Goal: Task Accomplishment & Management: Manage account settings

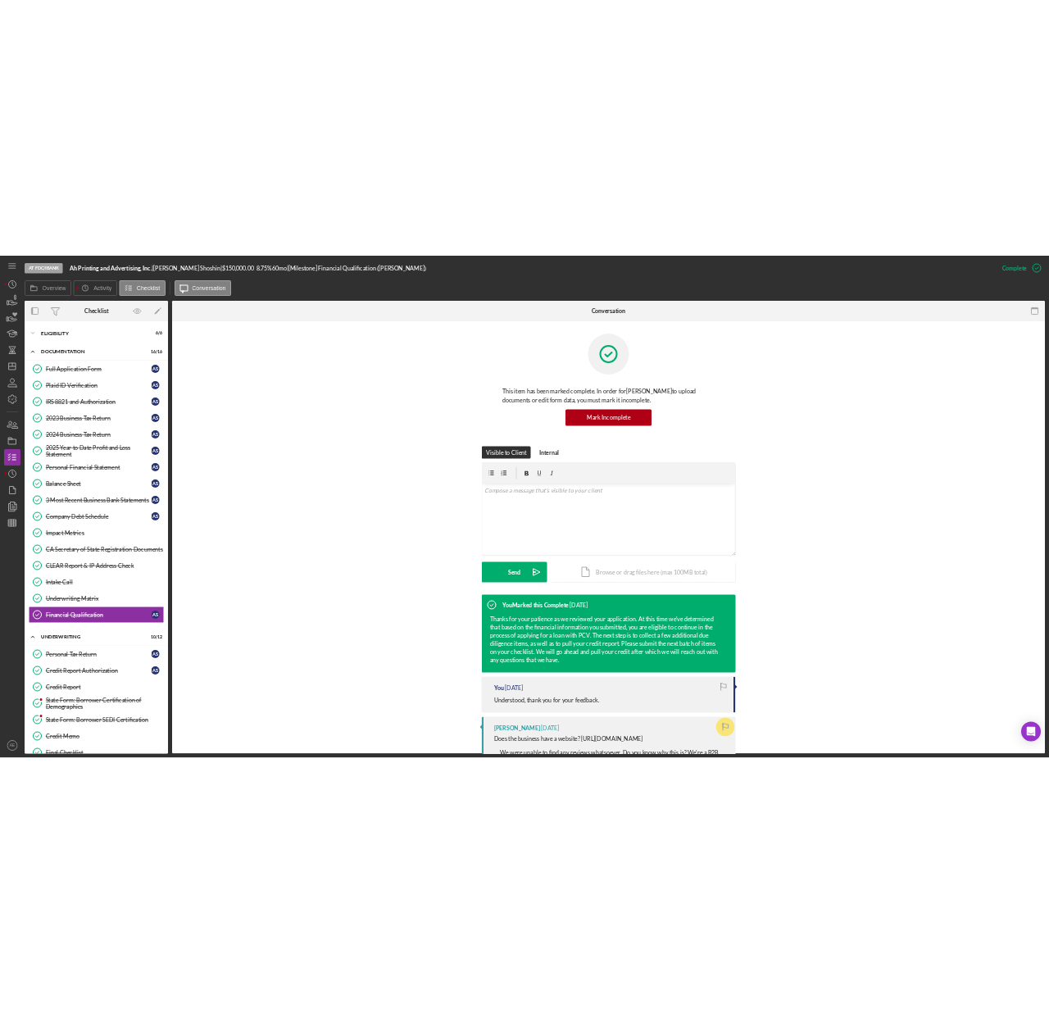
scroll to position [1202, 0]
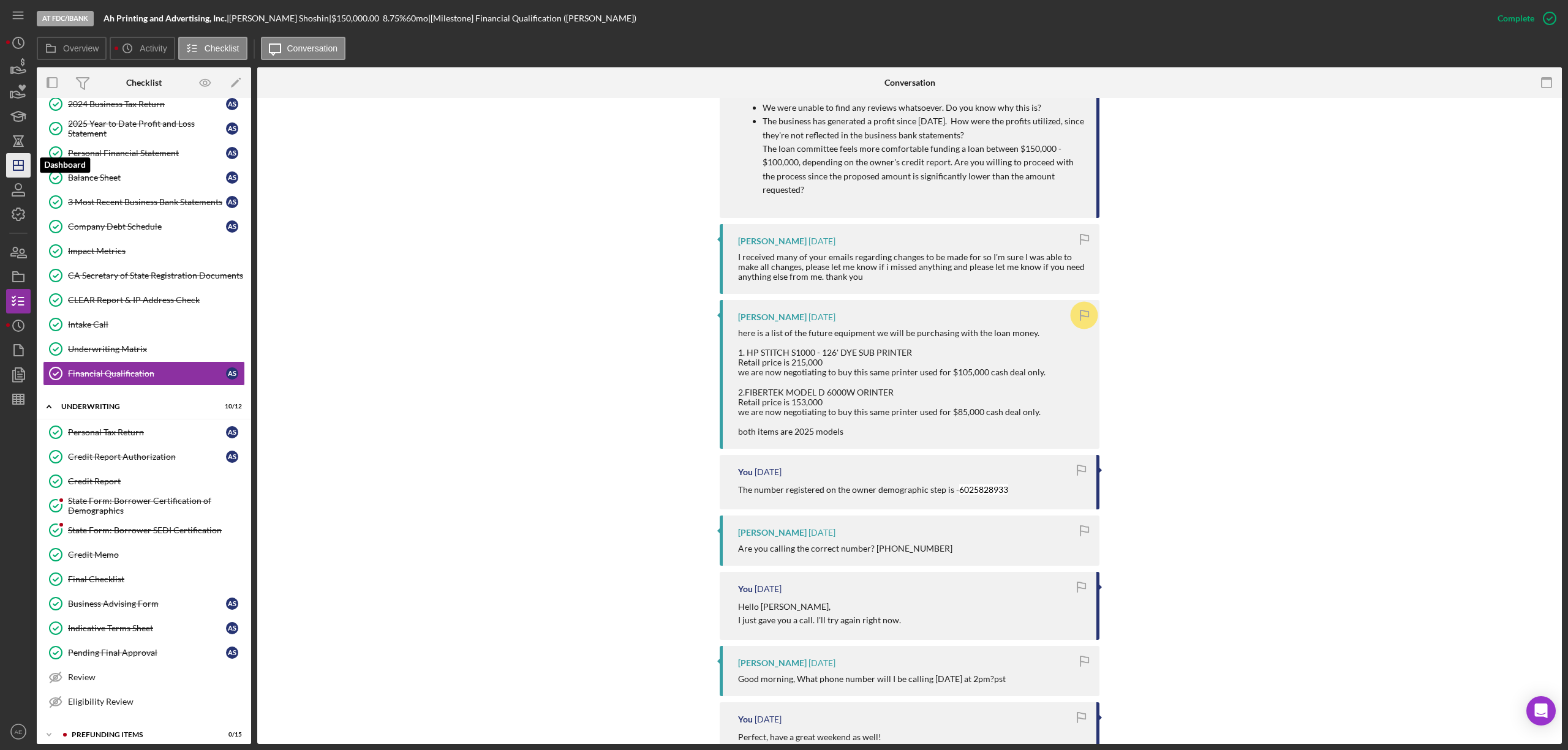
click at [27, 161] on icon "Icon/Dashboard" at bounding box center [18, 165] width 31 height 31
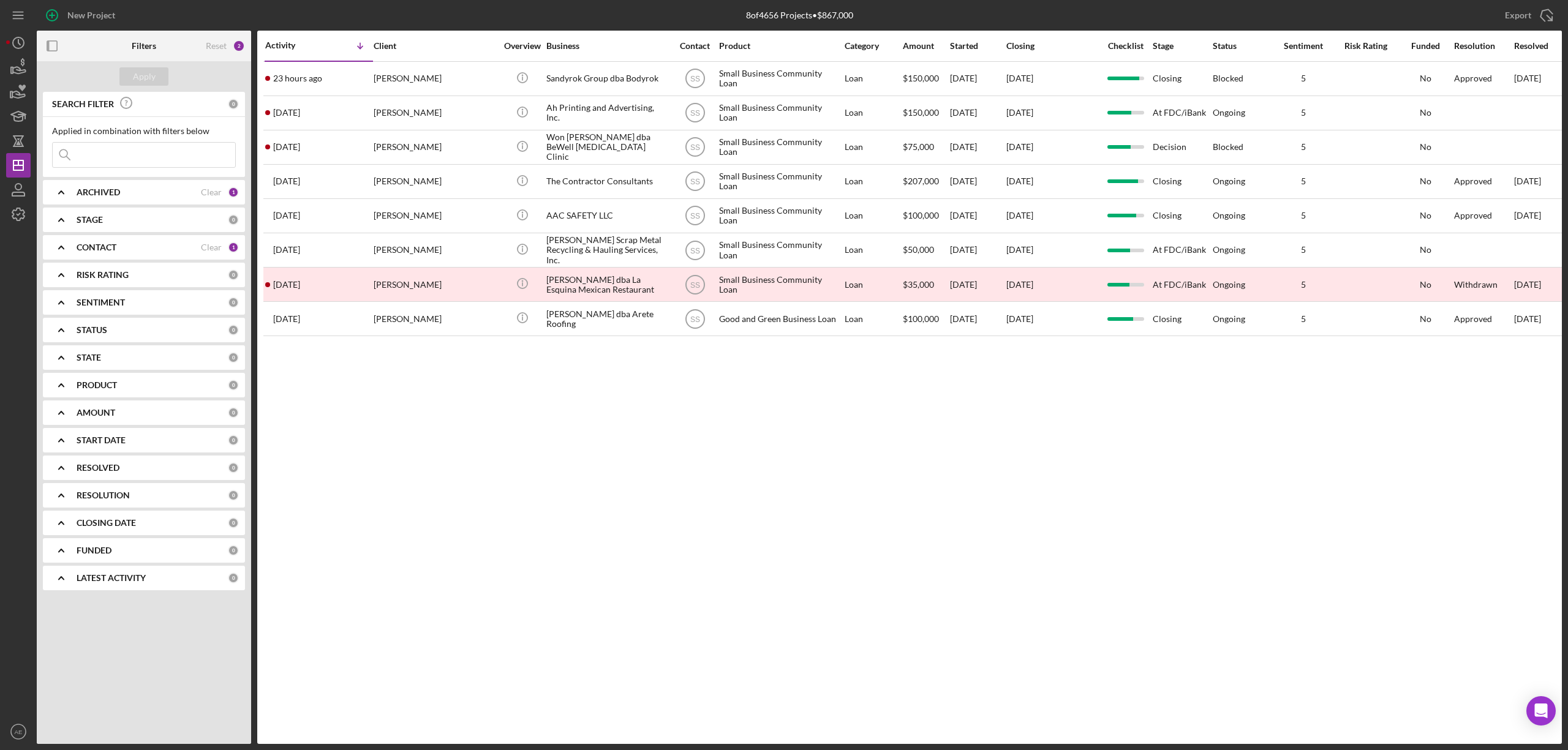
drag, startPoint x: 188, startPoint y: 248, endPoint x: 174, endPoint y: 258, distance: 17.2
click at [188, 248] on div "CONTACT" at bounding box center [138, 247] width 124 height 10
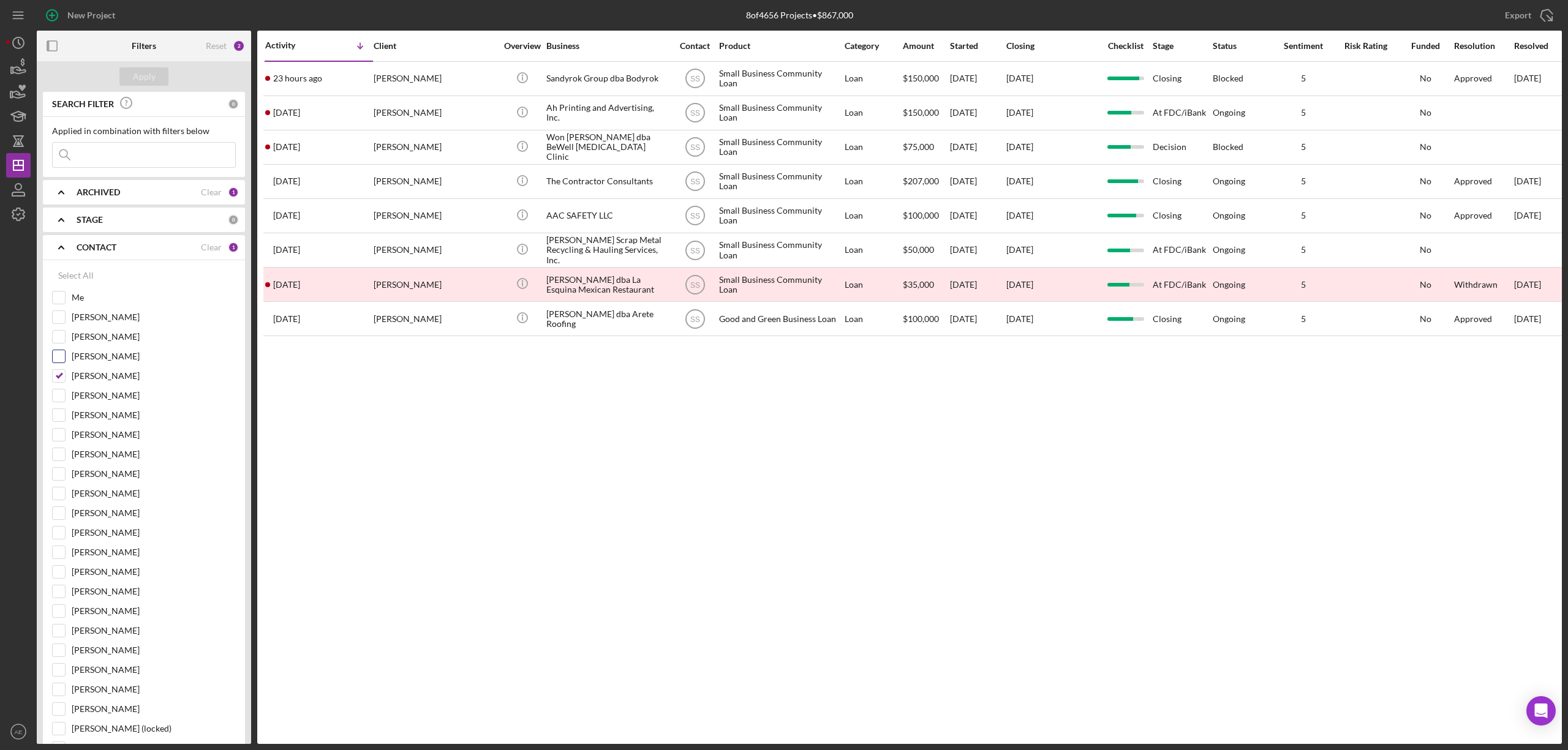
drag, startPoint x: 60, startPoint y: 378, endPoint x: 60, endPoint y: 365, distance: 13.0
click at [60, 376] on input "[PERSON_NAME]" at bounding box center [59, 376] width 12 height 12
checkbox input "false"
click at [56, 295] on input "Me" at bounding box center [59, 297] width 12 height 12
checkbox input "true"
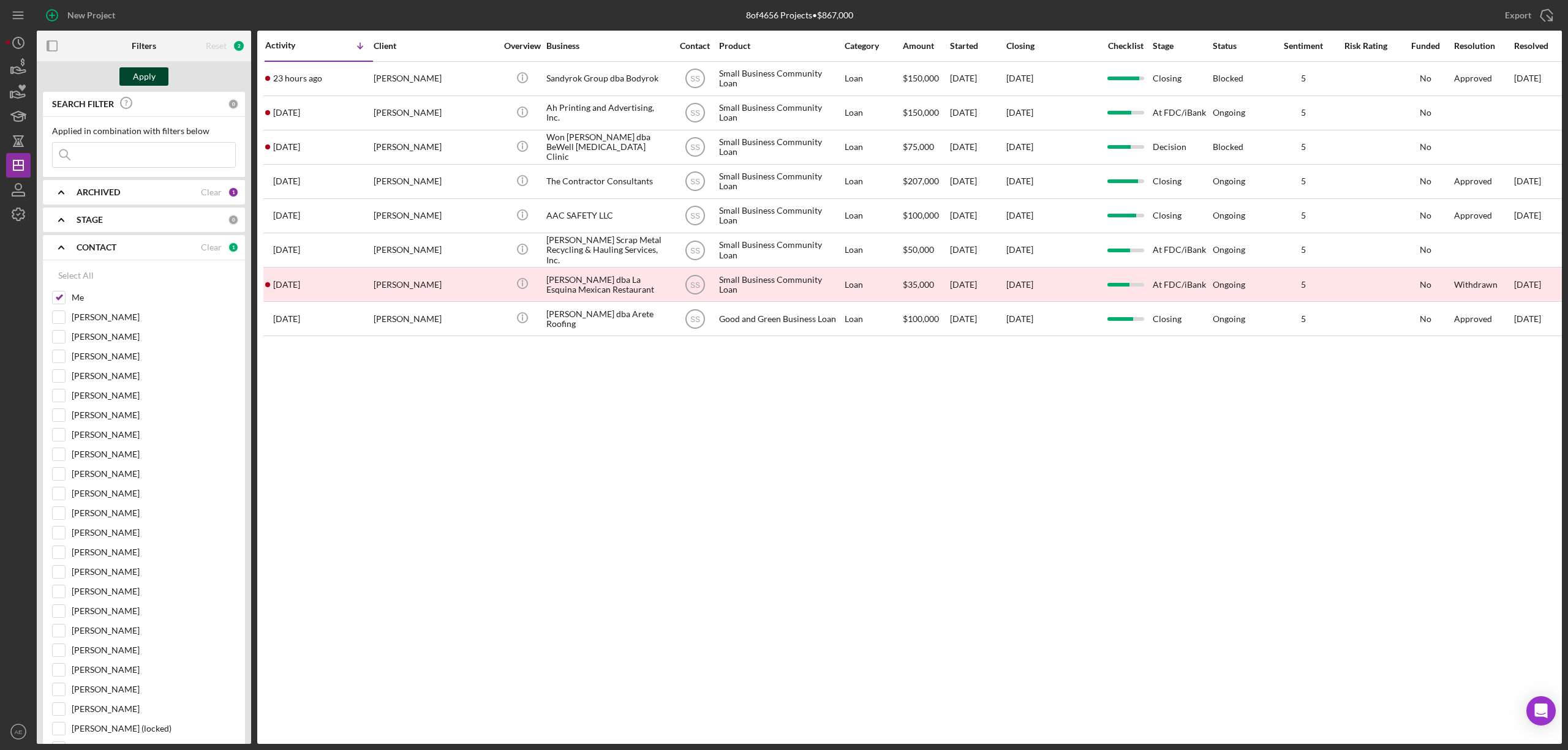
click at [131, 79] on button "Apply" at bounding box center [144, 76] width 49 height 19
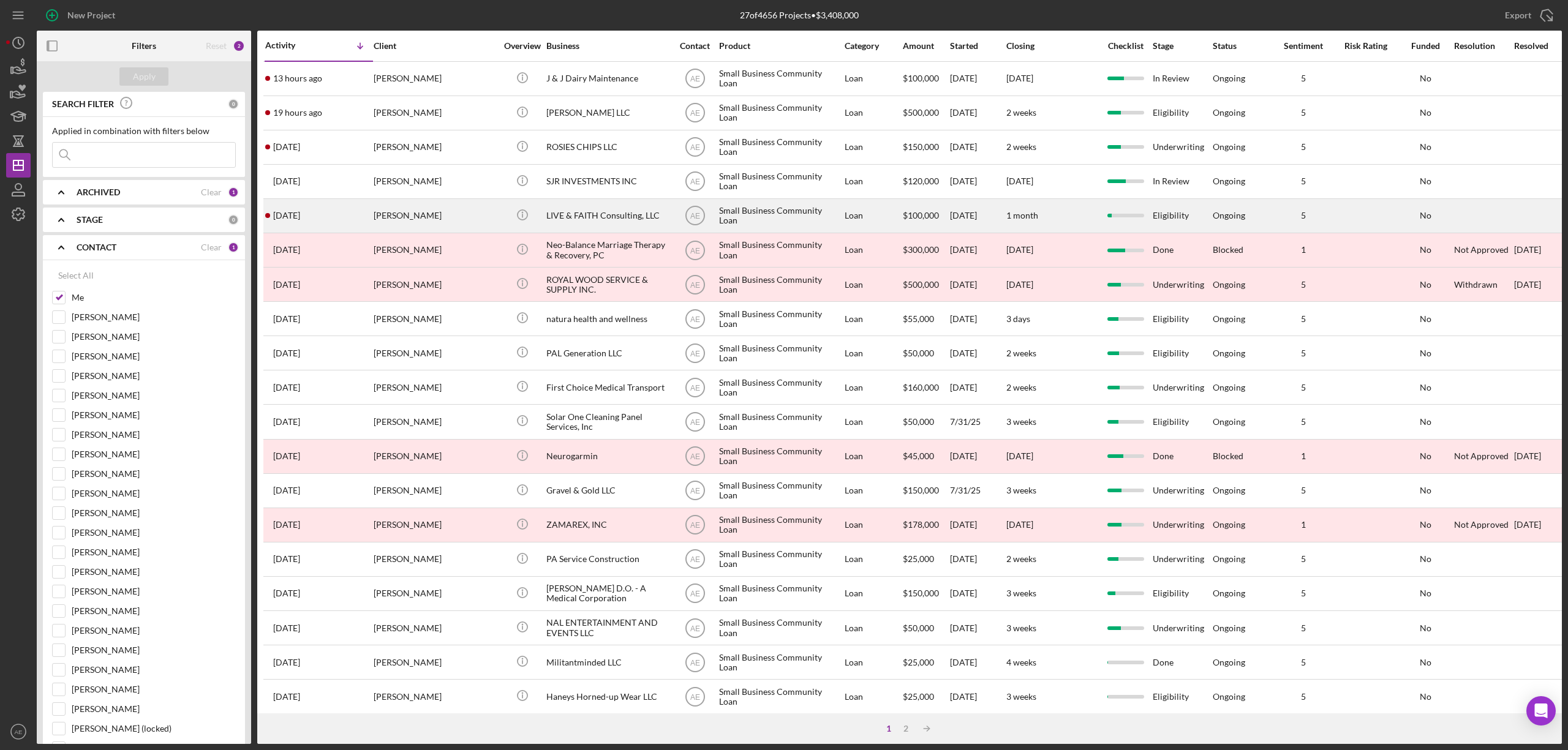
click at [431, 219] on div "[PERSON_NAME]" at bounding box center [435, 215] width 123 height 32
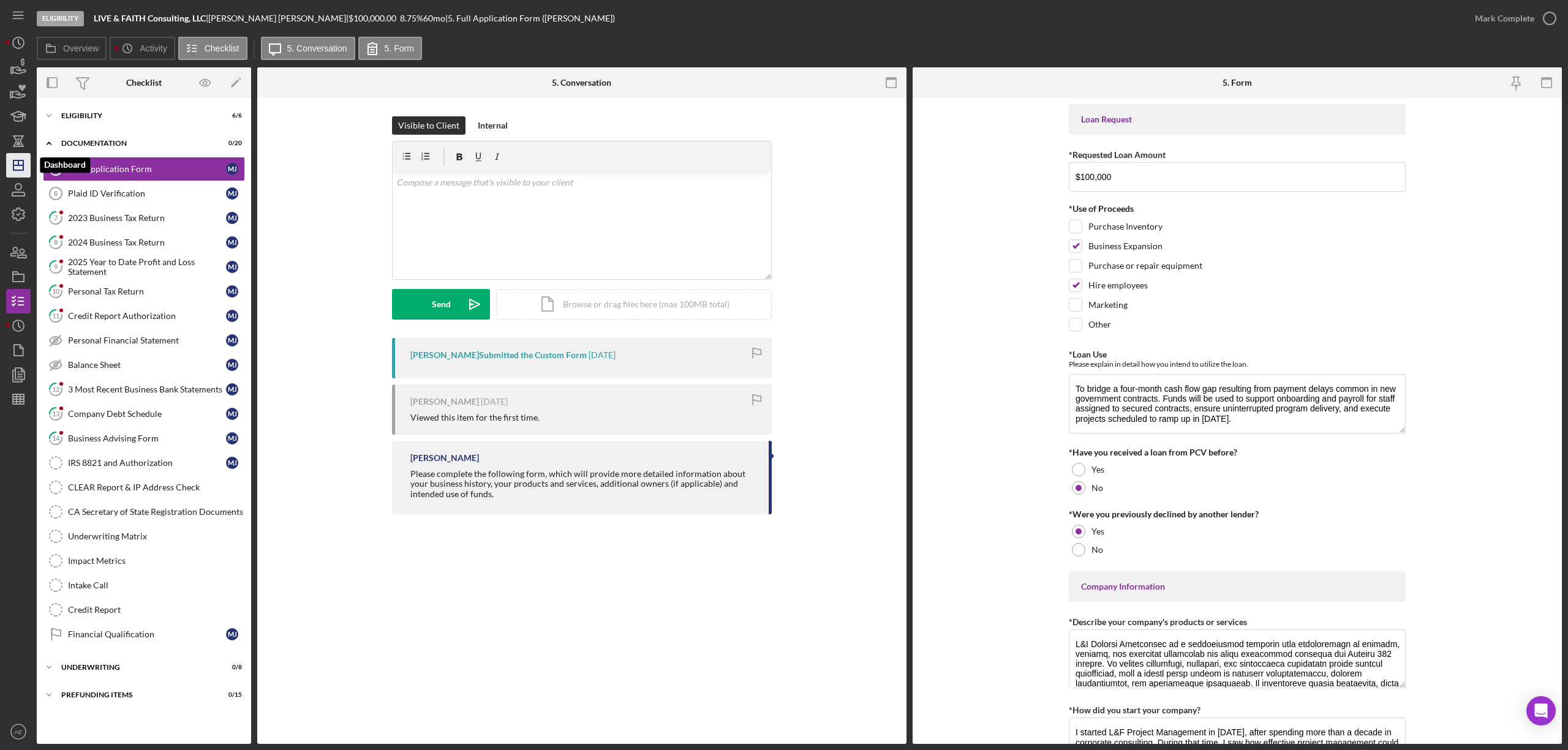
click at [8, 170] on icon "Icon/Dashboard" at bounding box center [18, 165] width 31 height 31
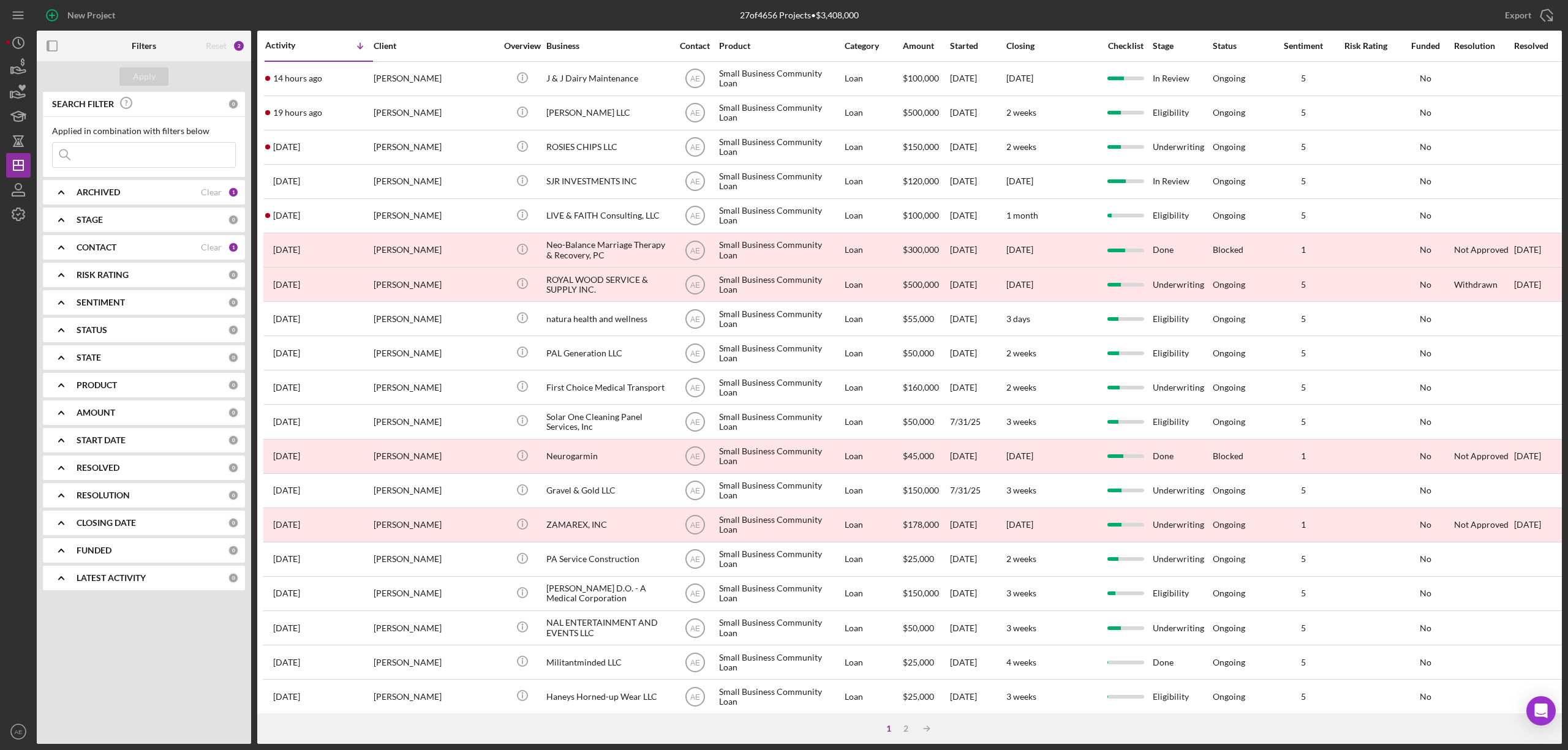
click at [125, 260] on div "SEARCH FILTER 0 Applied in combination with filters below Icon/Menu Close Icon/…" at bounding box center [143, 346] width 214 height 508
click at [117, 250] on b "CONTACT" at bounding box center [96, 247] width 40 height 10
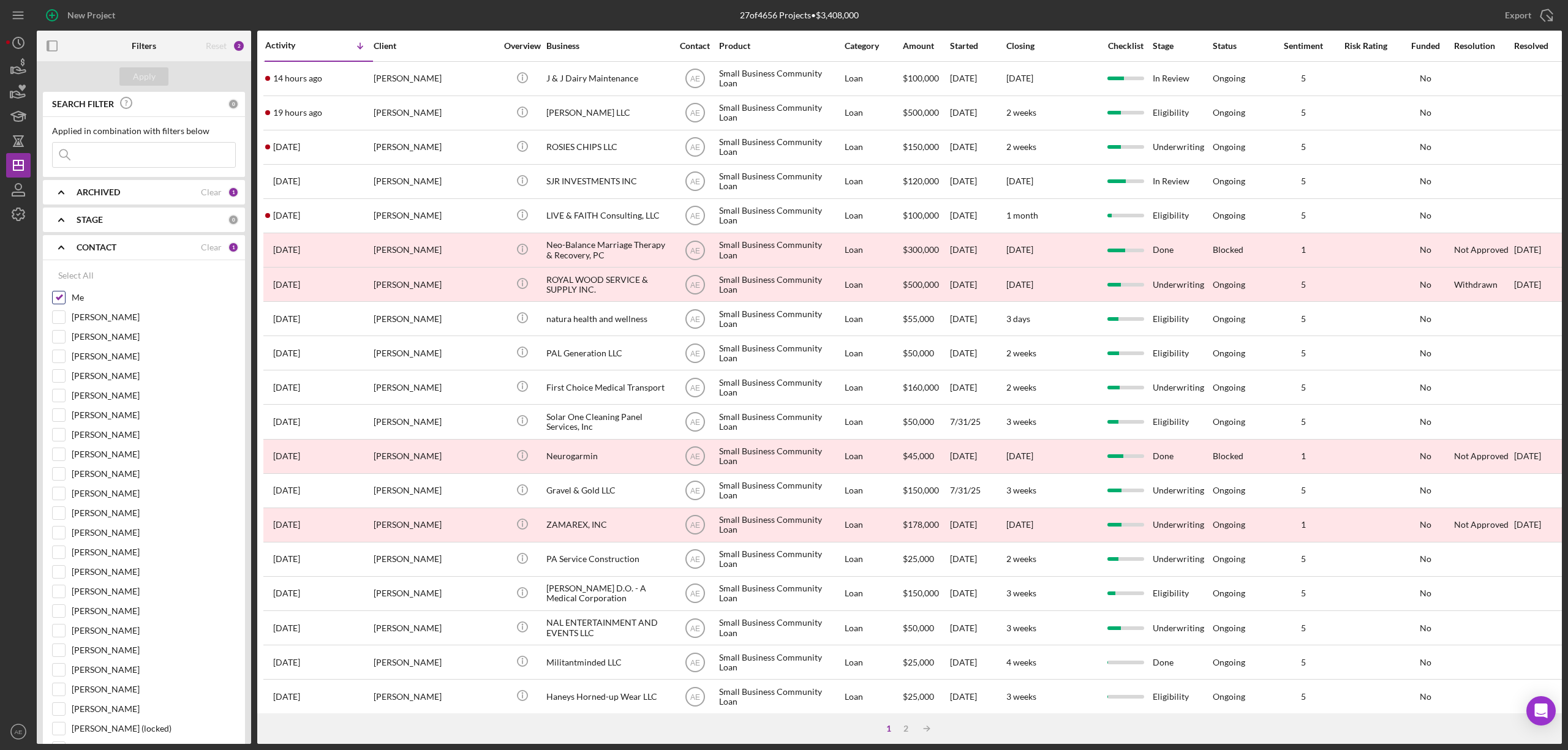
click at [57, 297] on input "Me" at bounding box center [59, 297] width 12 height 12
checkbox input "false"
click at [60, 380] on input "[PERSON_NAME]" at bounding box center [59, 376] width 12 height 12
checkbox input "true"
click at [148, 84] on div "Apply" at bounding box center [144, 76] width 22 height 19
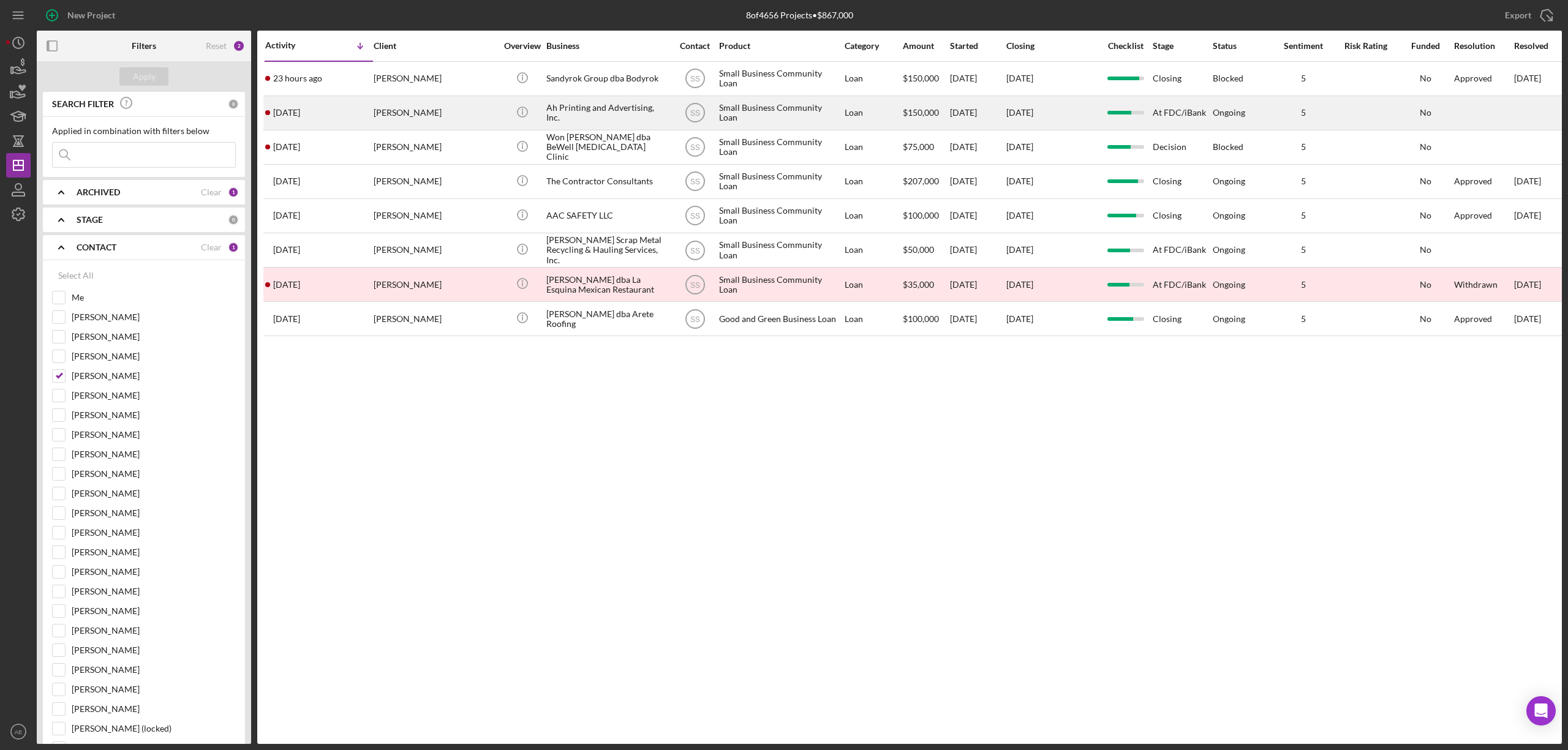
click at [456, 108] on div "[PERSON_NAME]" at bounding box center [435, 113] width 123 height 32
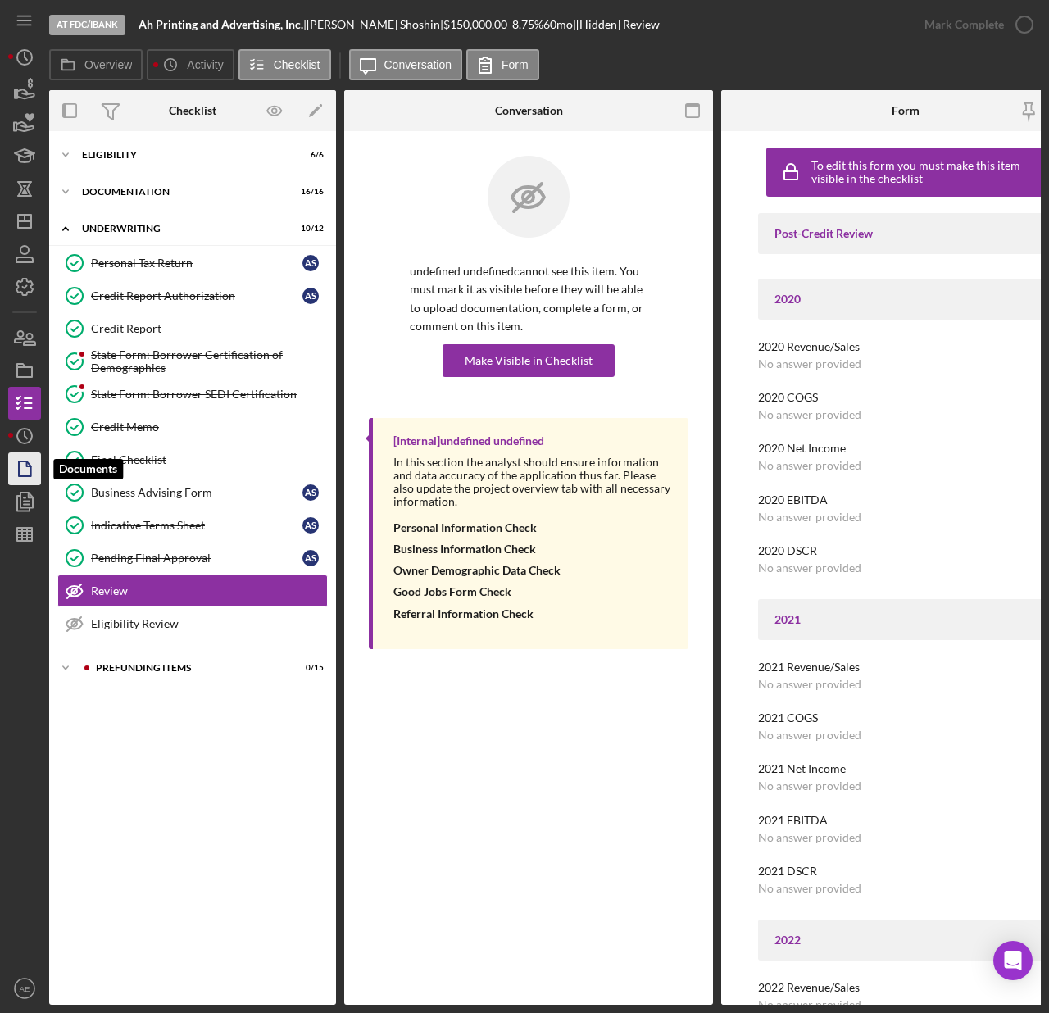
click at [27, 467] on icon "button" at bounding box center [24, 468] width 41 height 41
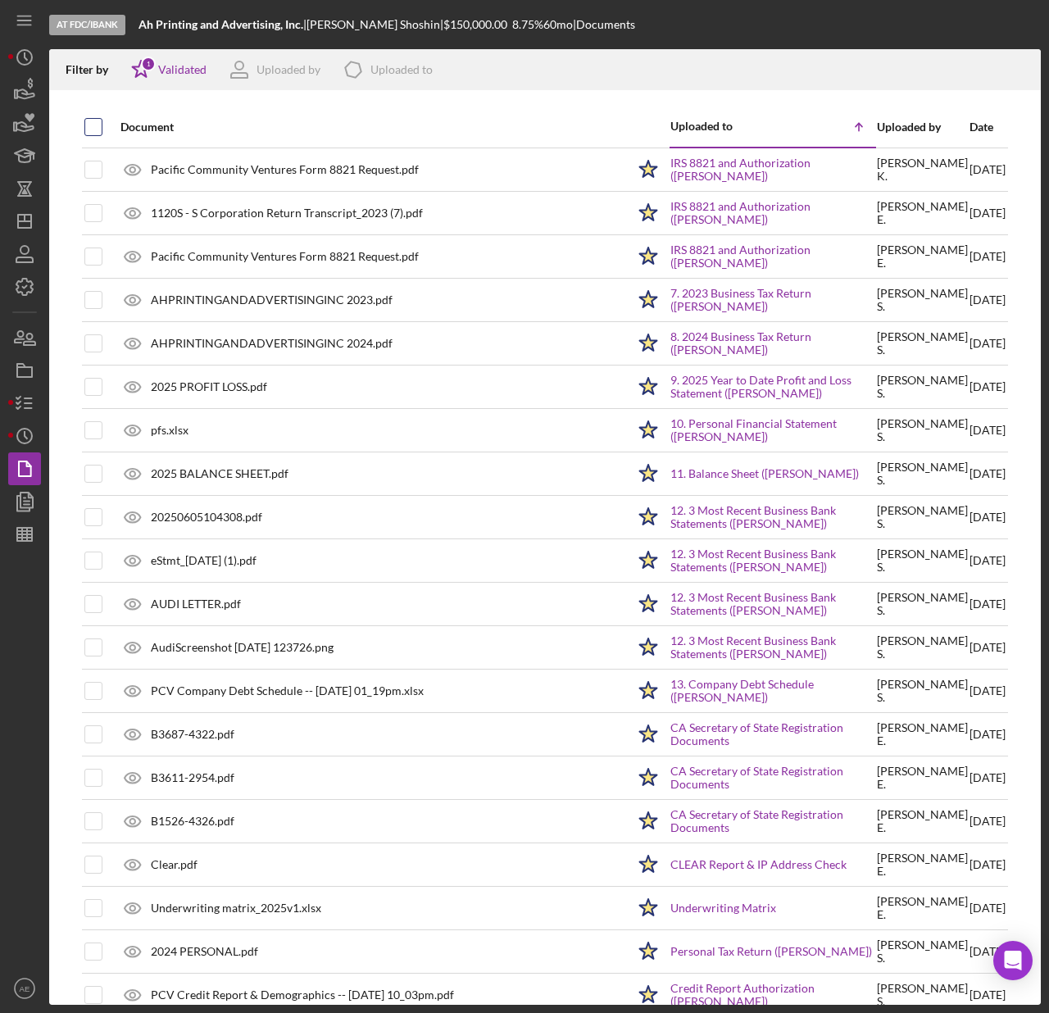
click at [92, 125] on input "checkbox" at bounding box center [93, 127] width 16 height 16
checkbox input "true"
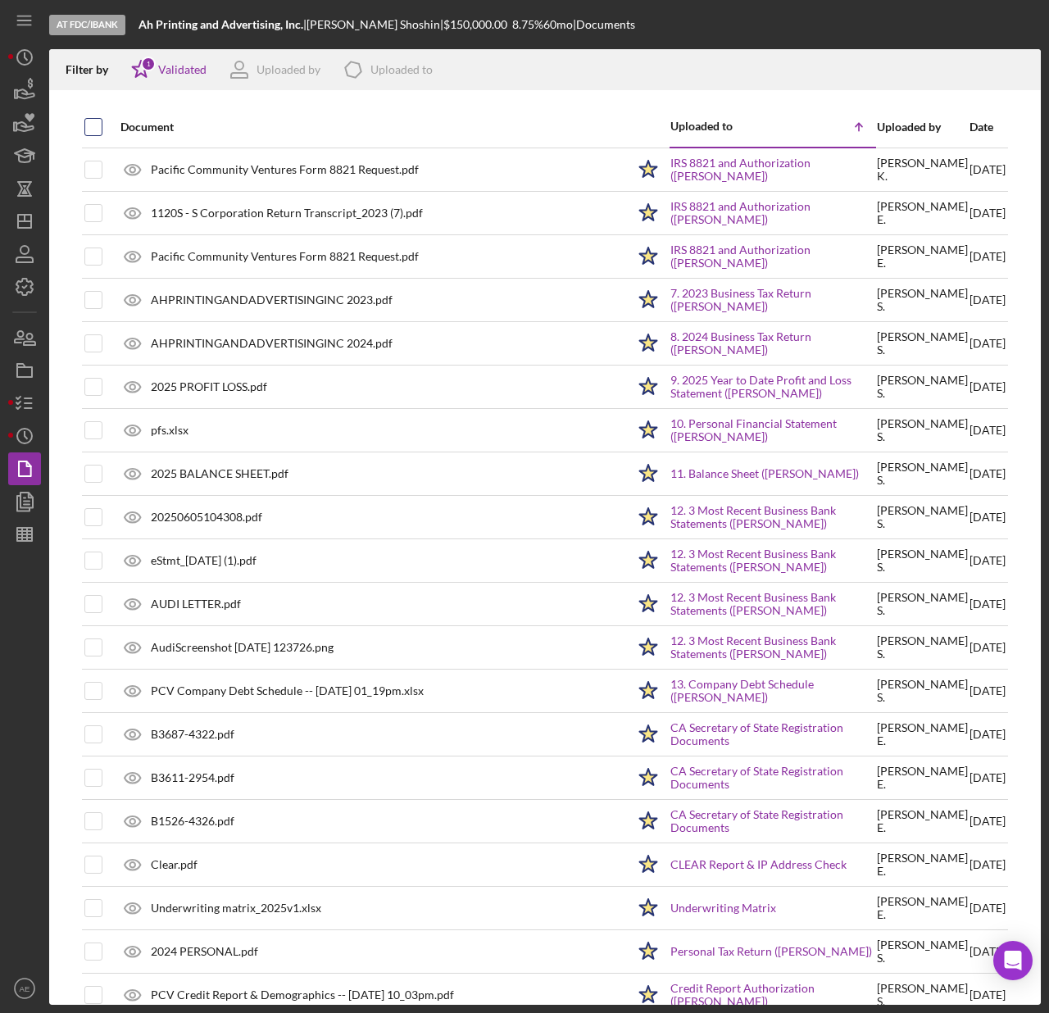
checkbox input "true"
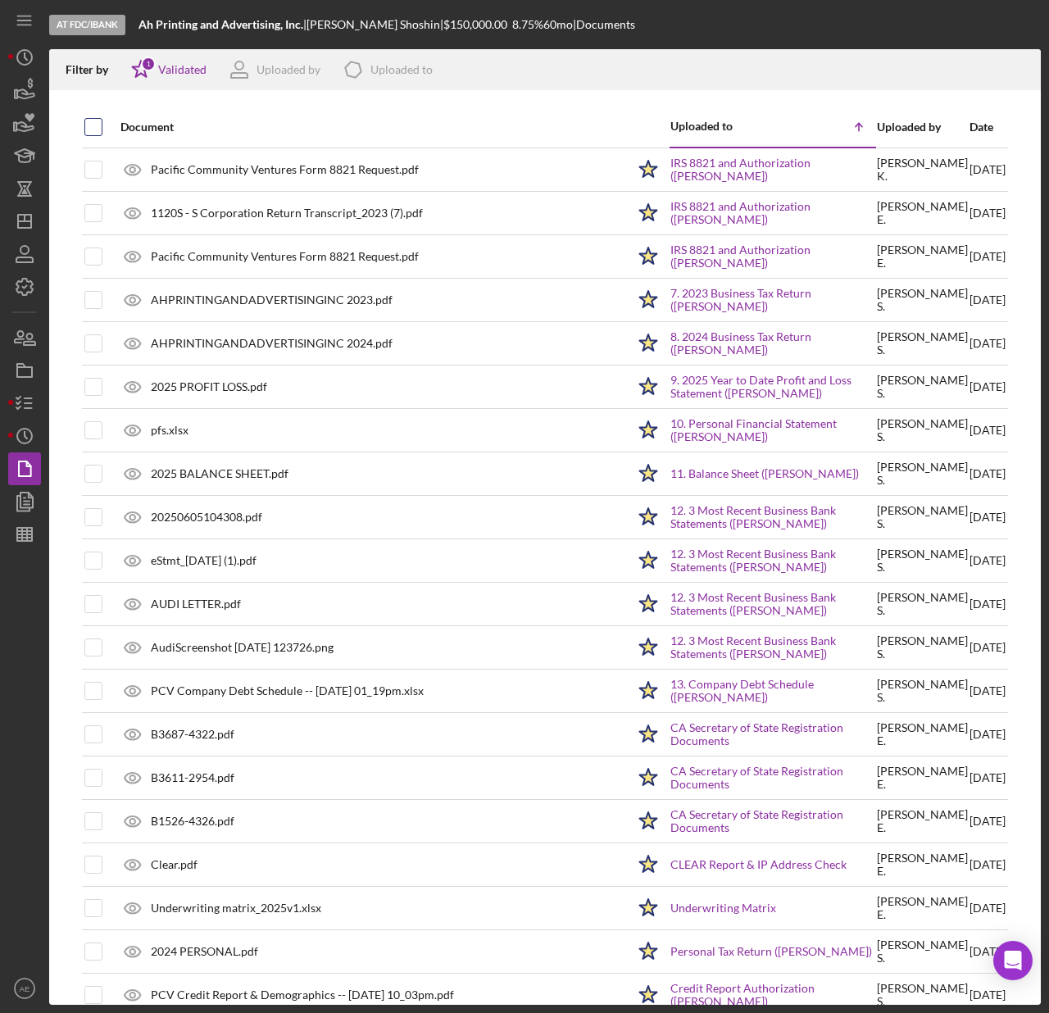
checkbox input "true"
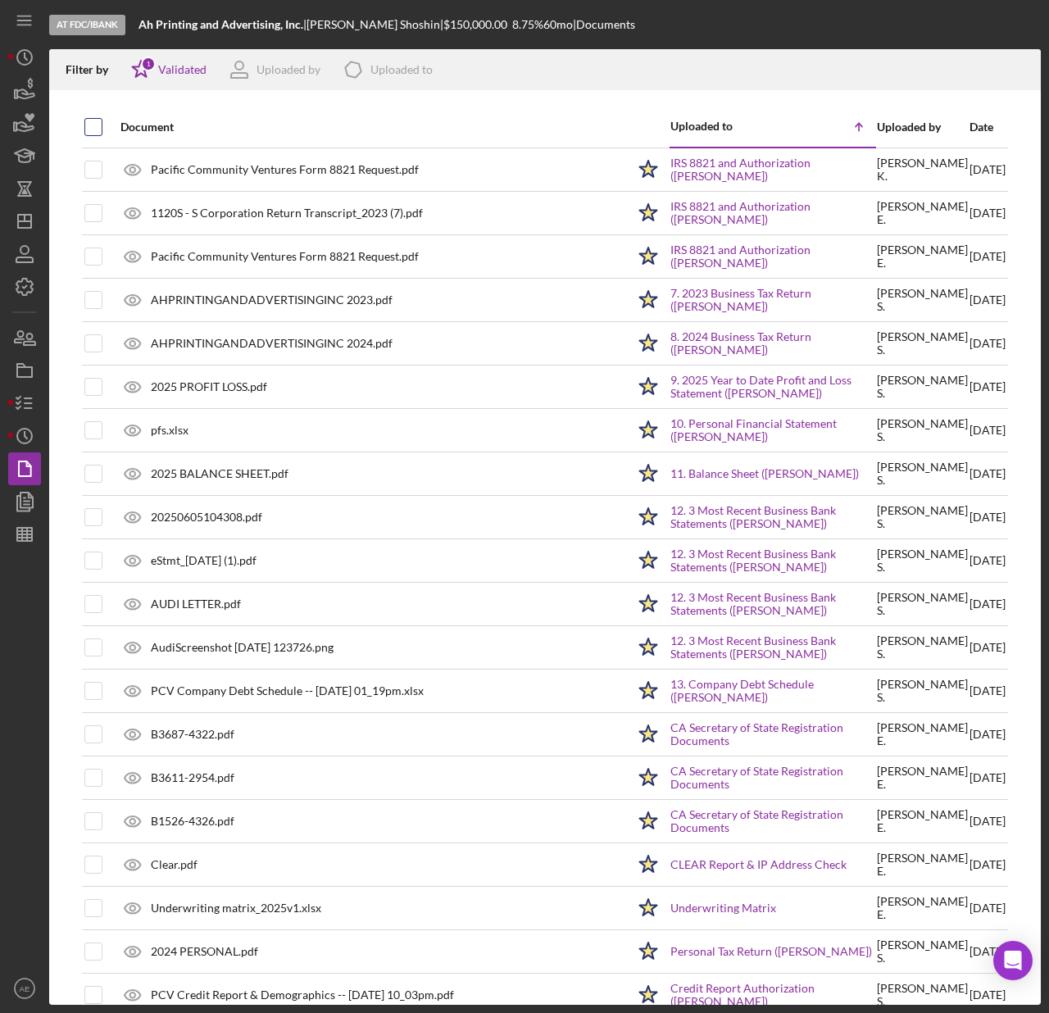
checkbox input "true"
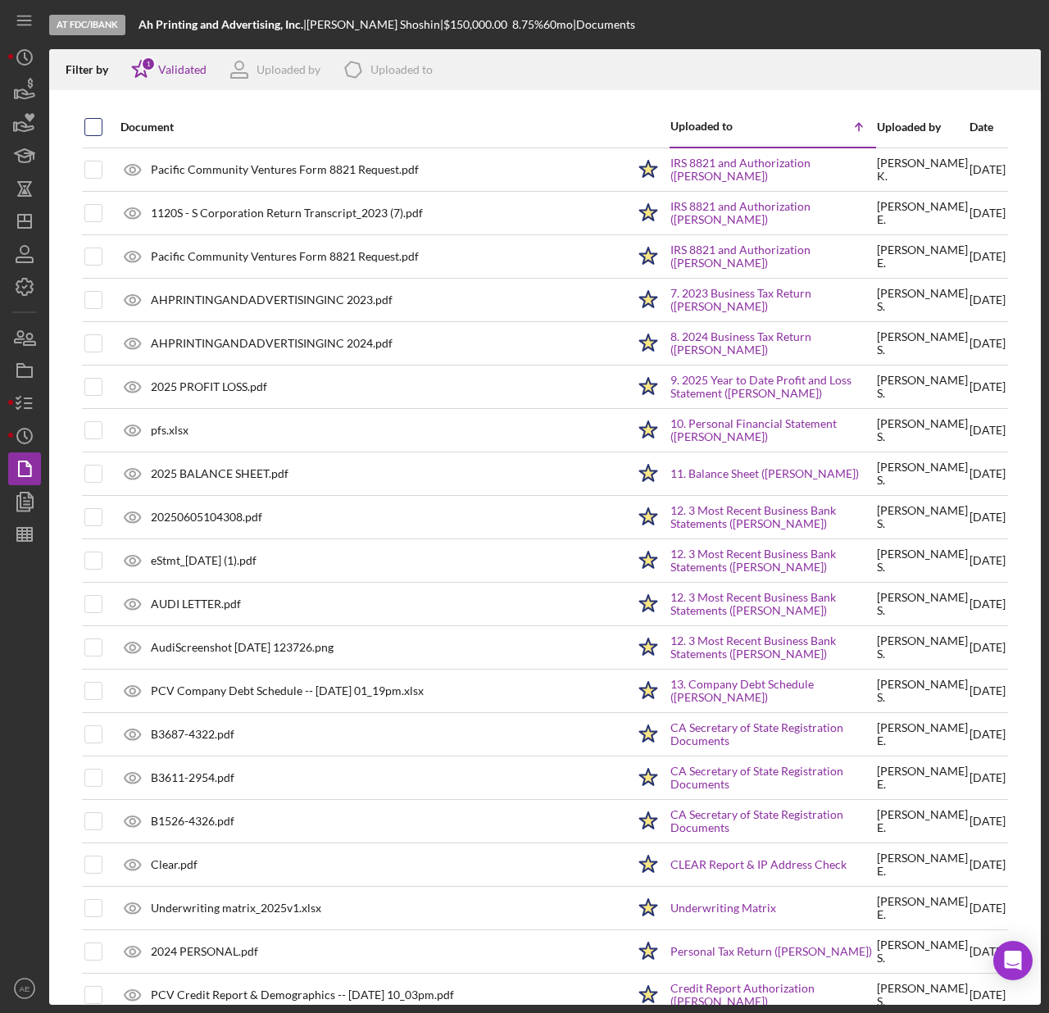
checkbox input "true"
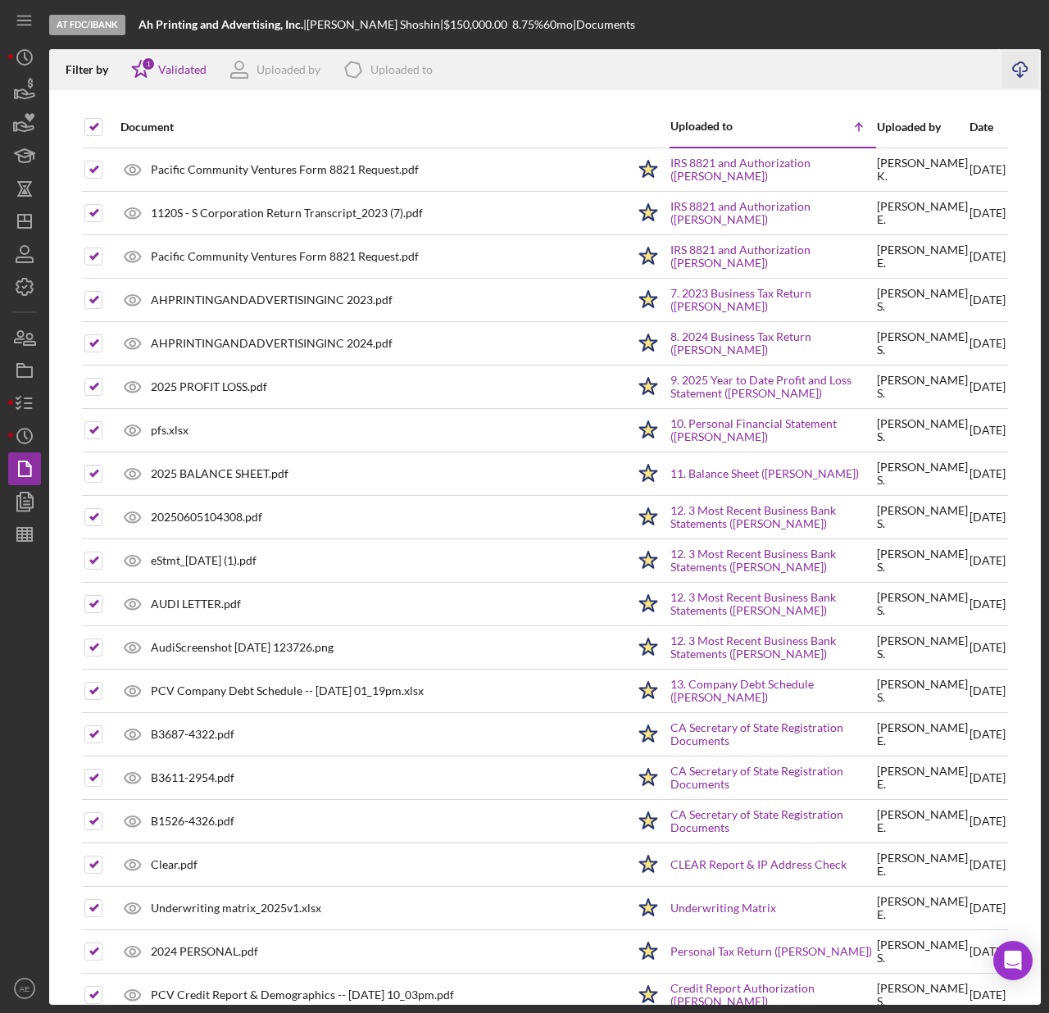
click at [1023, 71] on icon "button" at bounding box center [1020, 66] width 14 height 9
click at [23, 503] on icon "button" at bounding box center [24, 501] width 41 height 41
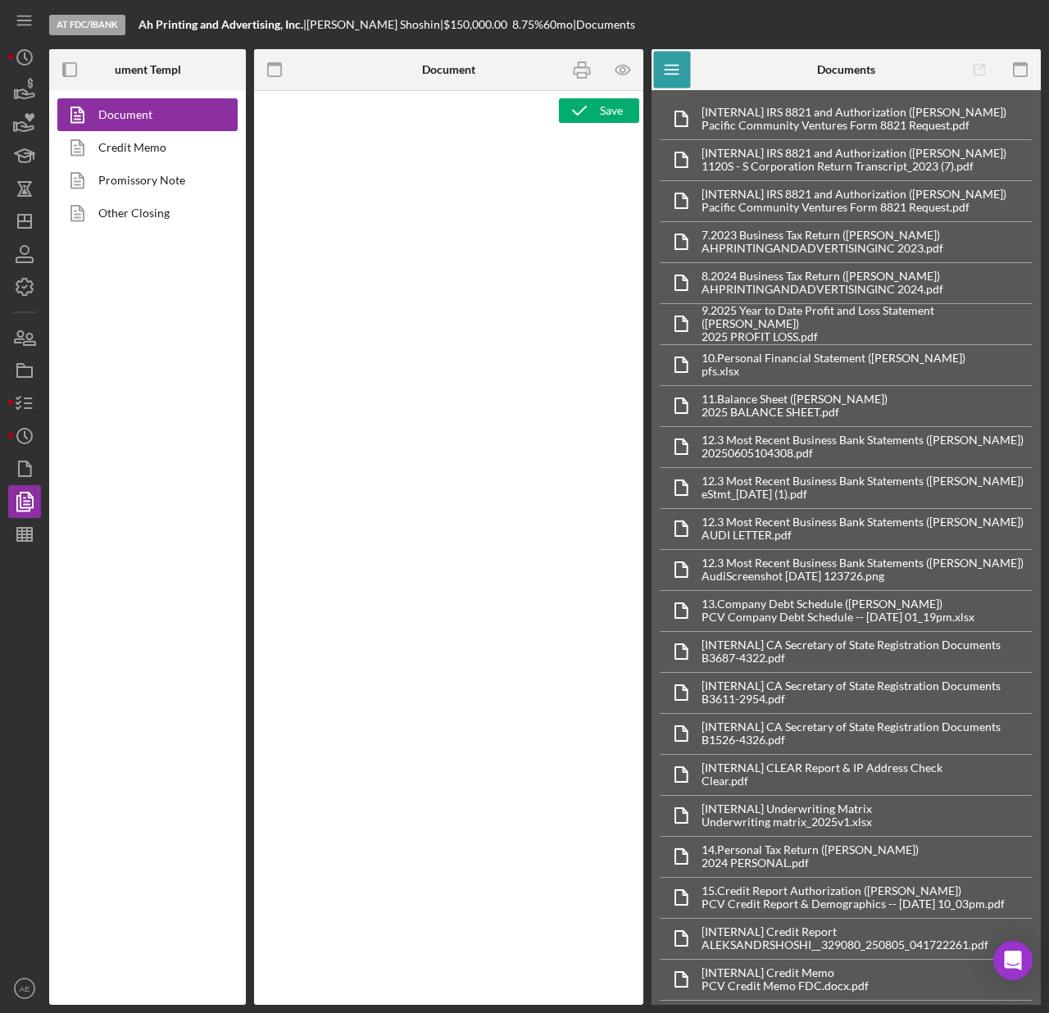
type textarea "<h1 style="text-align: center;">Full Application Form</h1> <h2 style="text-alig…"
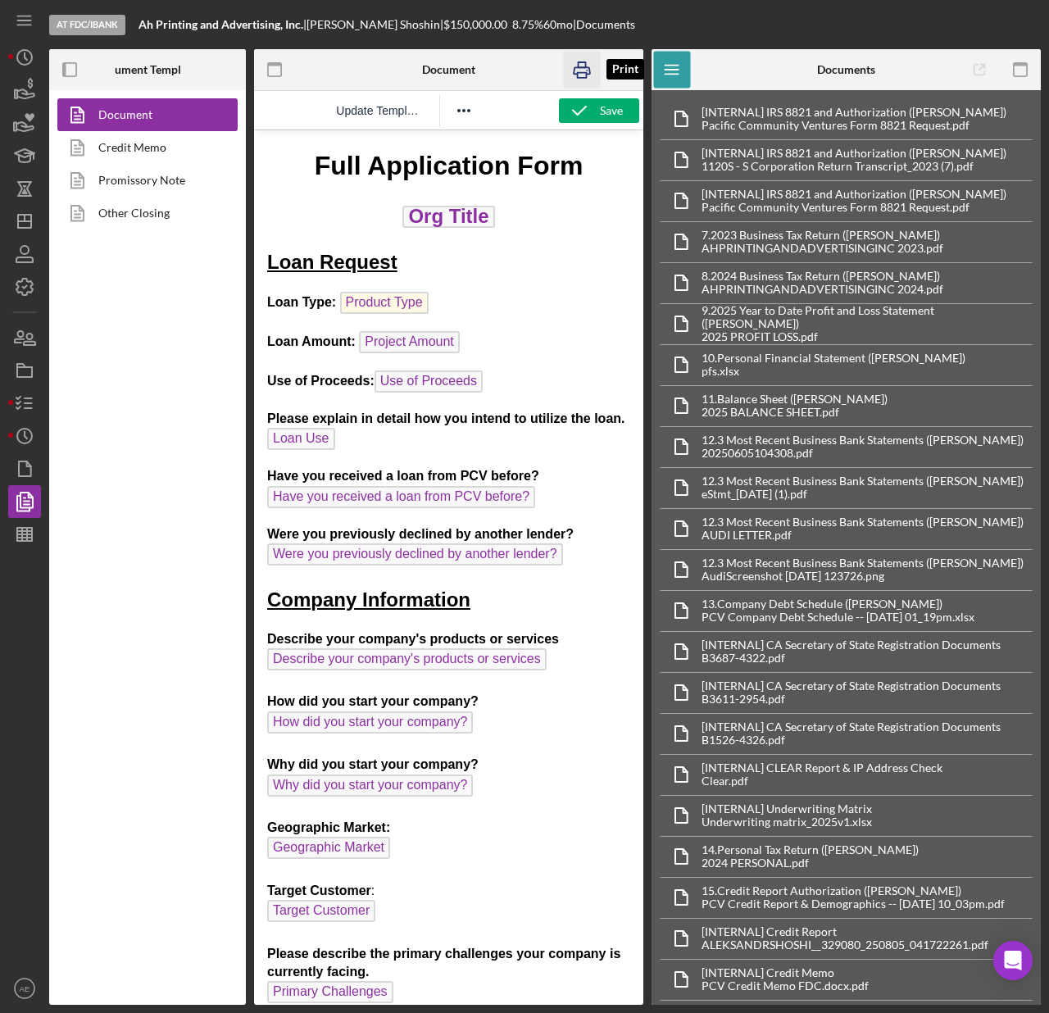
click at [588, 62] on icon "button" at bounding box center [581, 70] width 37 height 37
click at [139, 181] on link "Promissory Note" at bounding box center [143, 180] width 172 height 33
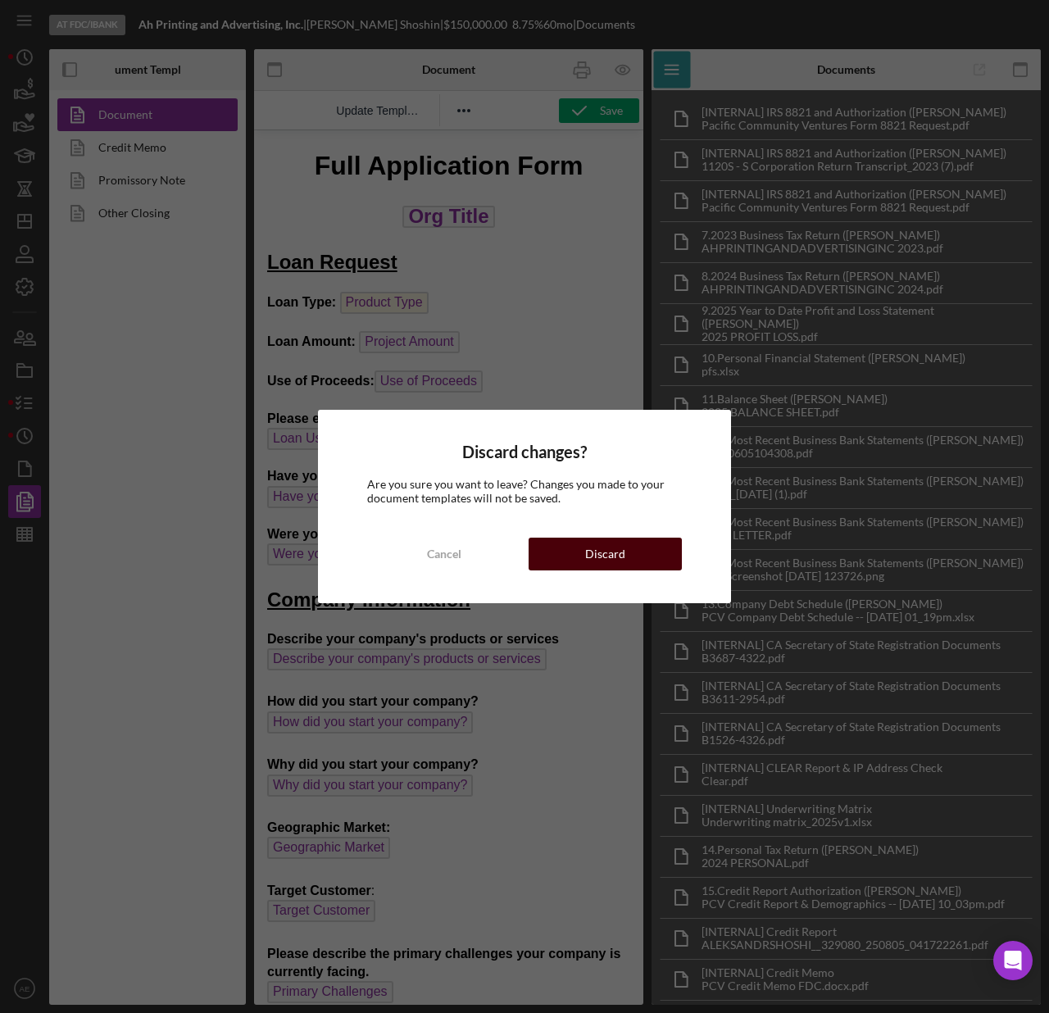
click at [587, 567] on div "Discard" at bounding box center [605, 554] width 40 height 33
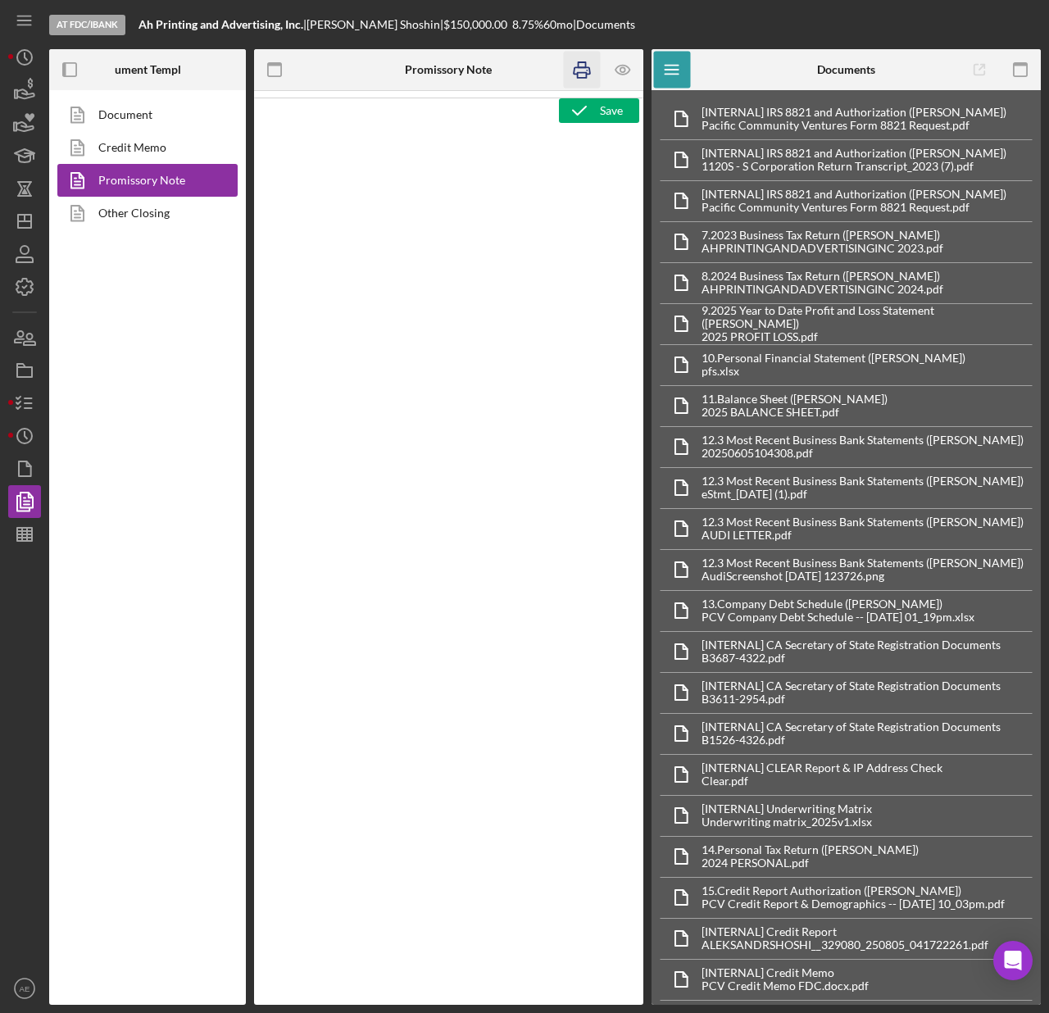
click at [584, 76] on icon "button" at bounding box center [581, 70] width 37 height 37
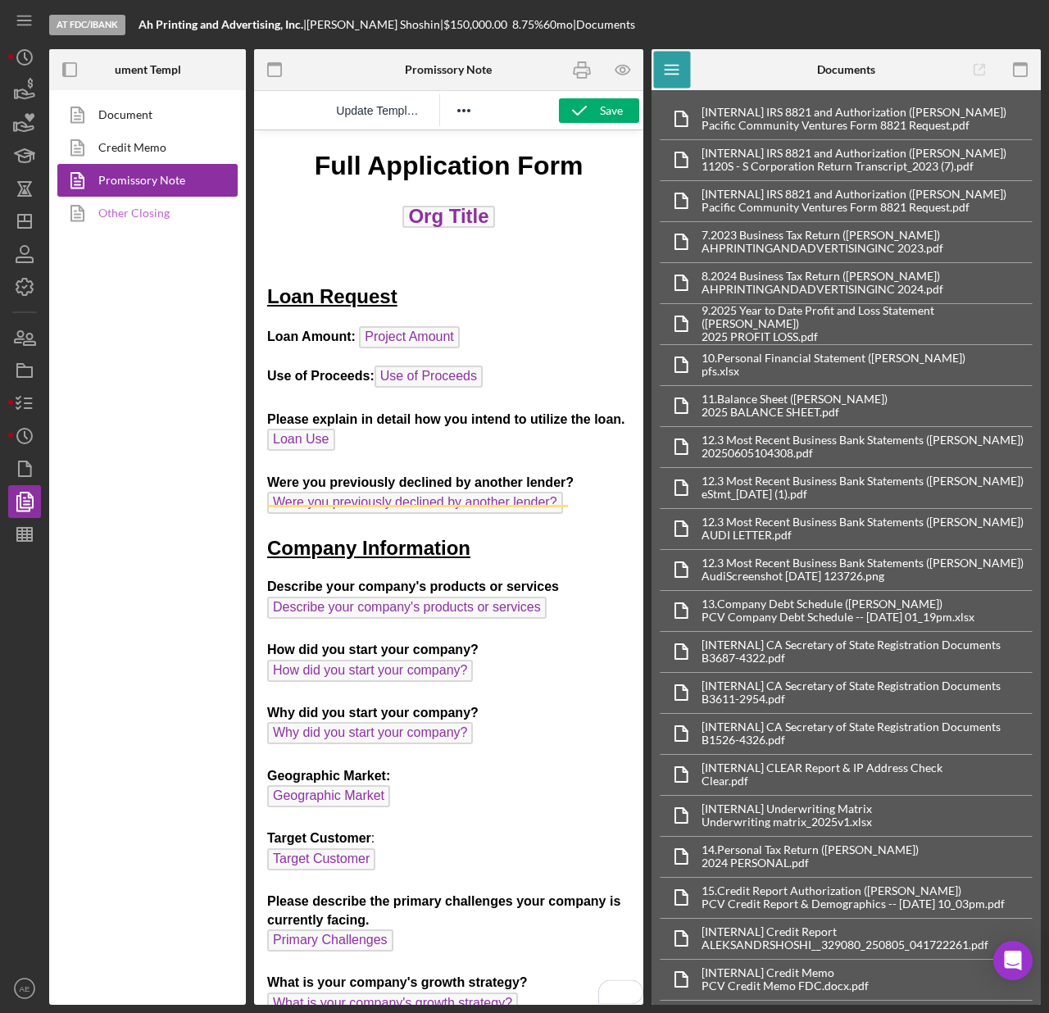
click at [106, 216] on link "Other Closing" at bounding box center [143, 213] width 172 height 33
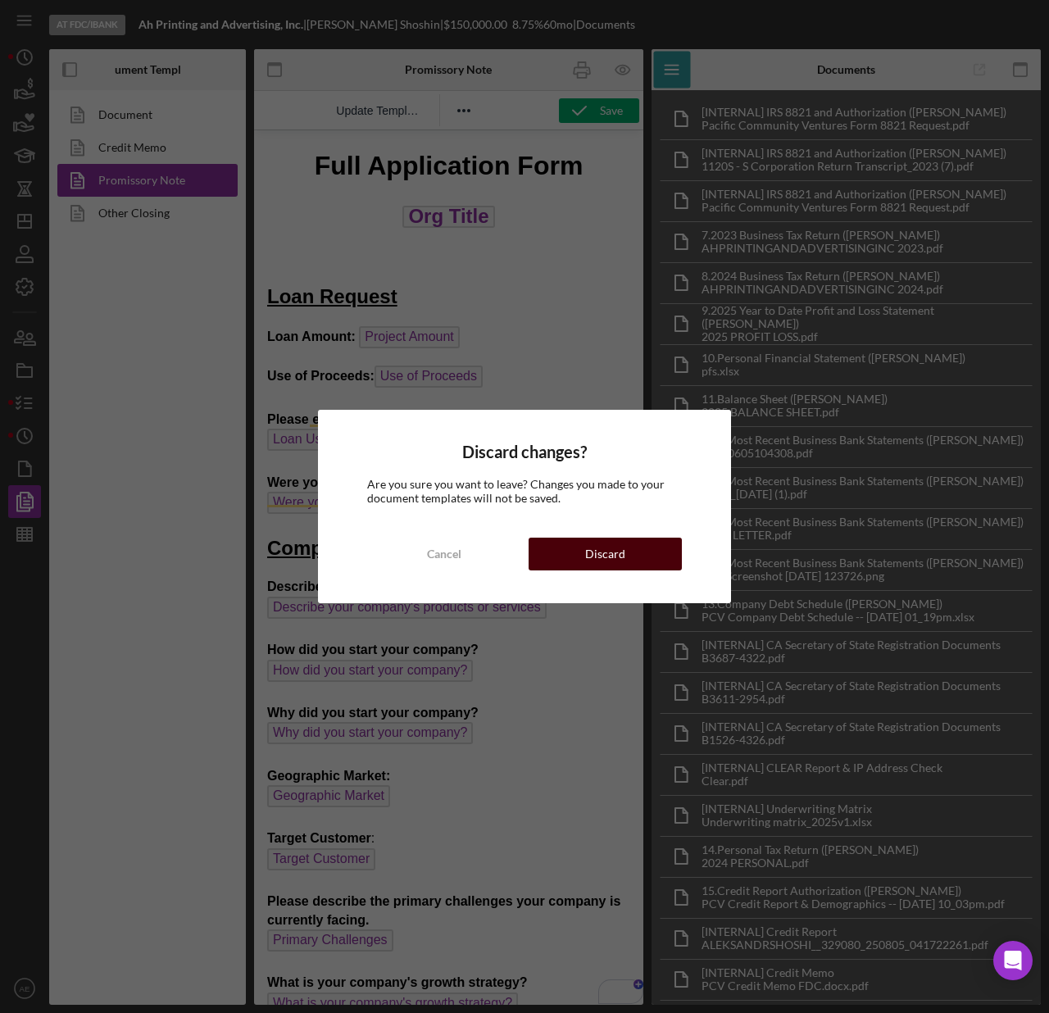
click at [615, 564] on div "Discard" at bounding box center [605, 554] width 40 height 33
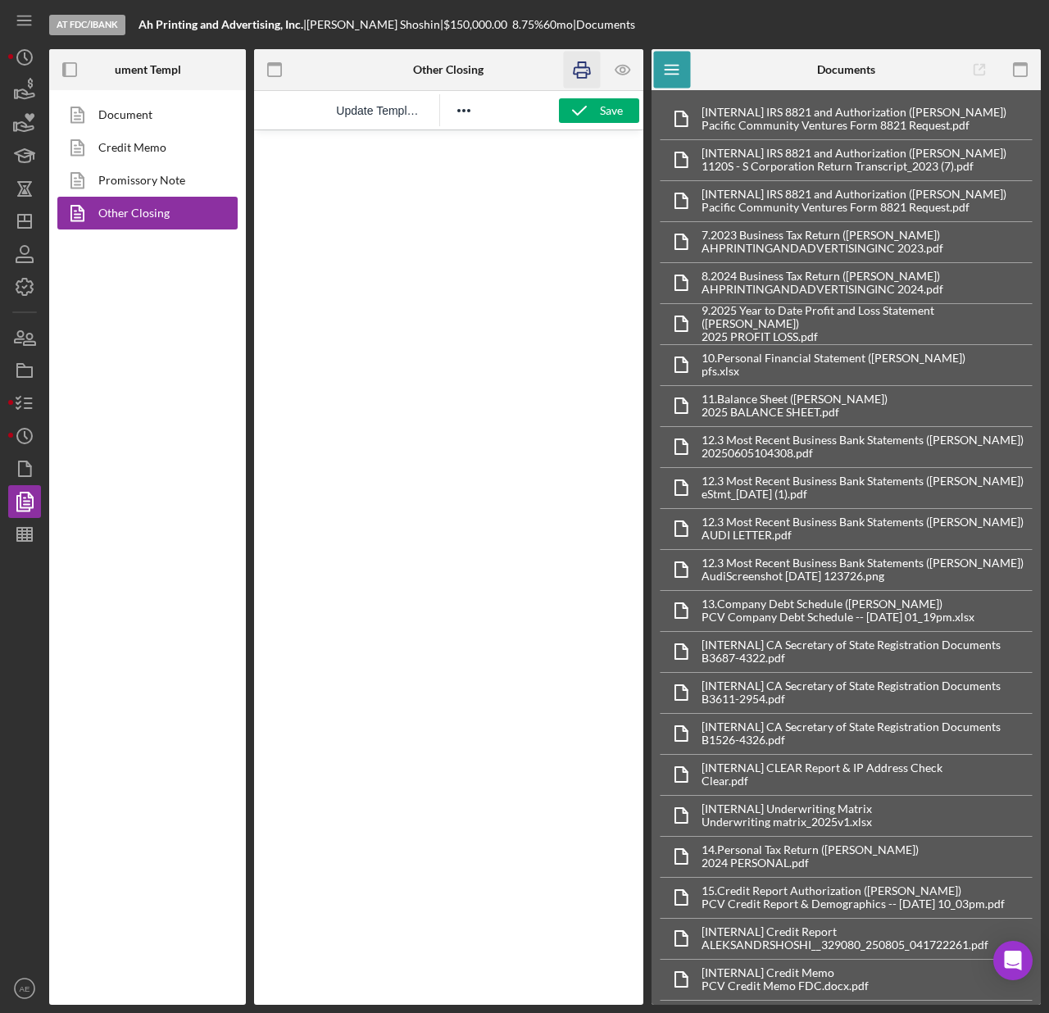
click at [578, 71] on icon "button" at bounding box center [581, 70] width 37 height 37
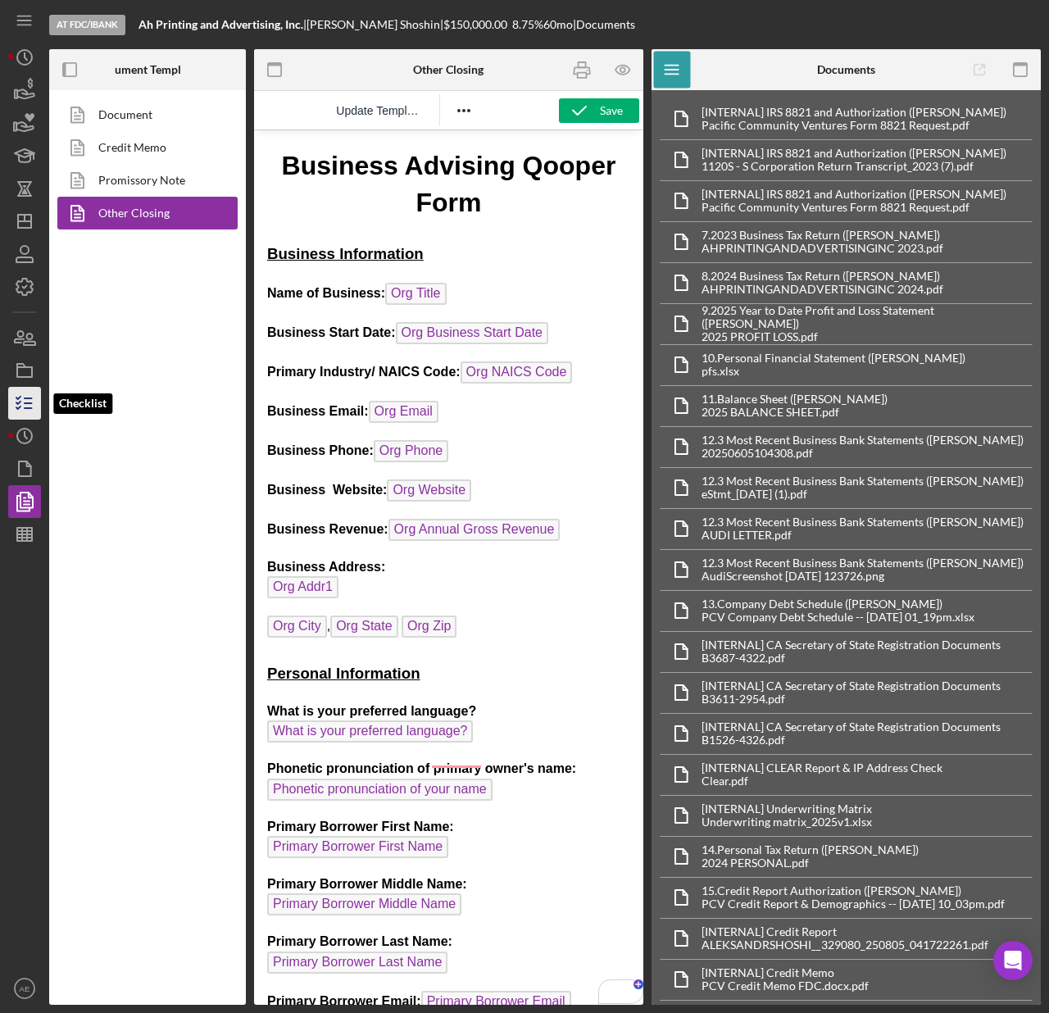
click at [18, 391] on icon "button" at bounding box center [24, 403] width 41 height 41
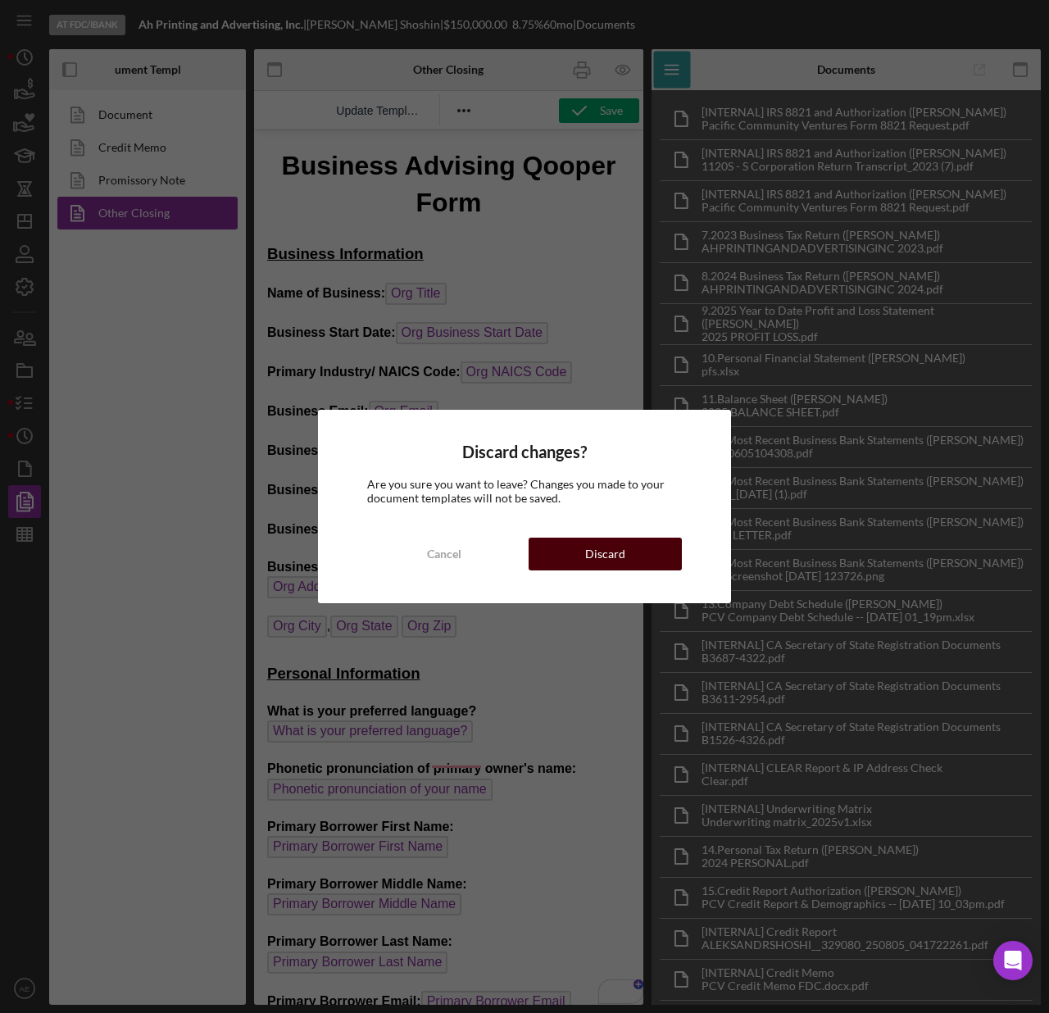
click at [603, 551] on div "Discard" at bounding box center [605, 554] width 40 height 33
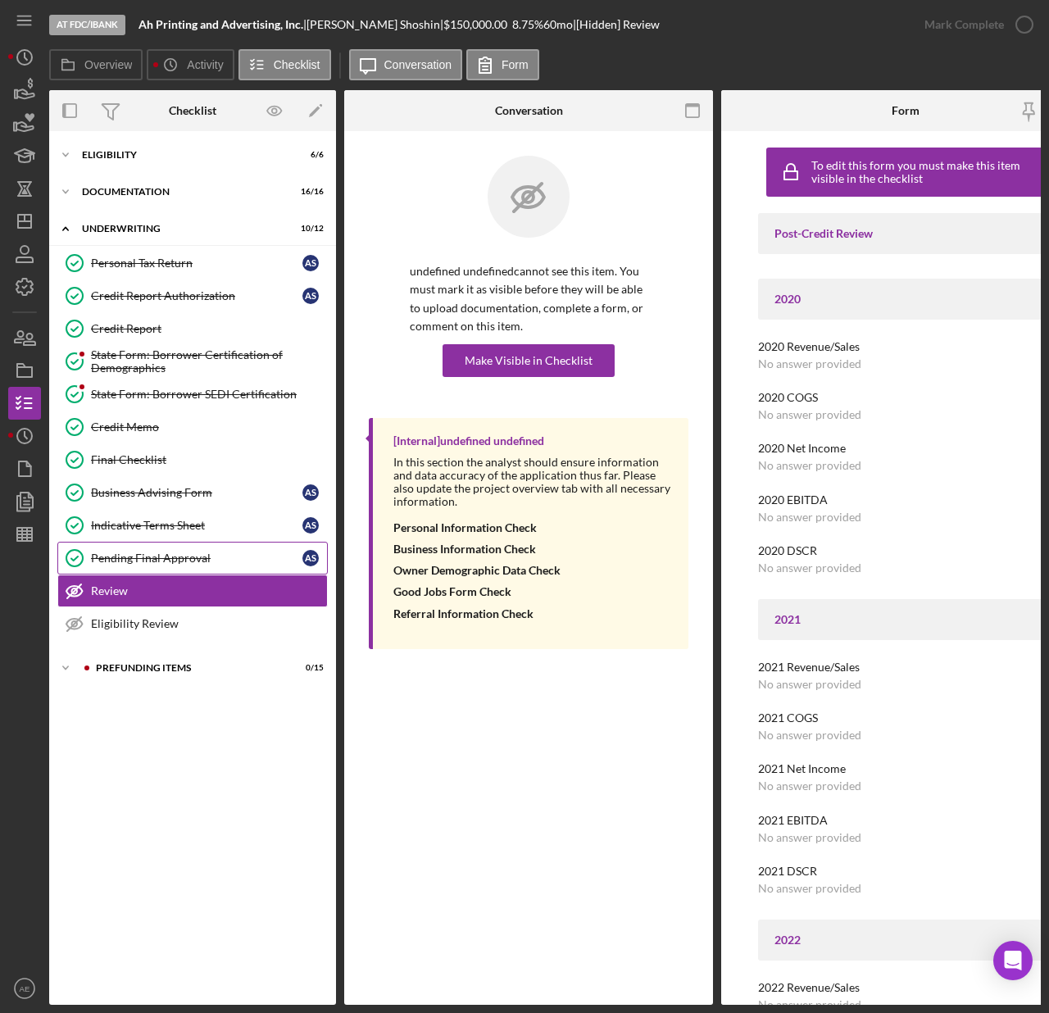
click at [189, 565] on div "Pending Final Approval" at bounding box center [197, 558] width 212 height 13
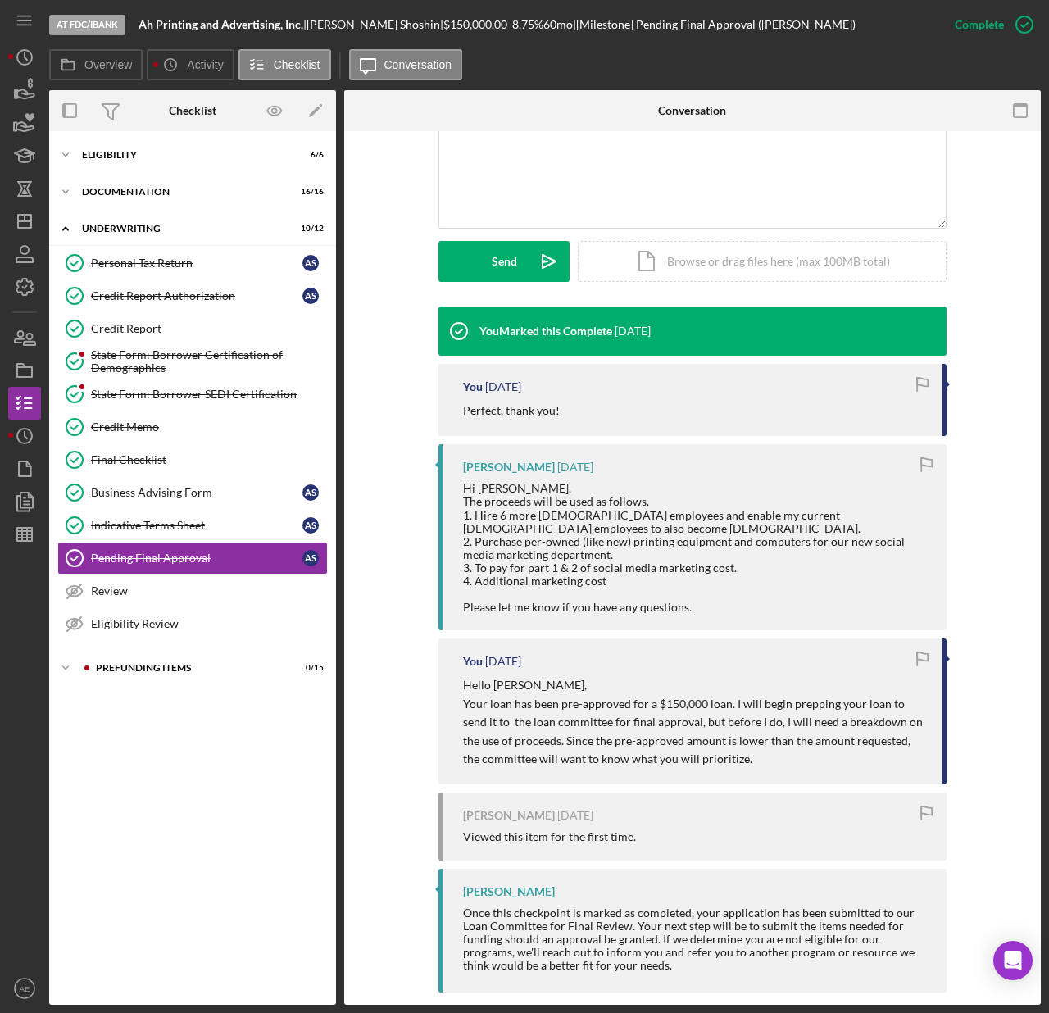
scroll to position [392, 0]
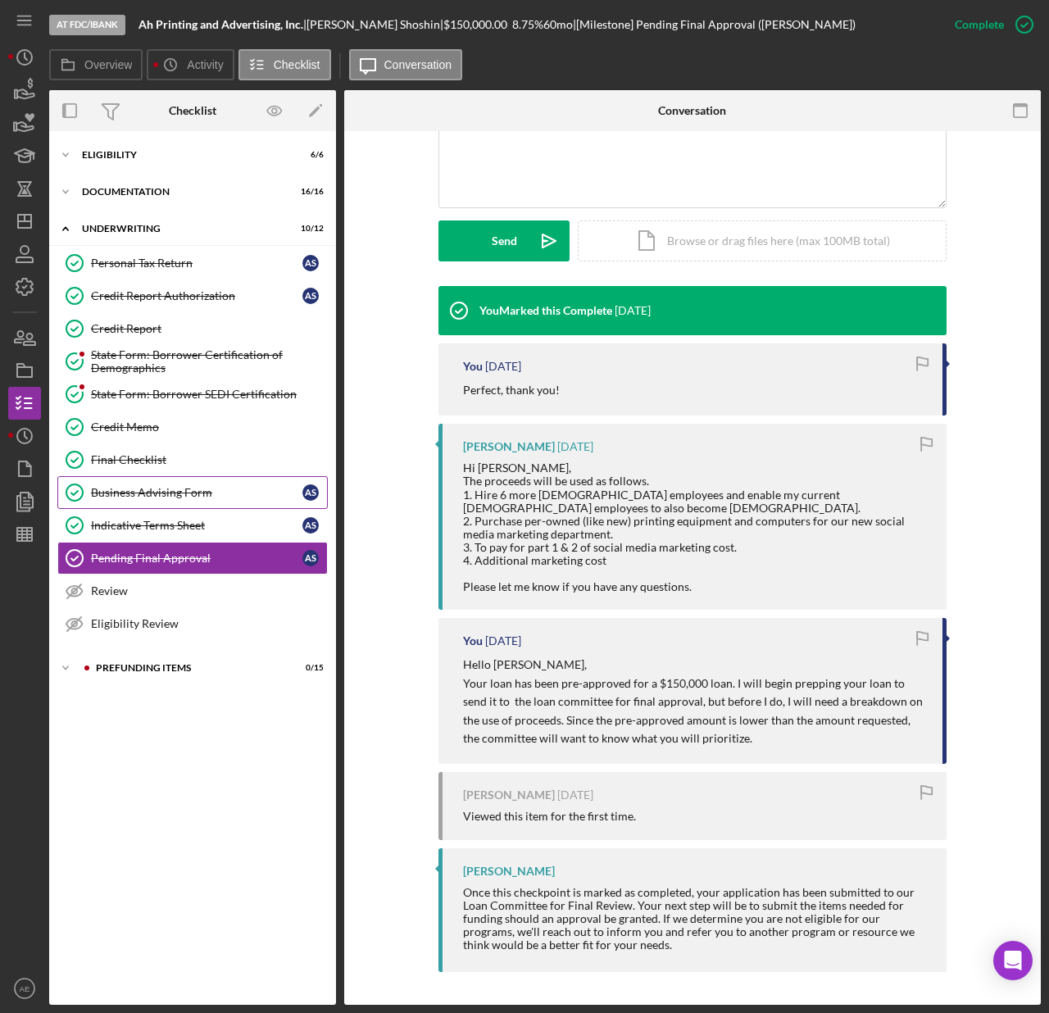
click at [221, 503] on link "Business Advising Form Business Advising Form A S" at bounding box center [192, 492] width 271 height 33
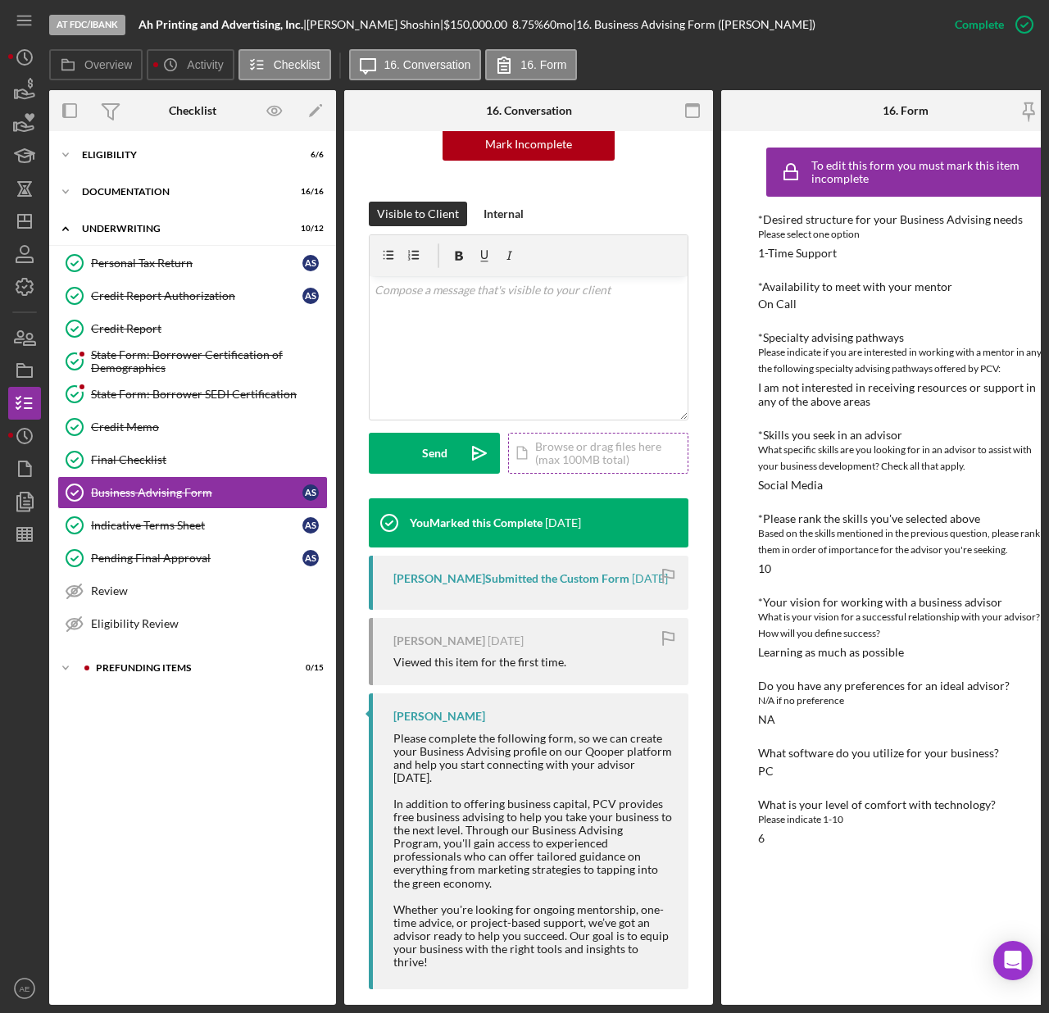
scroll to position [207, 0]
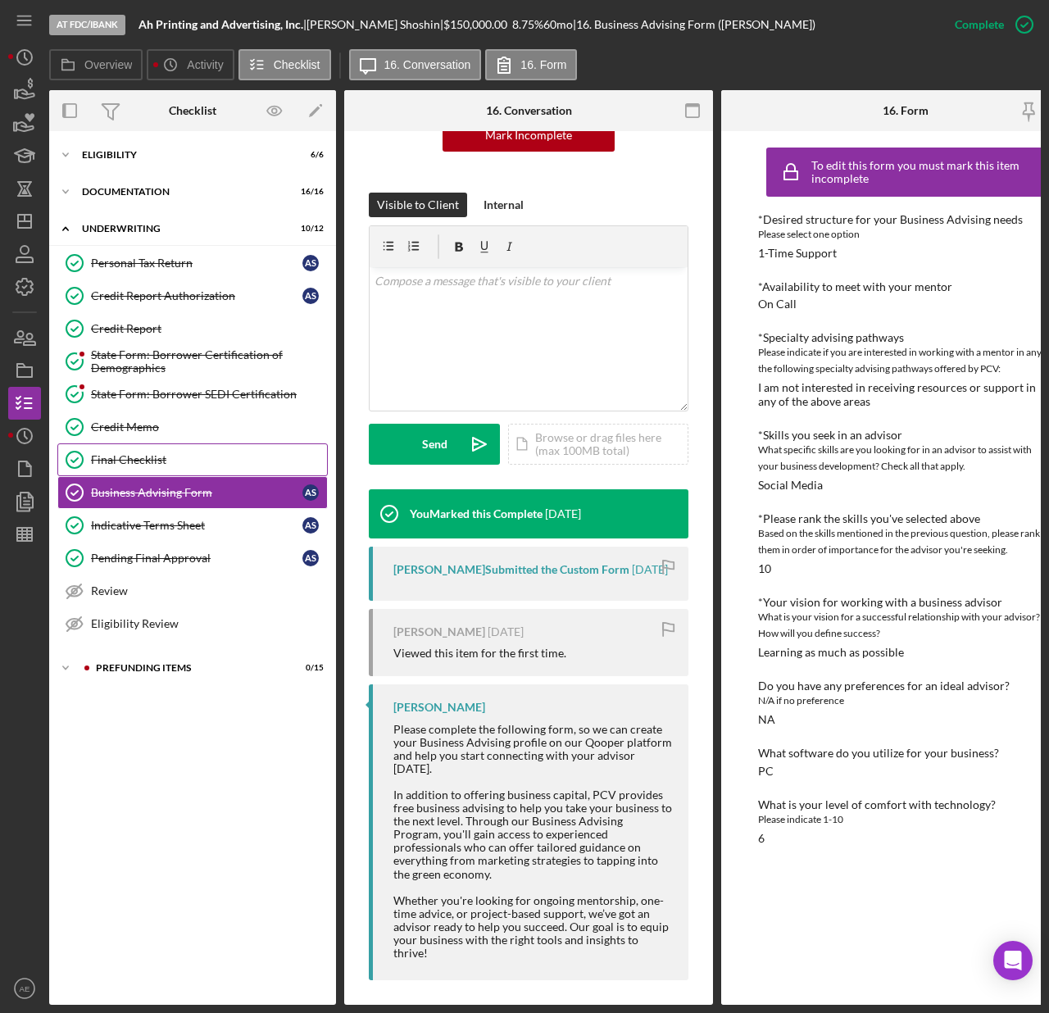
click at [162, 471] on link "Final Checklist Final Checklist" at bounding box center [192, 460] width 271 height 33
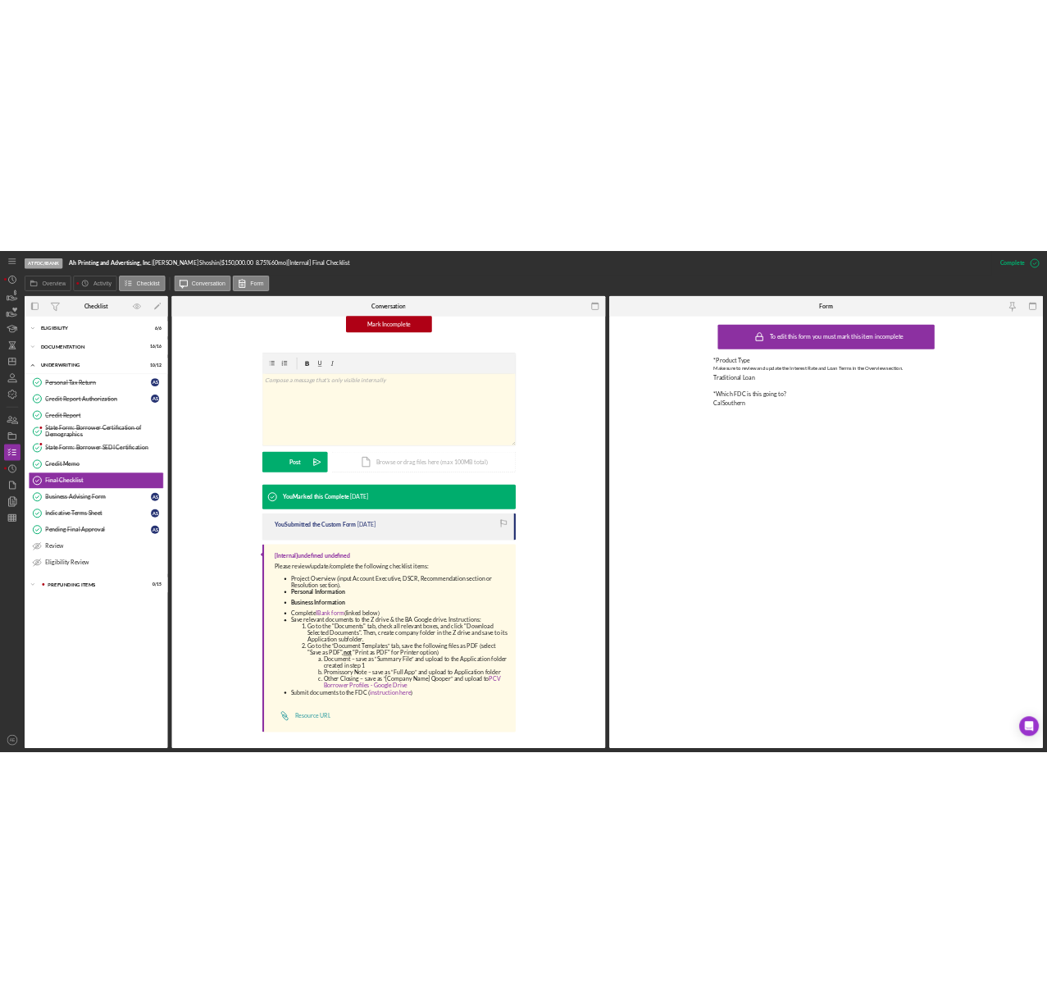
scroll to position [178, 0]
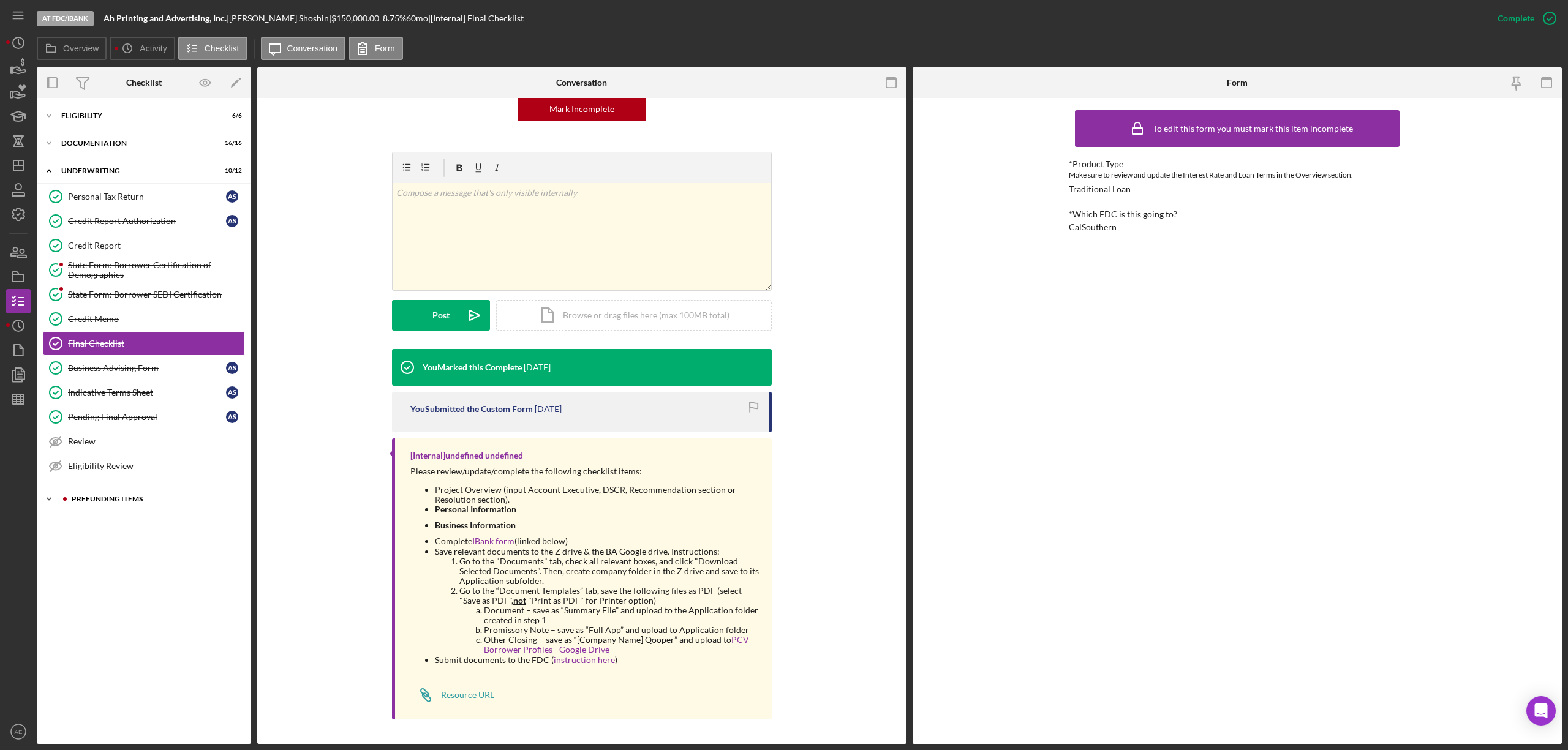
click at [125, 508] on div "Icon/Expander Prefunding Items 0 / 15" at bounding box center [143, 499] width 214 height 25
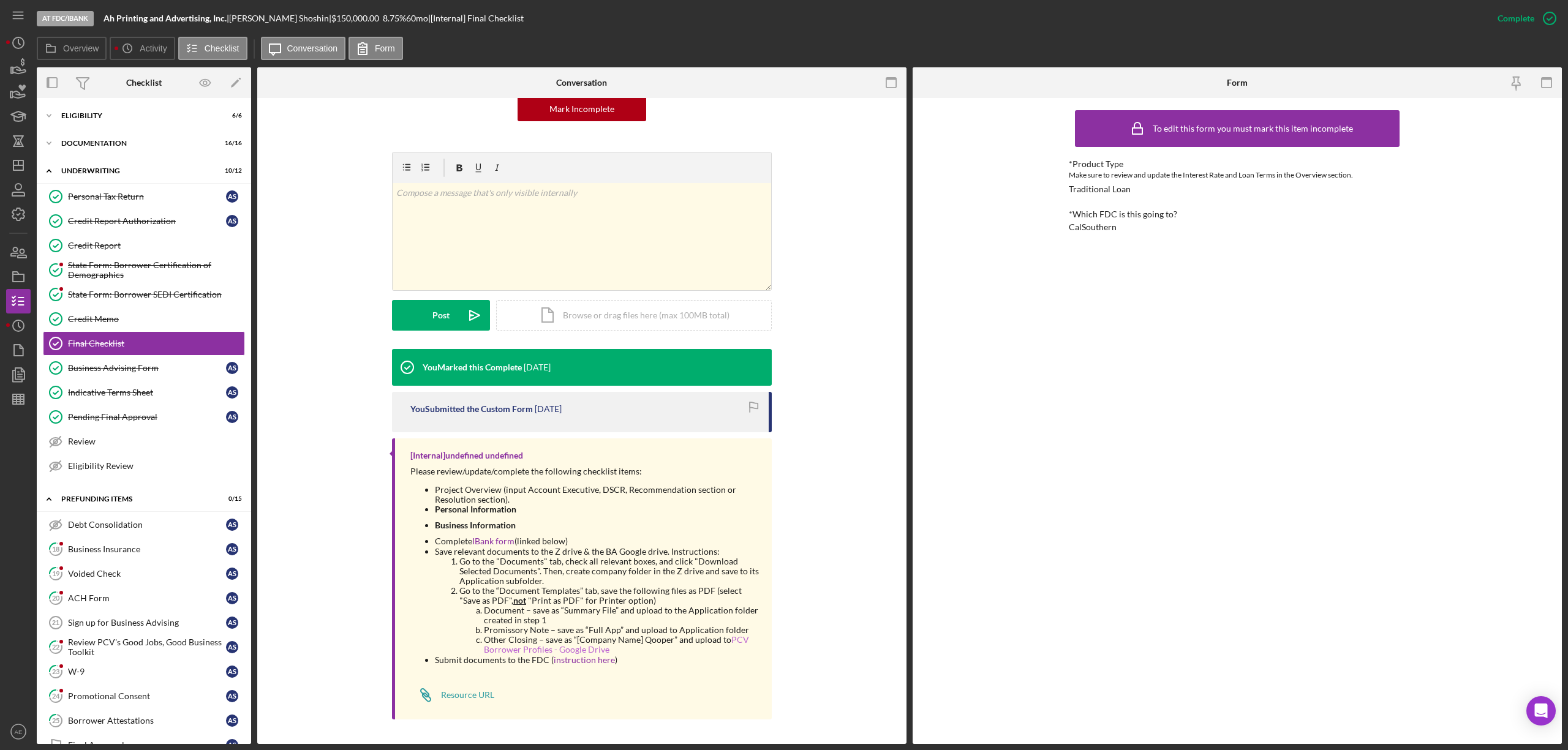
click at [733, 642] on link "PCV Borrower Profiles - Google Drive" at bounding box center [616, 644] width 265 height 20
click at [11, 168] on icon "Icon/Dashboard" at bounding box center [18, 165] width 31 height 31
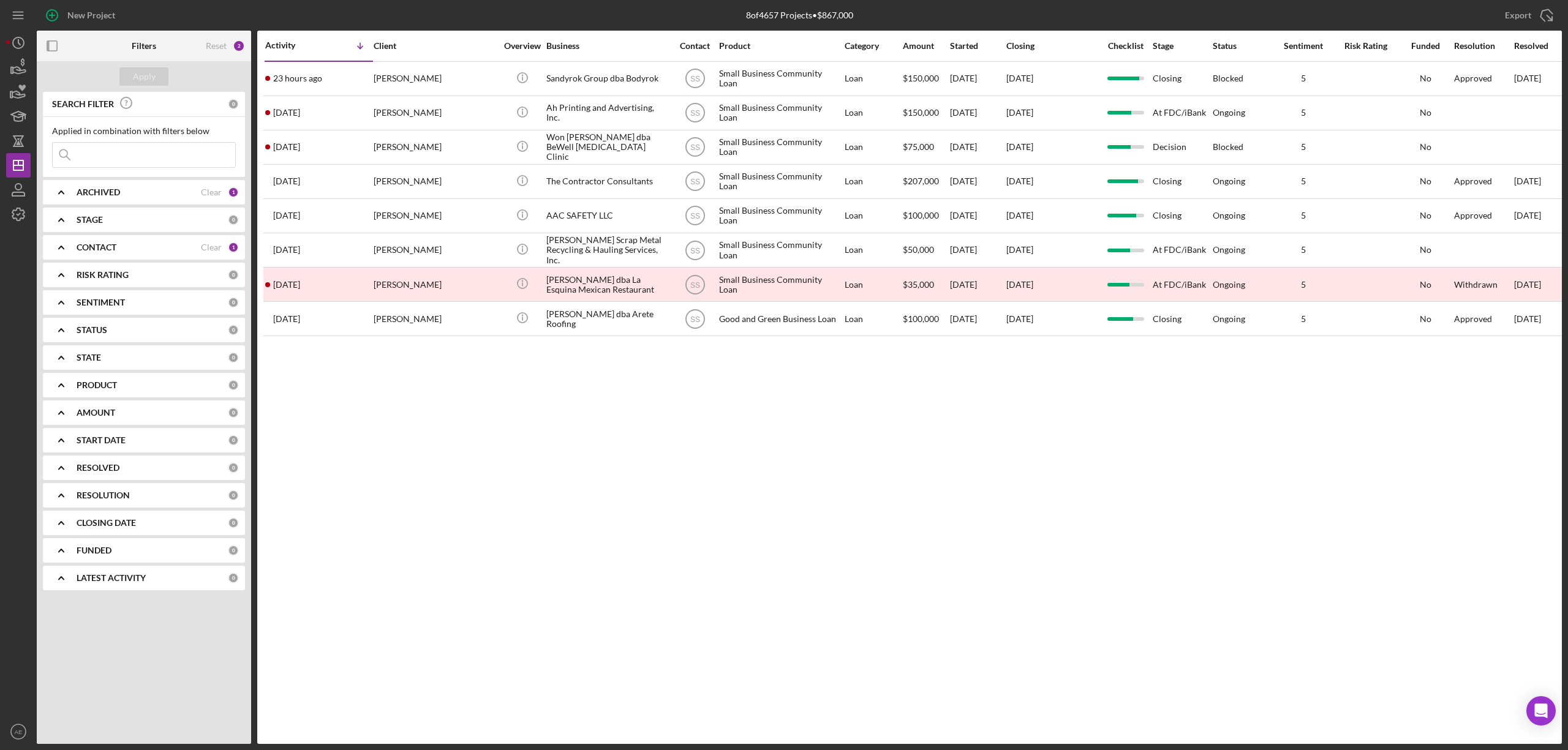
click at [149, 241] on div "CONTACT Clear 1" at bounding box center [157, 247] width 162 height 25
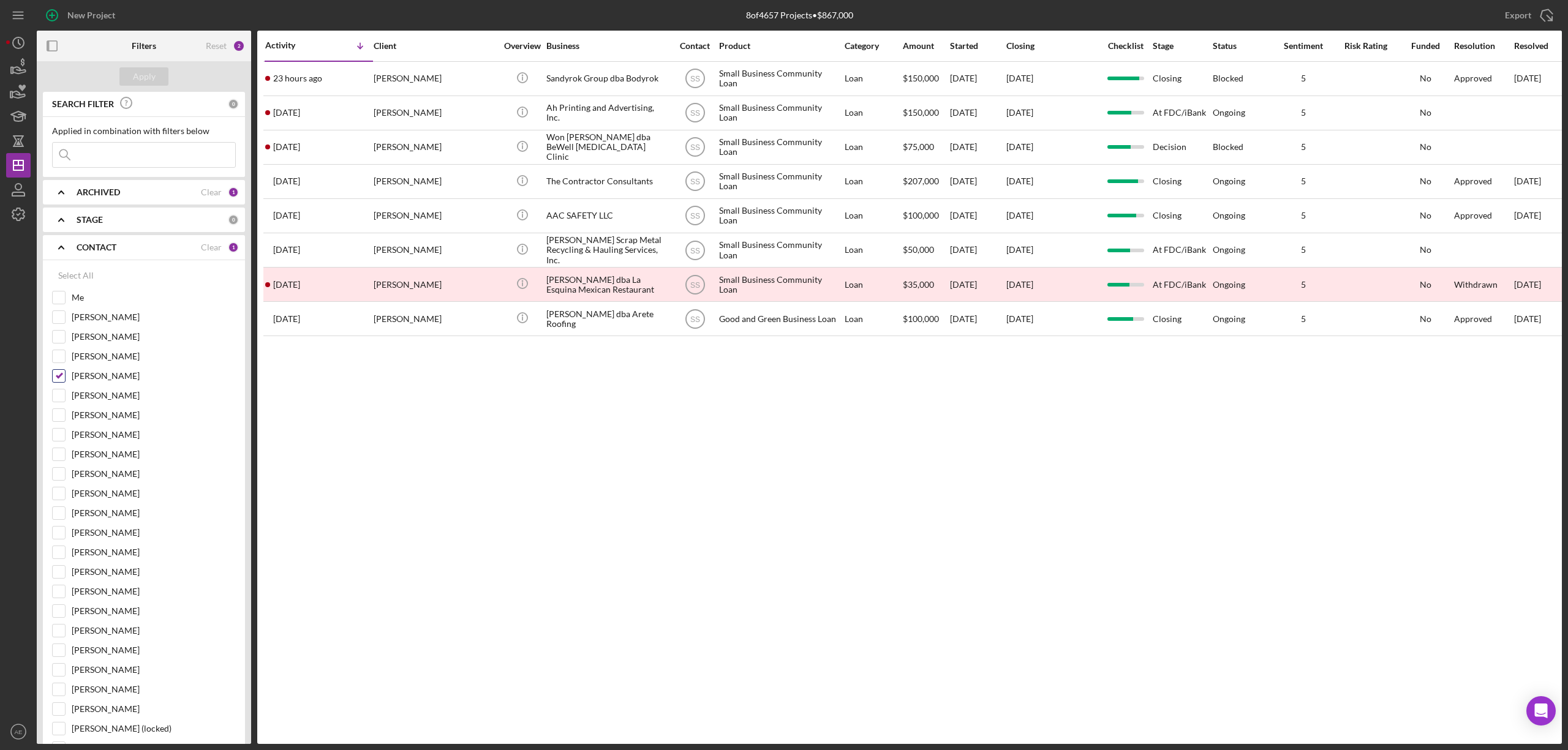
click at [57, 380] on input "[PERSON_NAME]" at bounding box center [59, 376] width 12 height 12
checkbox input "false"
click at [60, 300] on input "Me" at bounding box center [59, 297] width 12 height 12
checkbox input "true"
click at [141, 72] on div "Apply" at bounding box center [144, 76] width 22 height 19
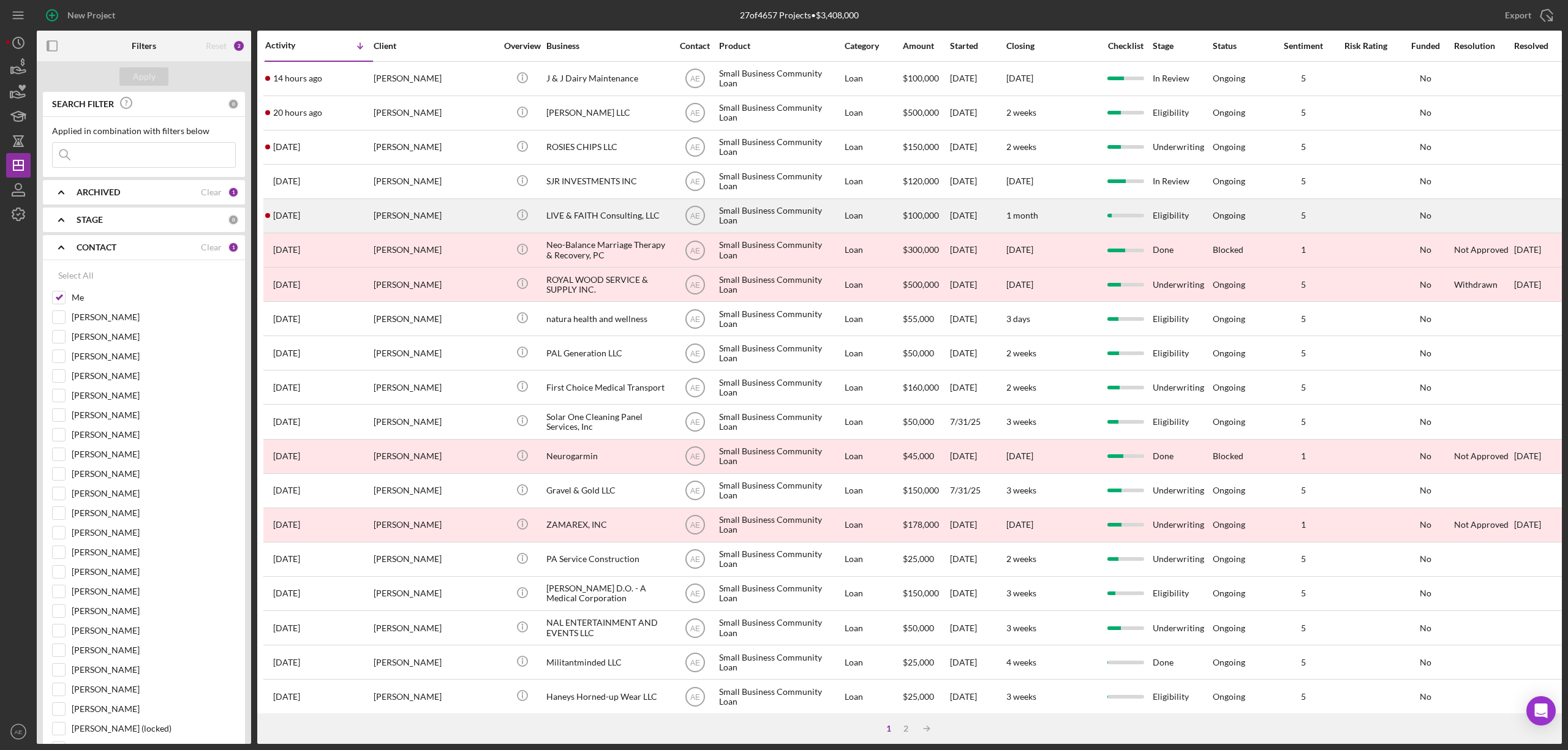
click at [362, 213] on div "[DATE] [PERSON_NAME]" at bounding box center [318, 215] width 107 height 32
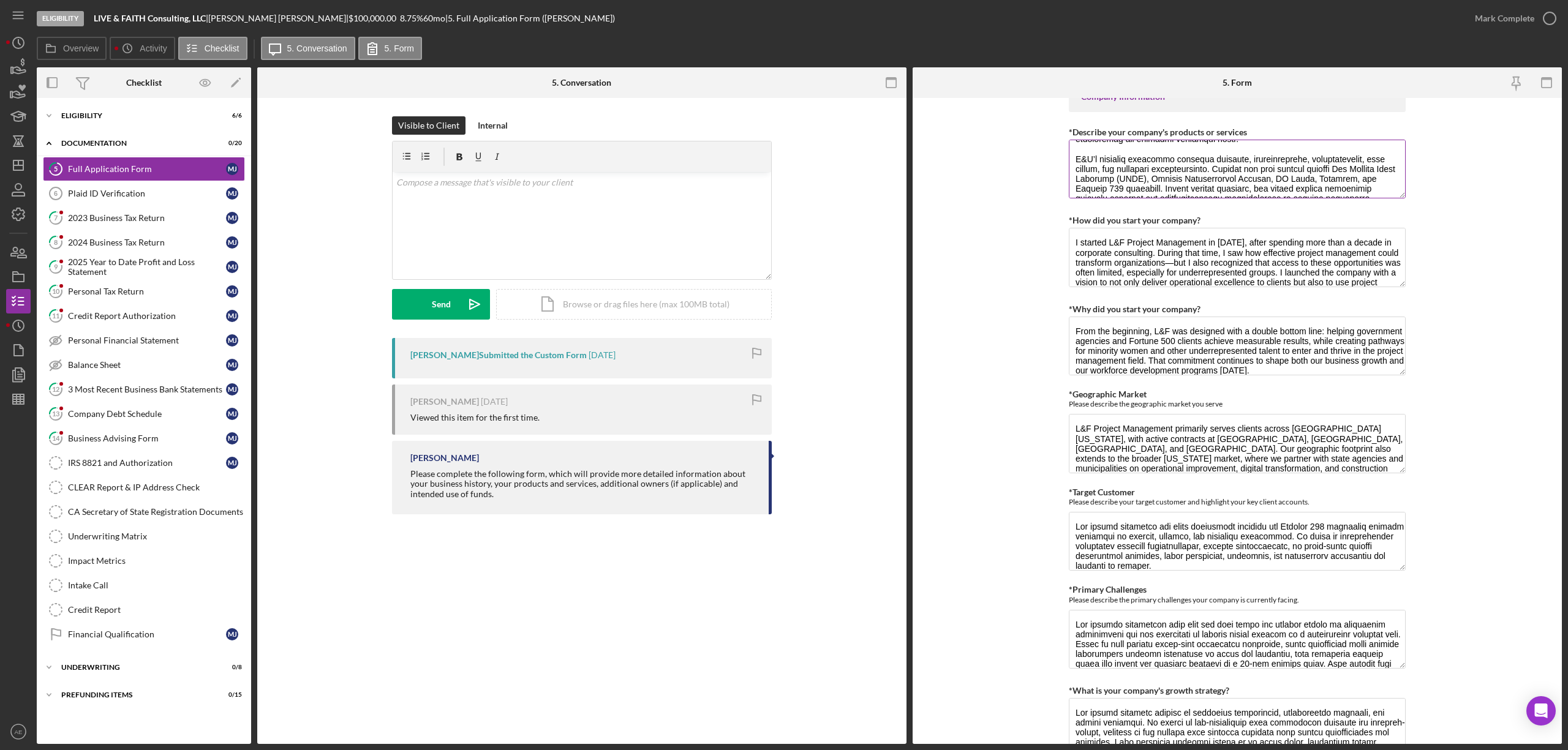
scroll to position [187, 0]
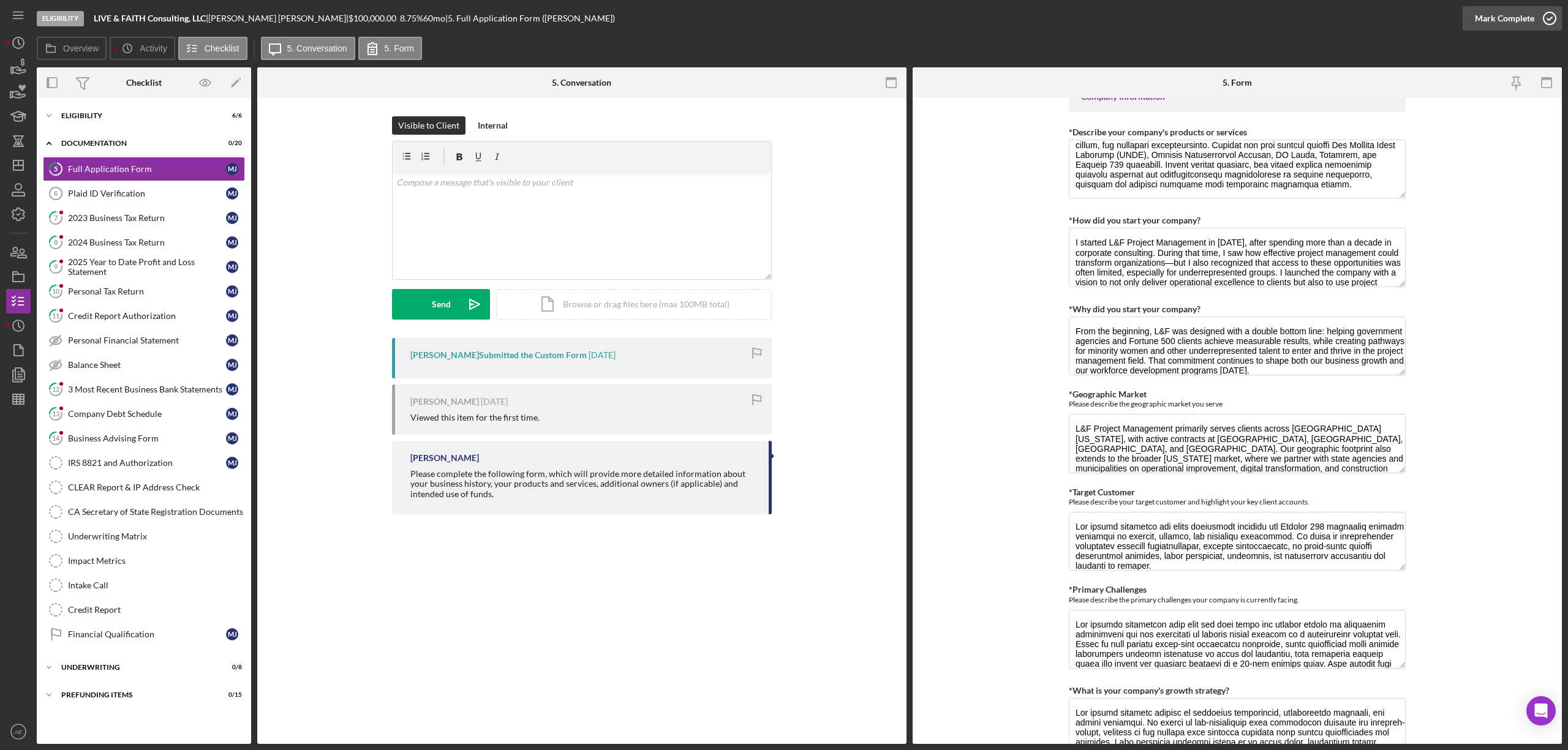
click at [1501, 17] on div "Mark Complete" at bounding box center [1505, 18] width 60 height 25
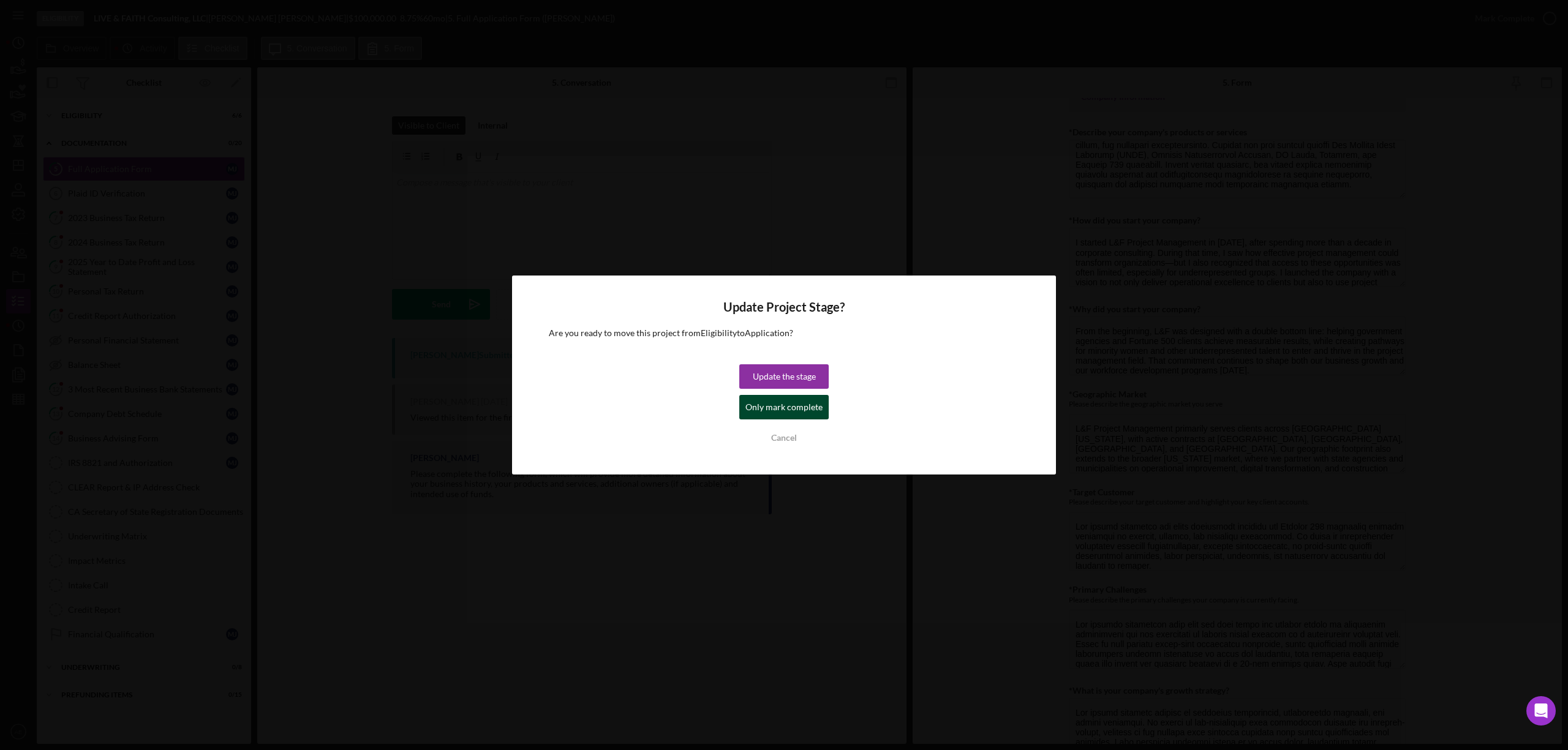
click at [790, 400] on div "Only mark complete" at bounding box center [784, 407] width 77 height 25
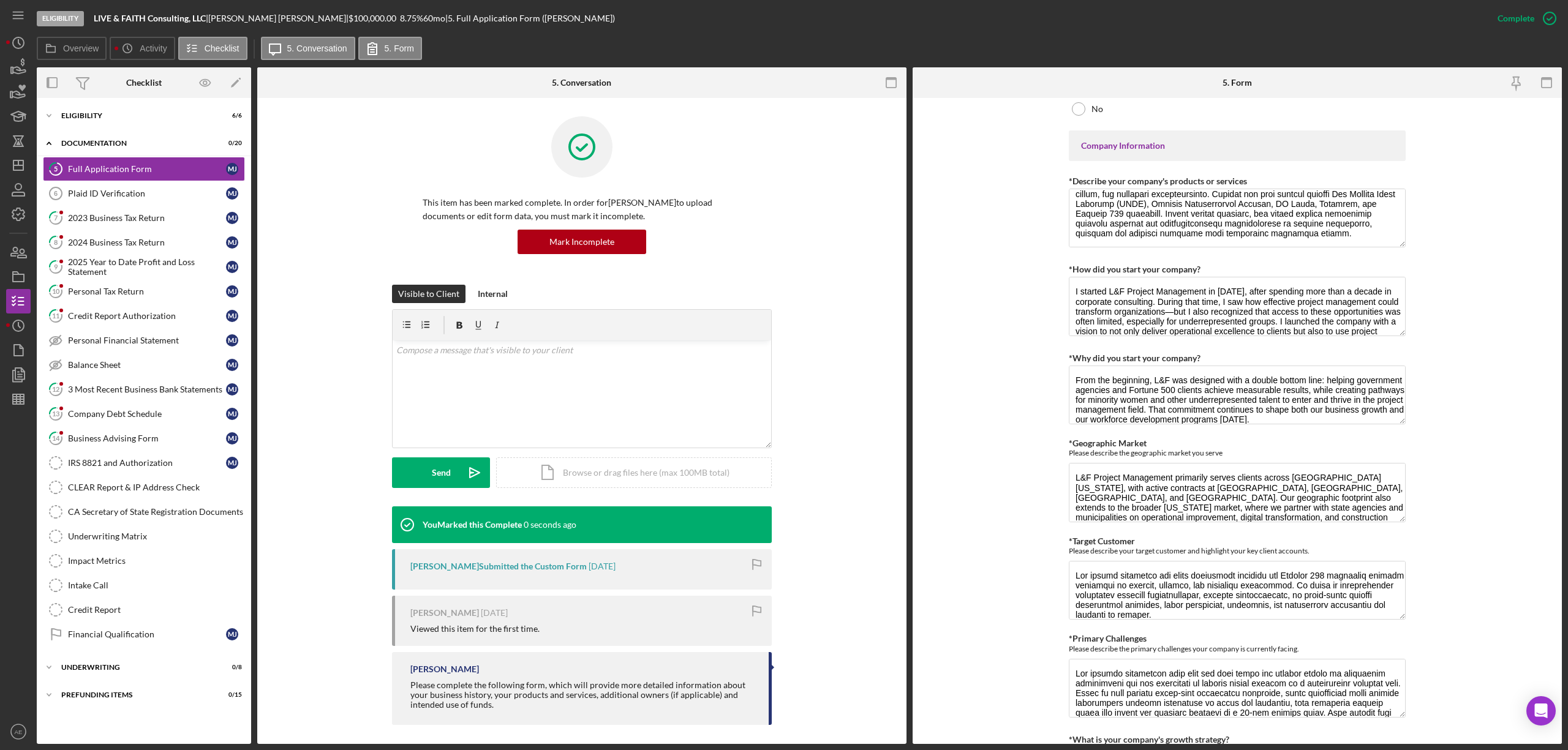
scroll to position [539, 0]
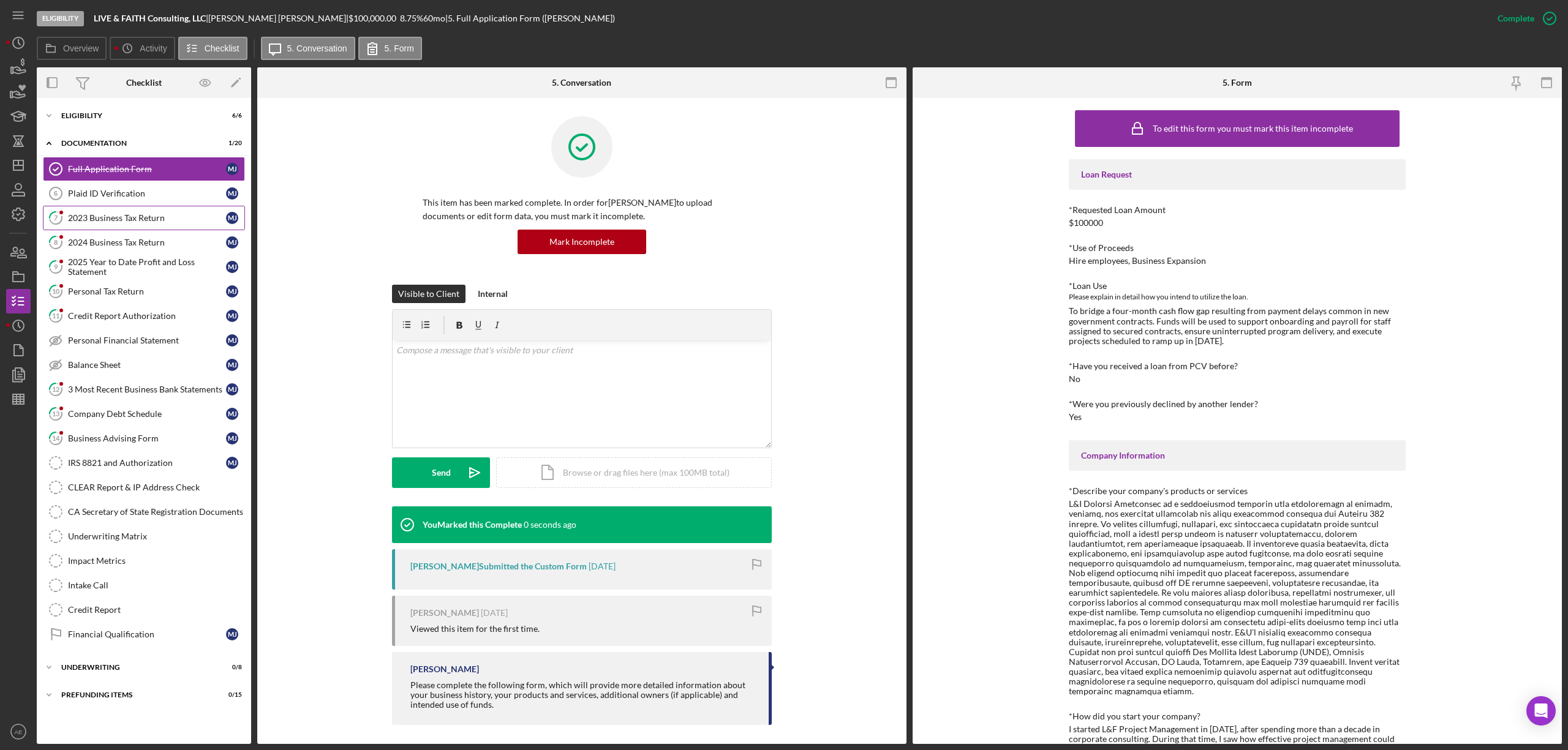
click at [170, 207] on link "7 2023 Business Tax Return [PERSON_NAME]" at bounding box center [143, 217] width 202 height 25
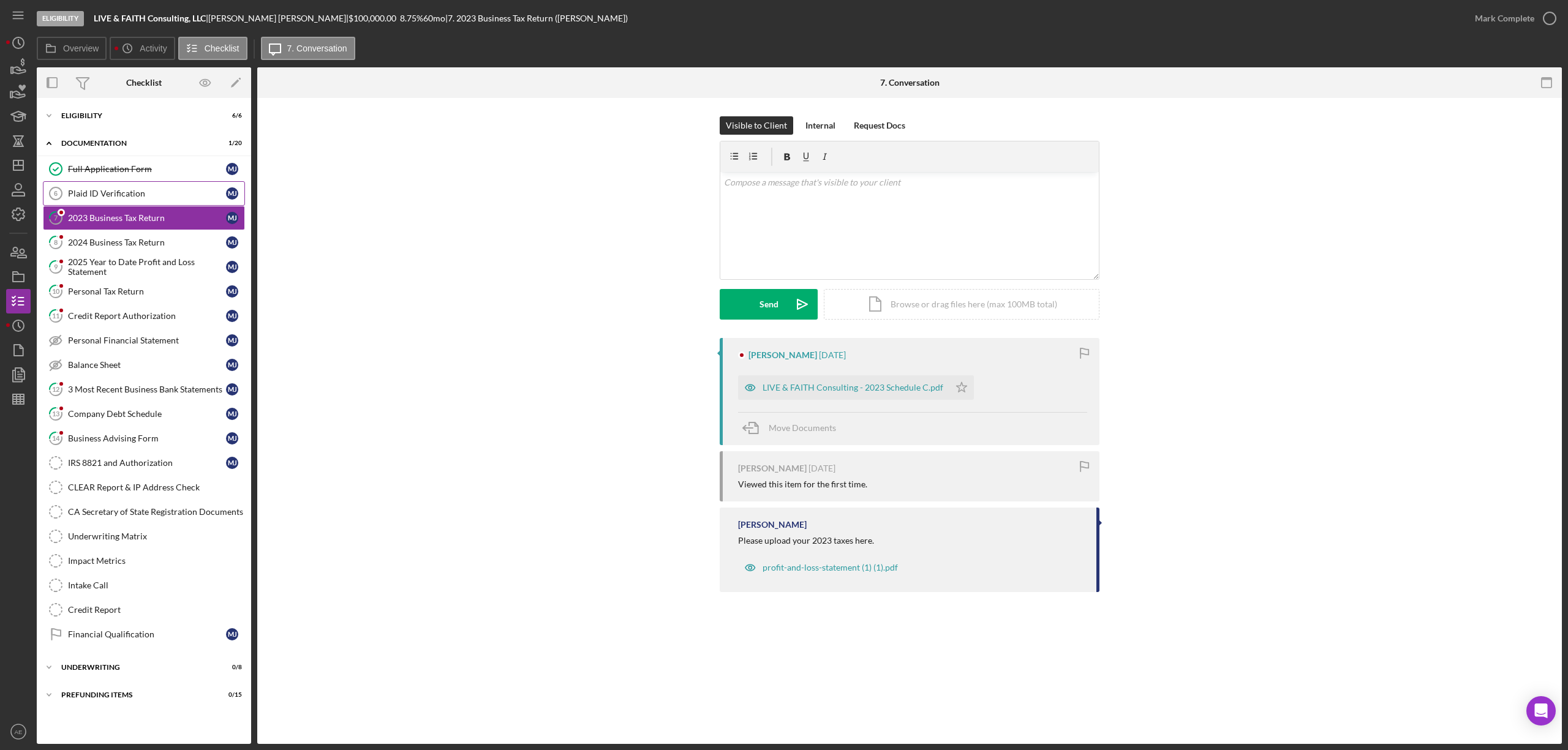
click at [128, 199] on link "Plaid ID Verification 6 Plaid ID Verification [PERSON_NAME]" at bounding box center [143, 193] width 202 height 25
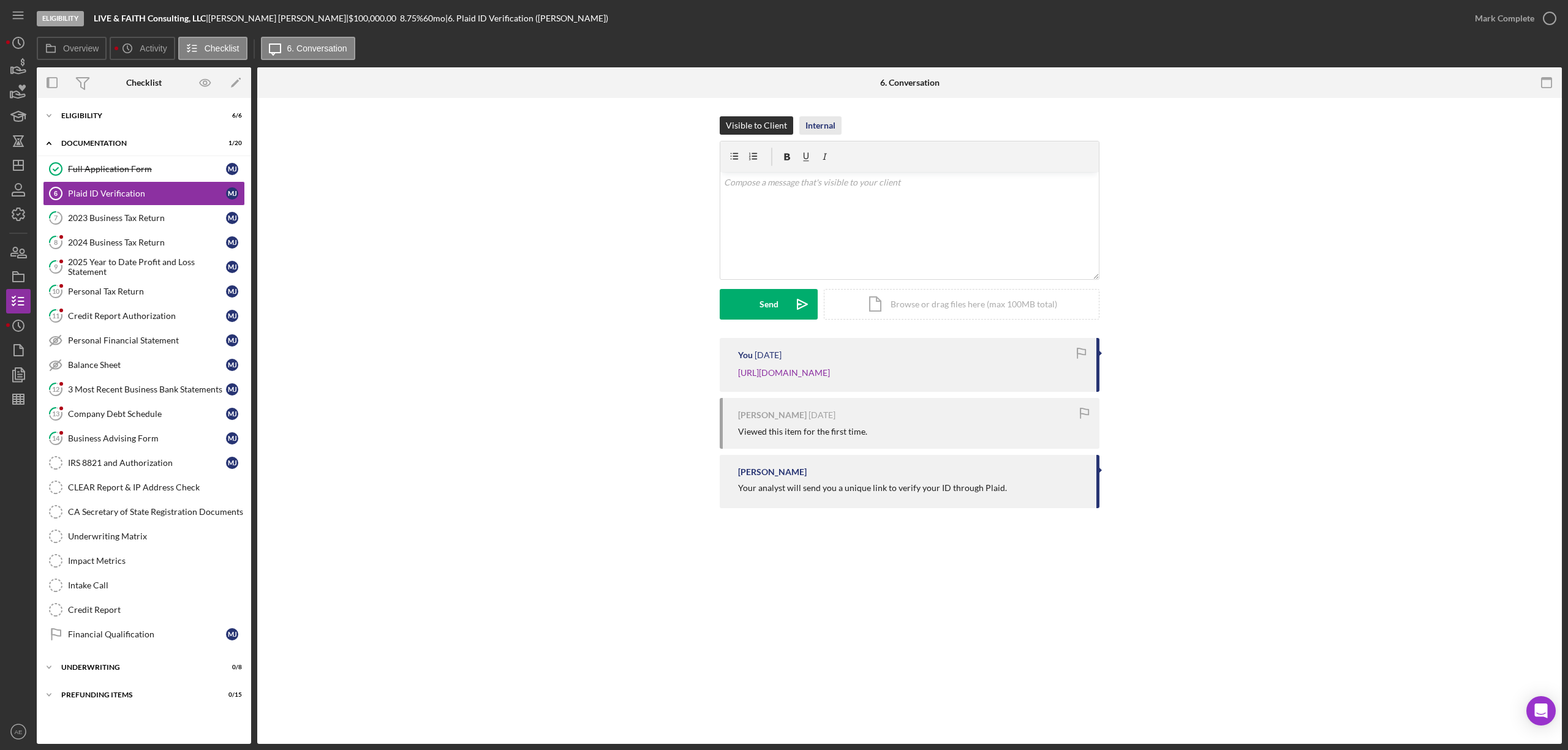
click at [823, 123] on div "Internal" at bounding box center [820, 125] width 30 height 19
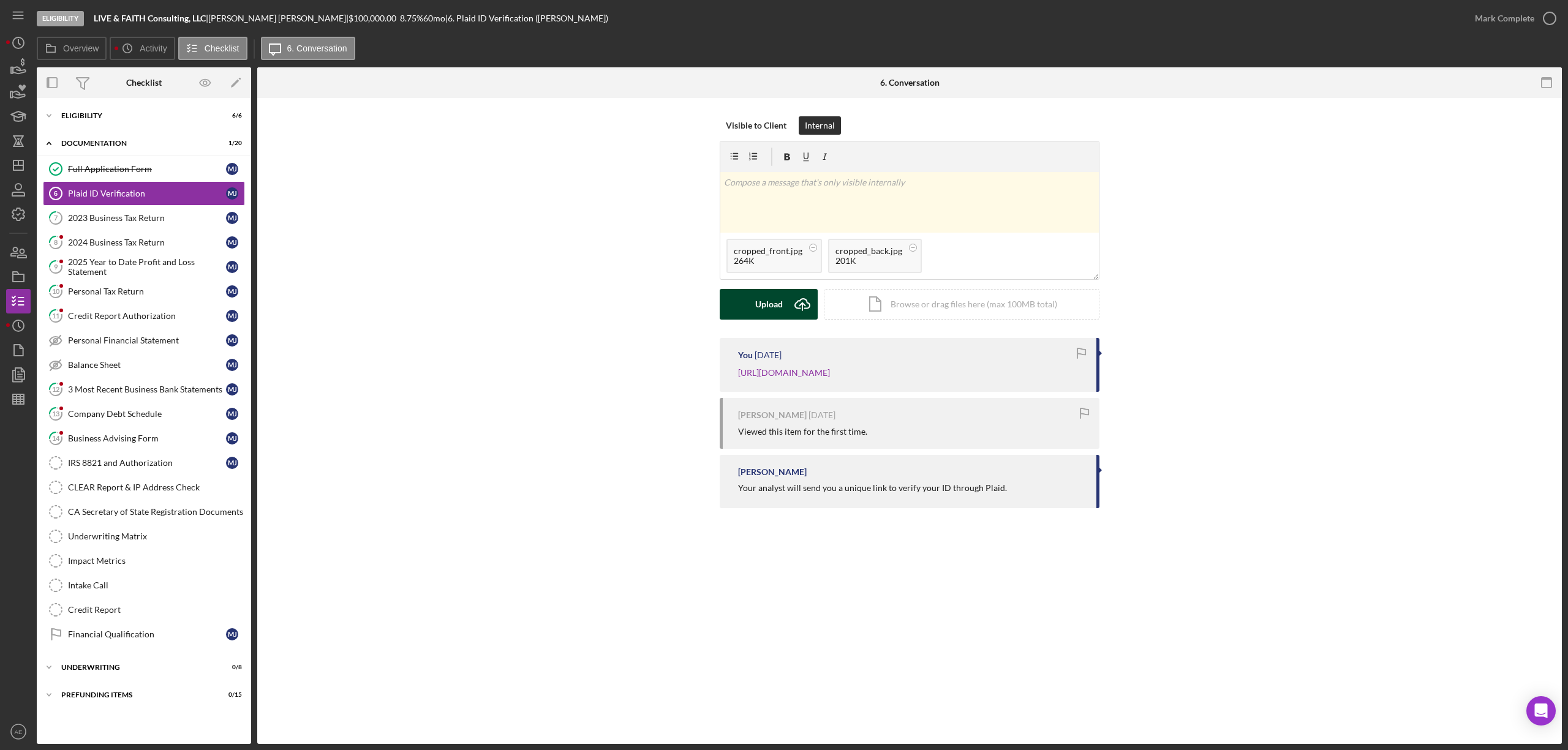
click at [770, 297] on div "Upload" at bounding box center [769, 304] width 28 height 31
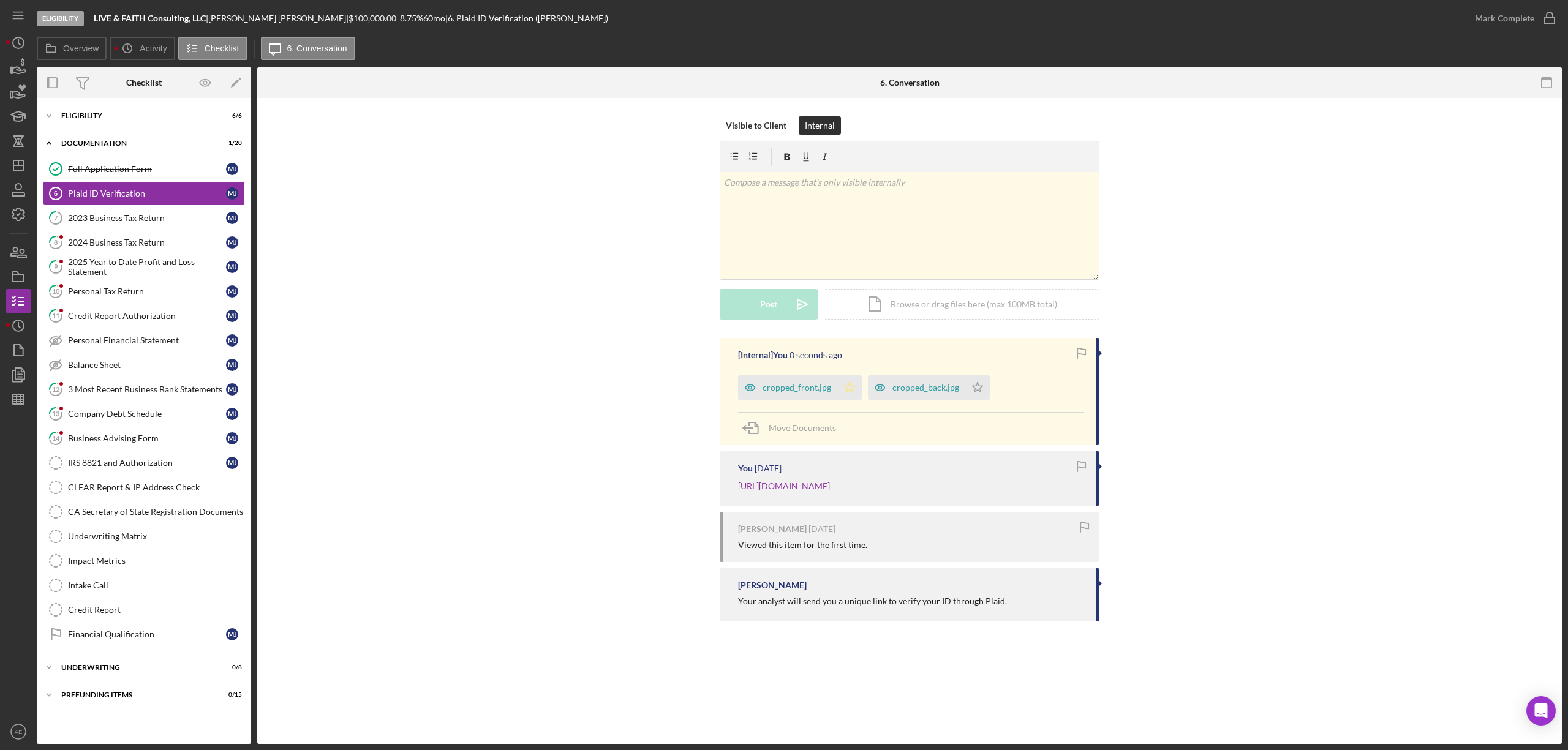
drag, startPoint x: 848, startPoint y: 379, endPoint x: 904, endPoint y: 387, distance: 56.6
click at [849, 379] on icon "Icon/Star" at bounding box center [849, 388] width 25 height 25
click at [988, 389] on div "cropped_back.jpg Icon/Star" at bounding box center [932, 384] width 128 height 31
click at [981, 389] on icon "Icon/Star" at bounding box center [977, 388] width 25 height 25
click at [1528, 11] on div "Mark Complete" at bounding box center [1505, 18] width 60 height 25
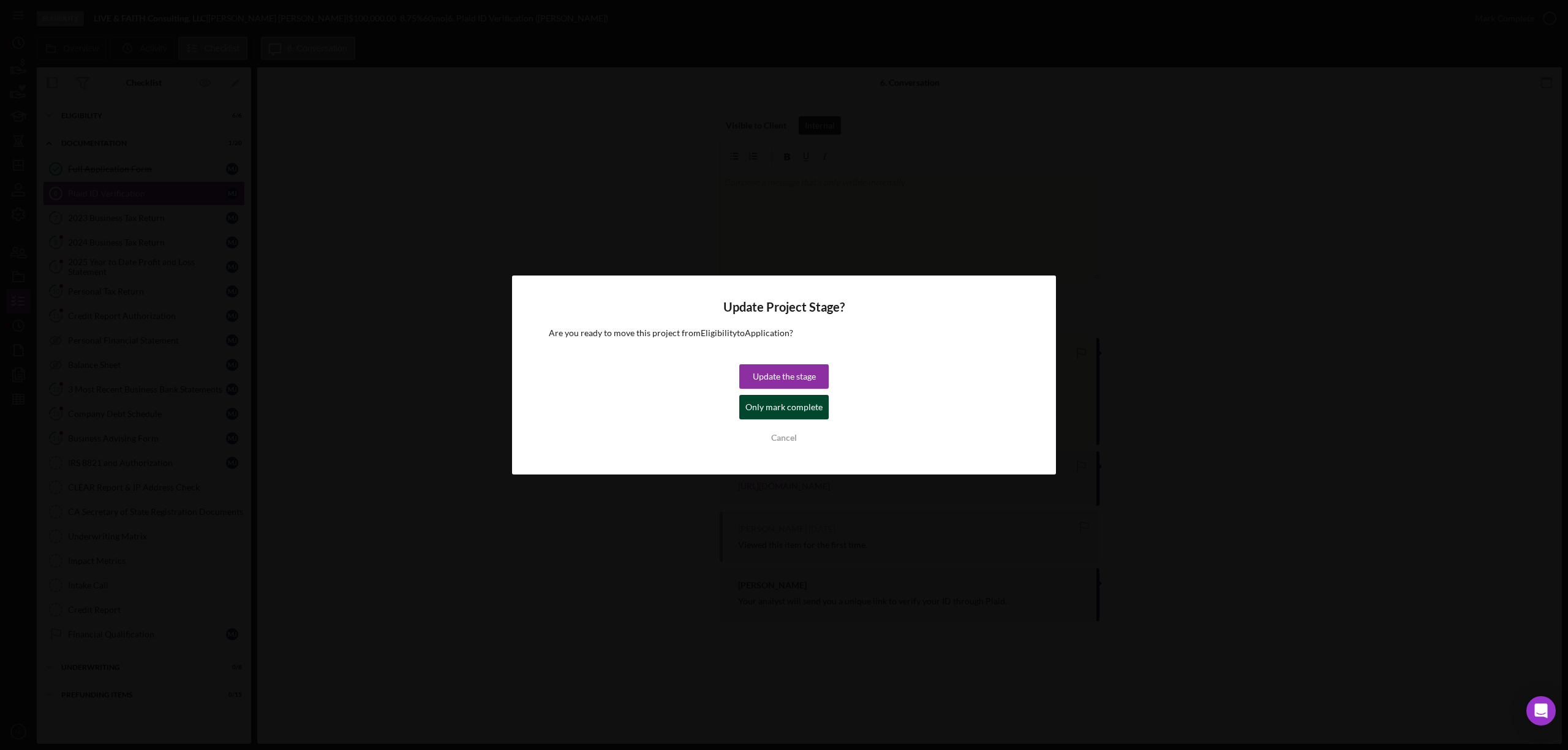
click at [799, 402] on div "Only mark complete" at bounding box center [784, 407] width 77 height 25
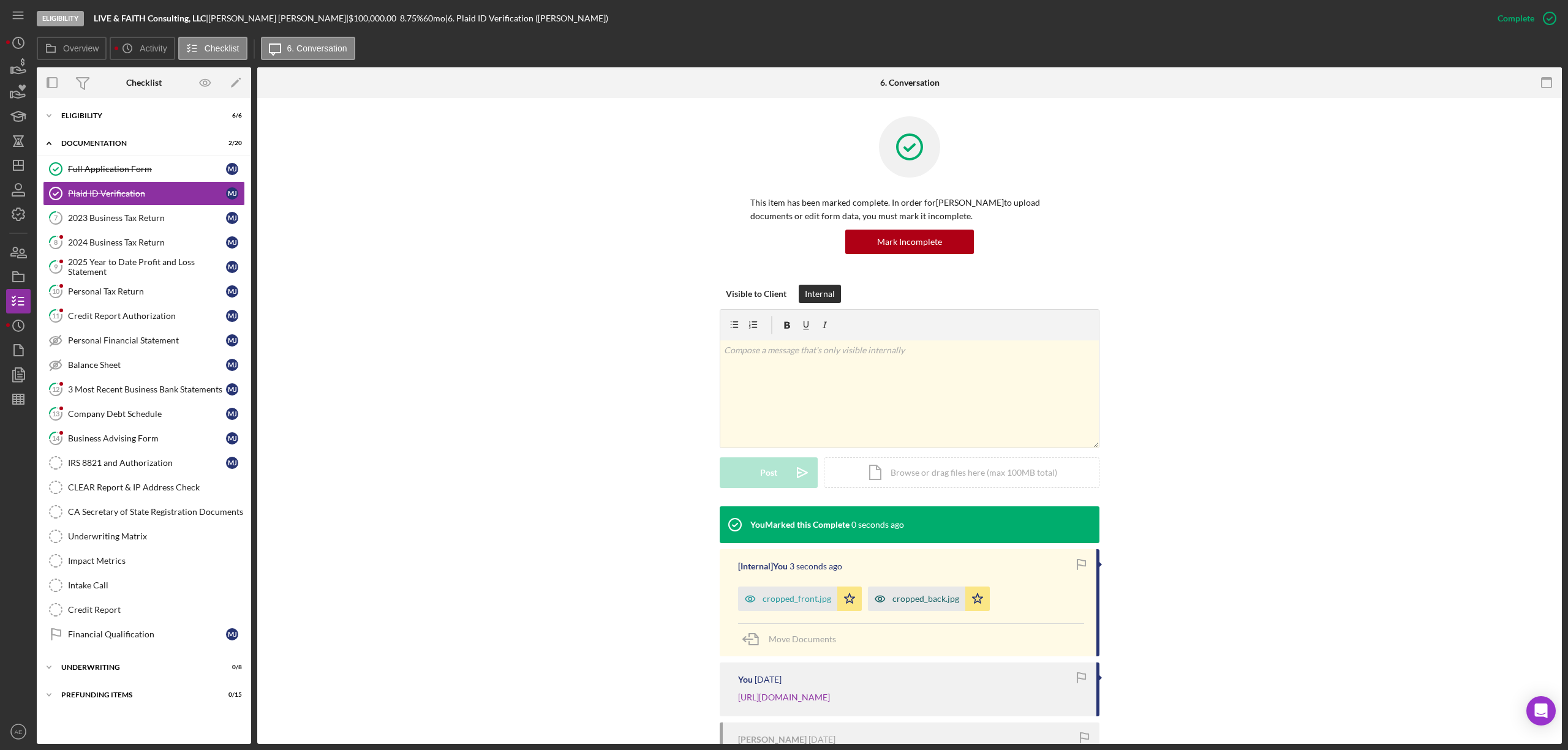
drag, startPoint x: 849, startPoint y: 593, endPoint x: 871, endPoint y: 596, distance: 22.2
click at [853, 593] on icon "Icon/Star" at bounding box center [849, 598] width 25 height 25
click at [970, 595] on icon "Icon/Star" at bounding box center [977, 598] width 25 height 25
click at [153, 216] on div "2023 Business Tax Return" at bounding box center [147, 217] width 158 height 10
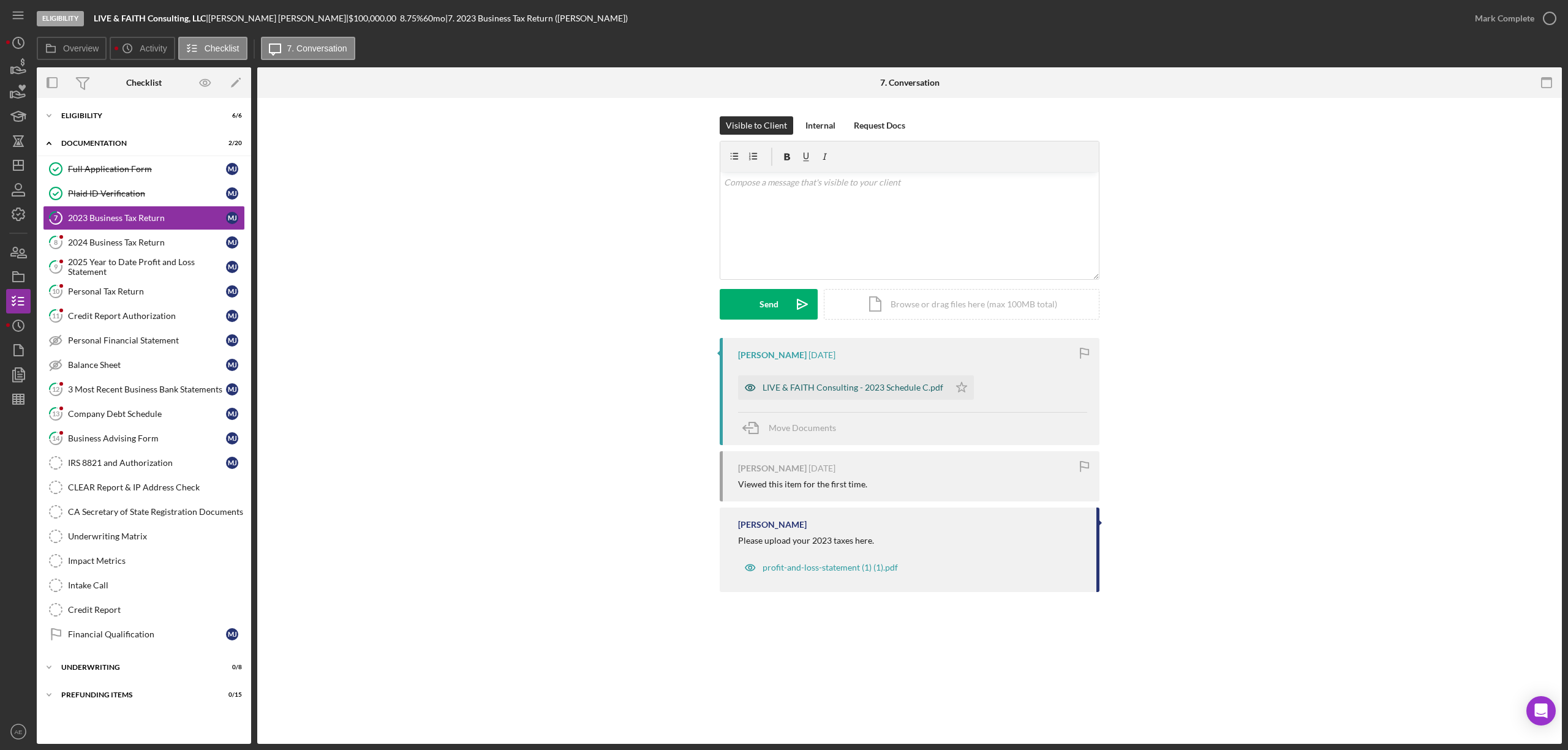
click at [745, 386] on icon "button" at bounding box center [750, 388] width 25 height 25
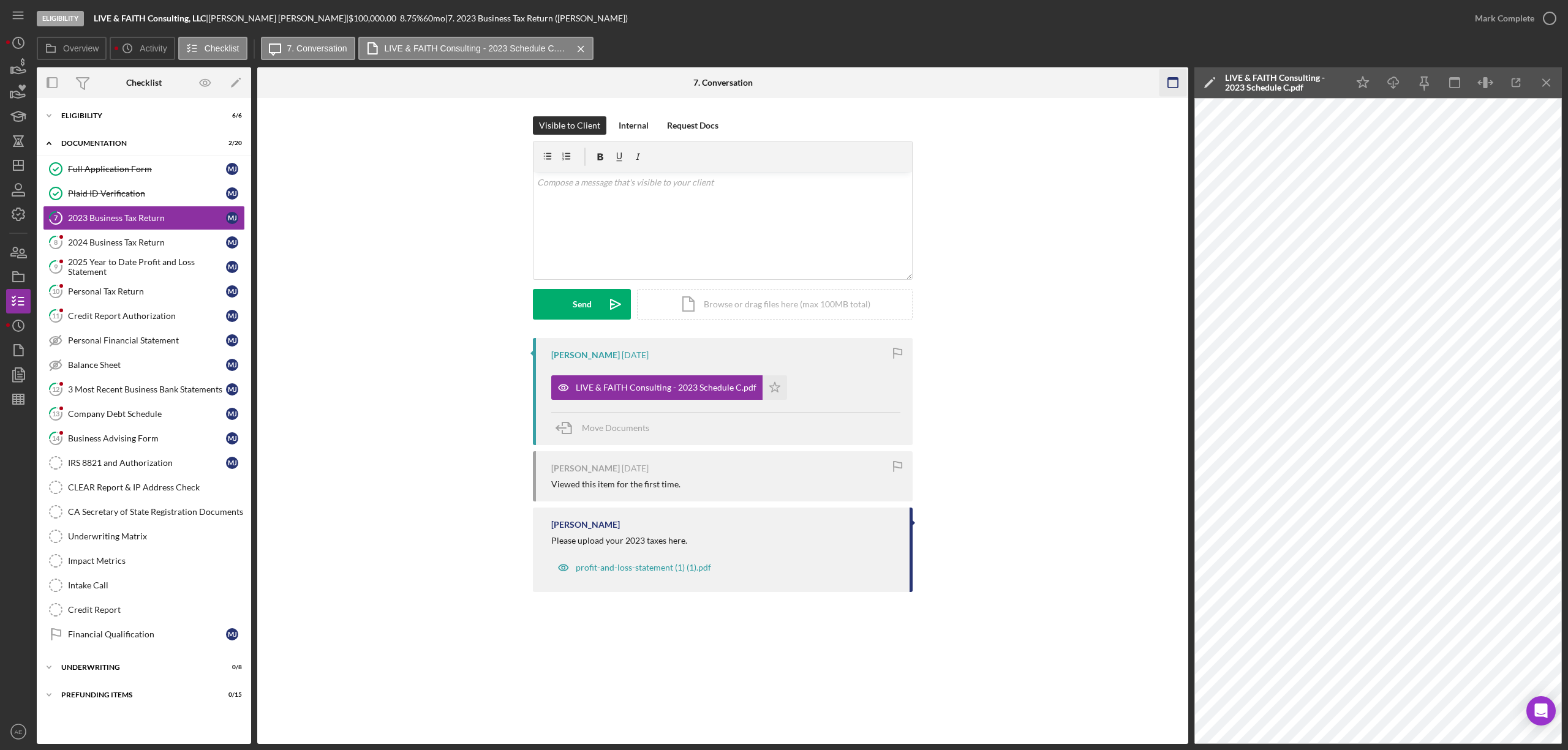
click at [1168, 78] on icon "button" at bounding box center [1173, 83] width 28 height 28
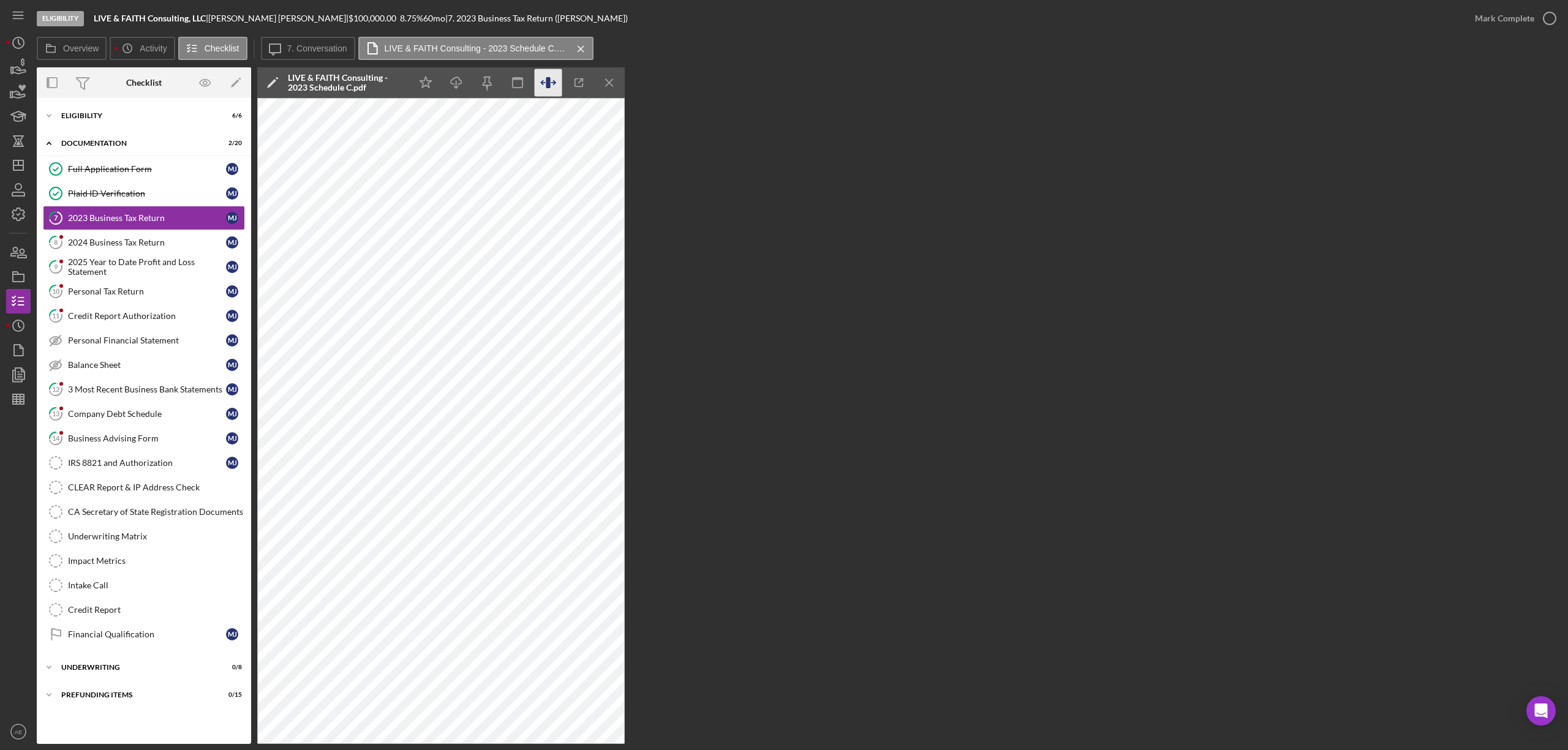
click at [551, 80] on icon "button" at bounding box center [548, 83] width 28 height 28
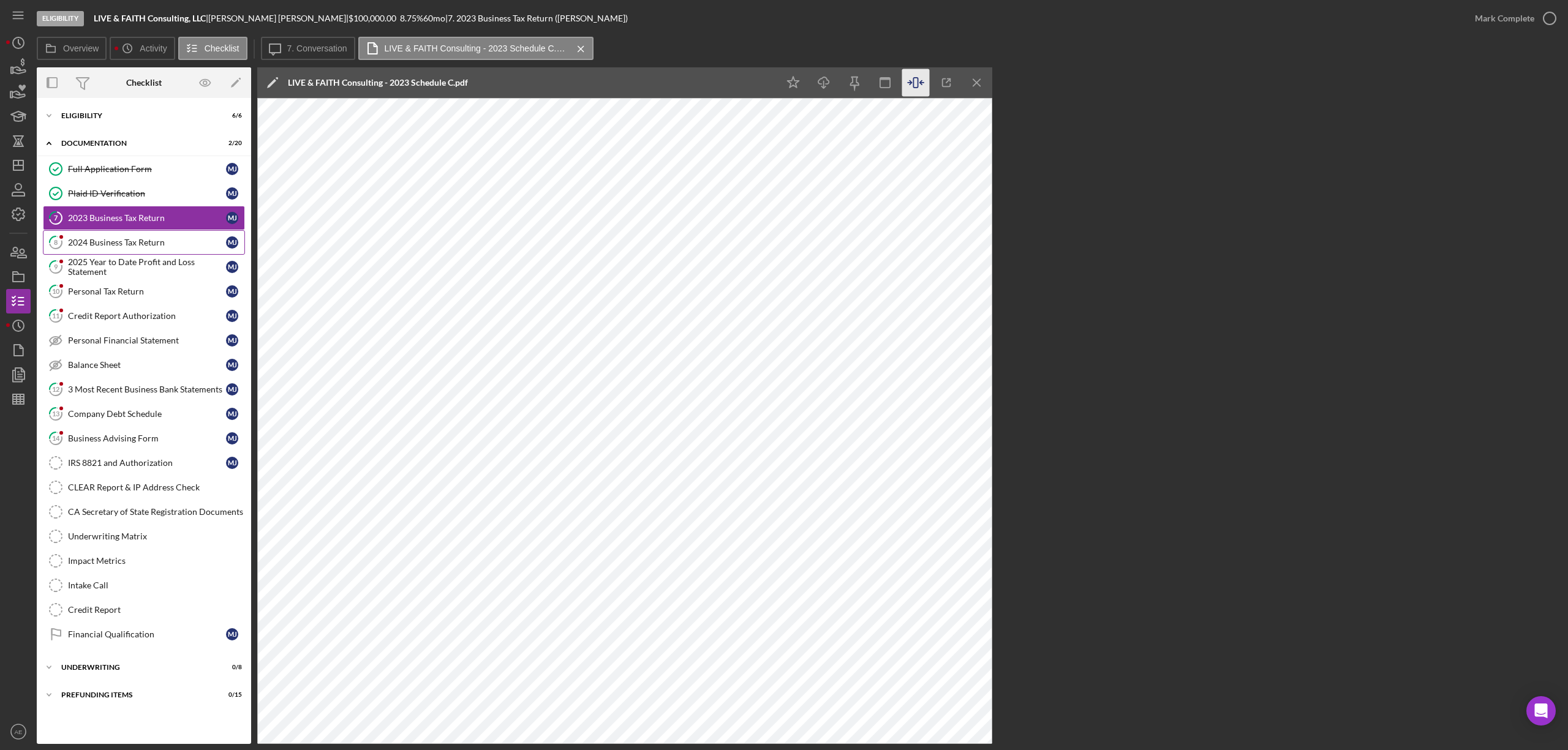
click at [121, 238] on div "2024 Business Tax Return" at bounding box center [147, 242] width 158 height 10
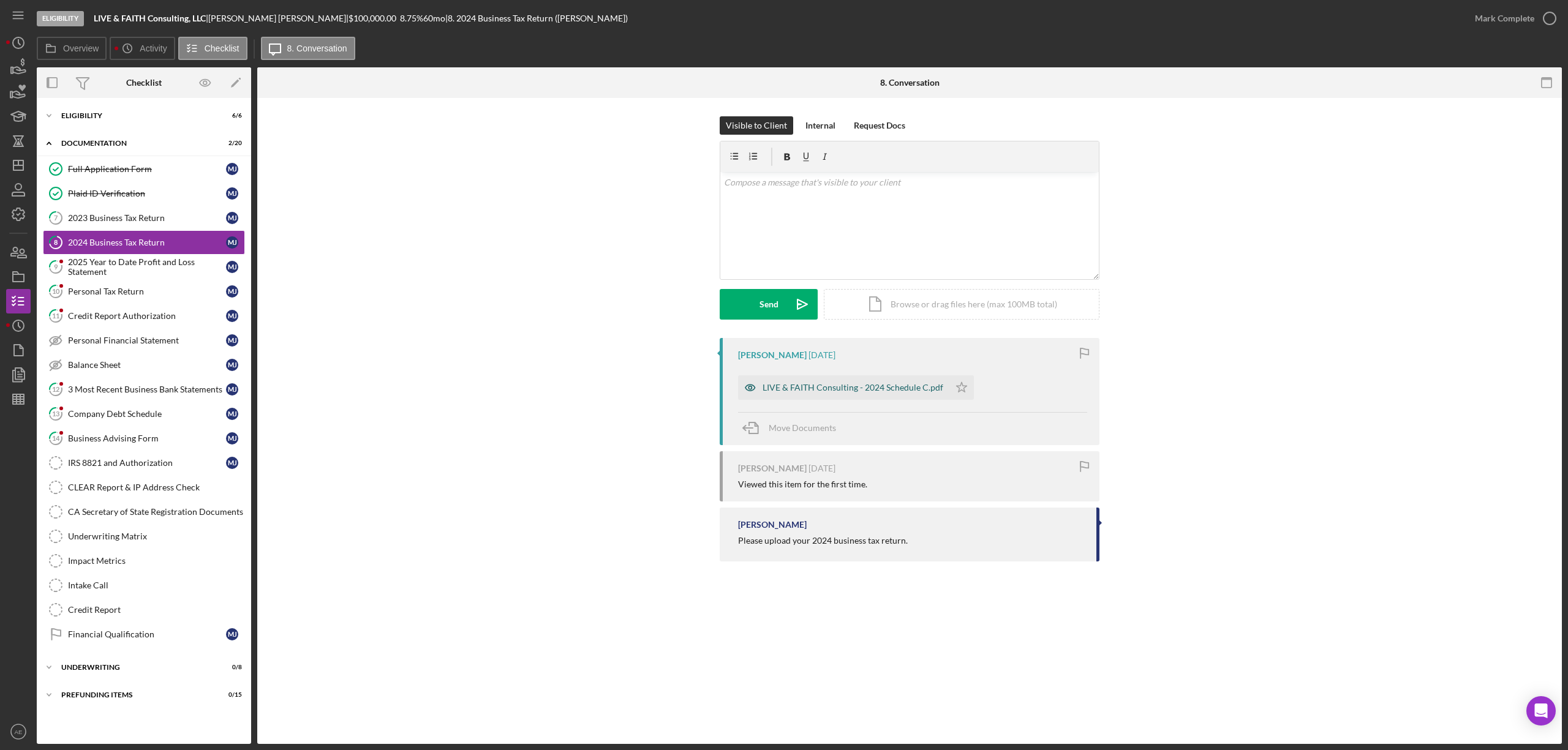
click at [763, 397] on div "LIVE & FAITH Consulting - 2024 Schedule C.pdf" at bounding box center [843, 388] width 211 height 25
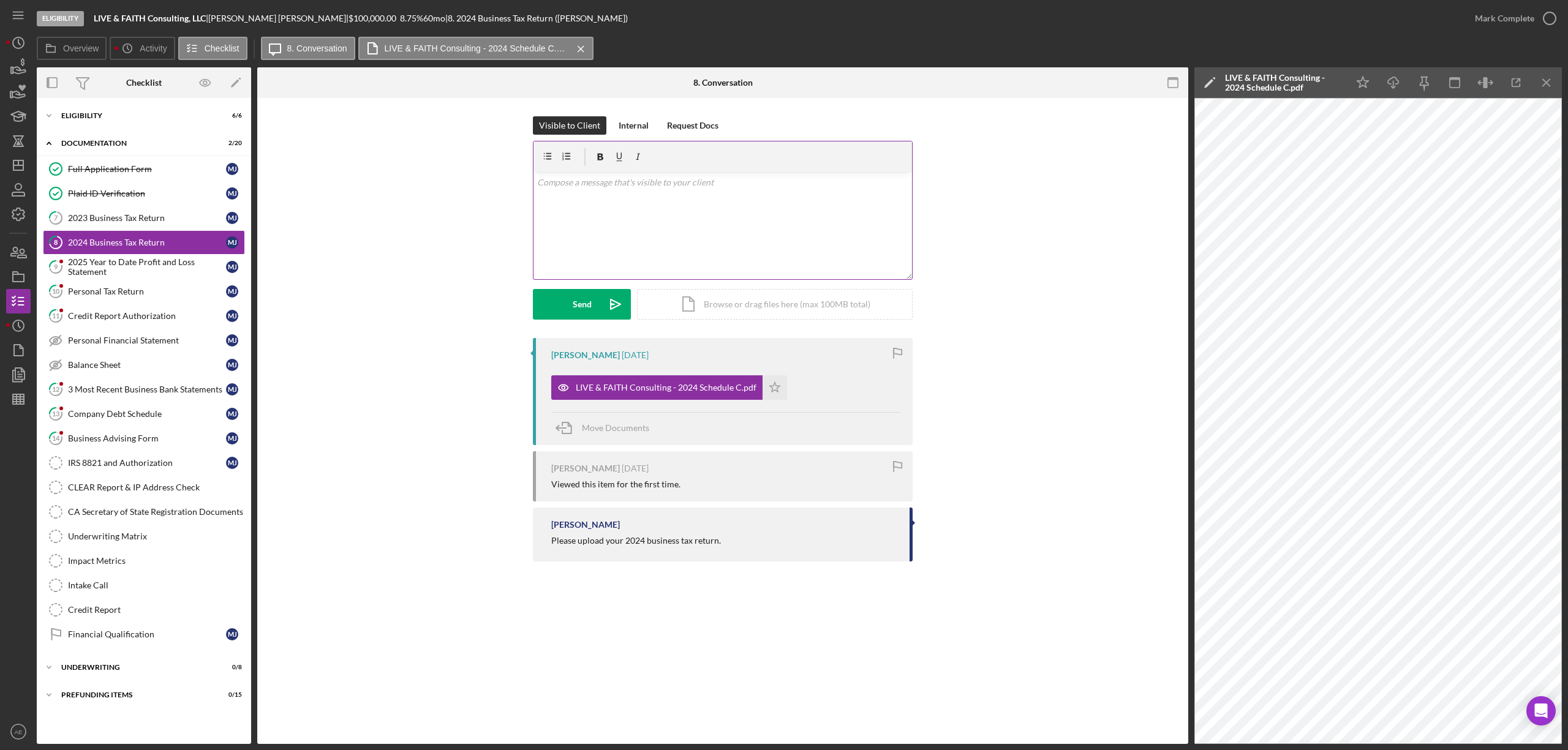
click at [596, 196] on div "v Color teal Color pink Remove color Add row above Add row below Add column bef…" at bounding box center [722, 225] width 379 height 107
click at [134, 263] on div "2025 Year to Date Profit and Loss Statement" at bounding box center [147, 267] width 158 height 19
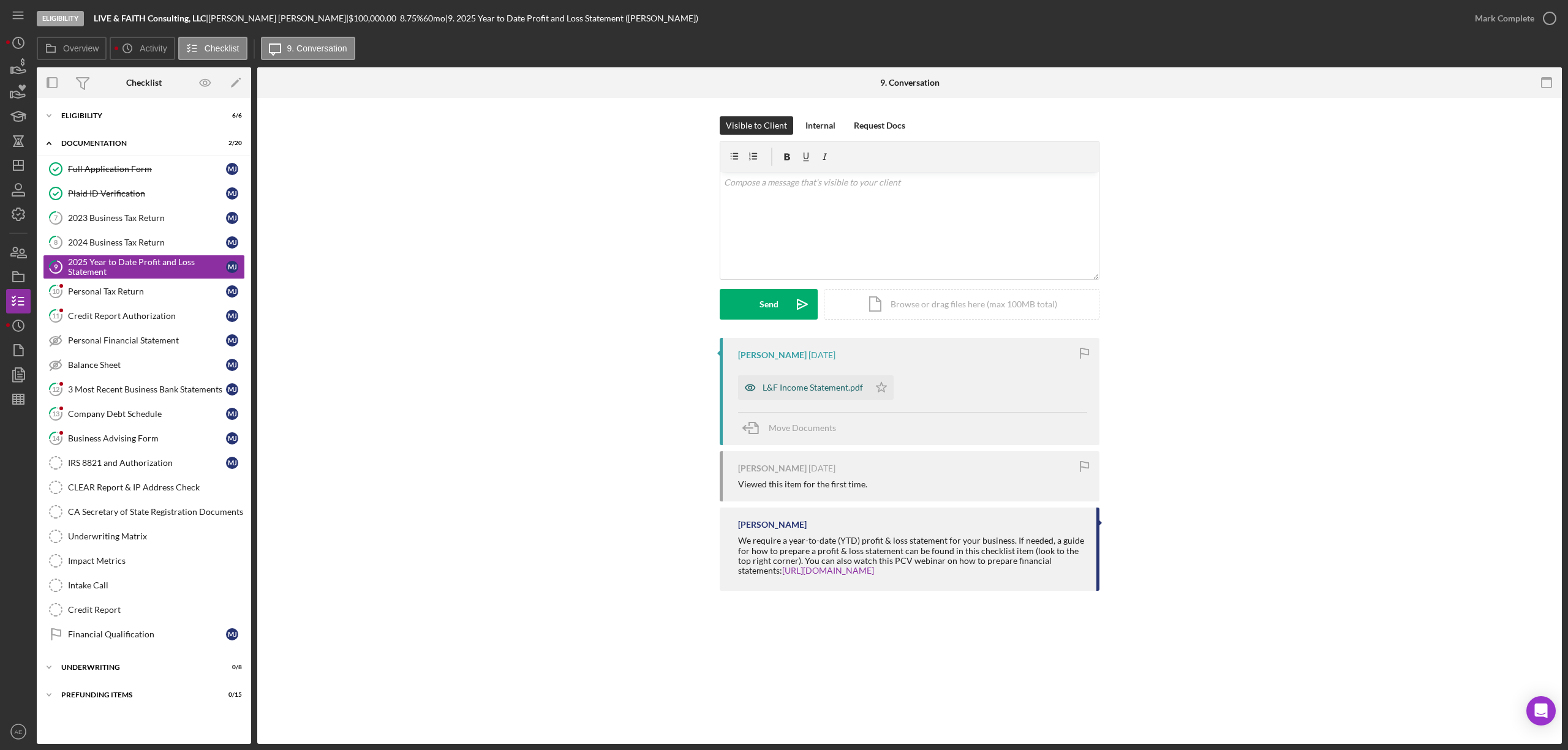
click at [740, 393] on icon "button" at bounding box center [750, 388] width 25 height 25
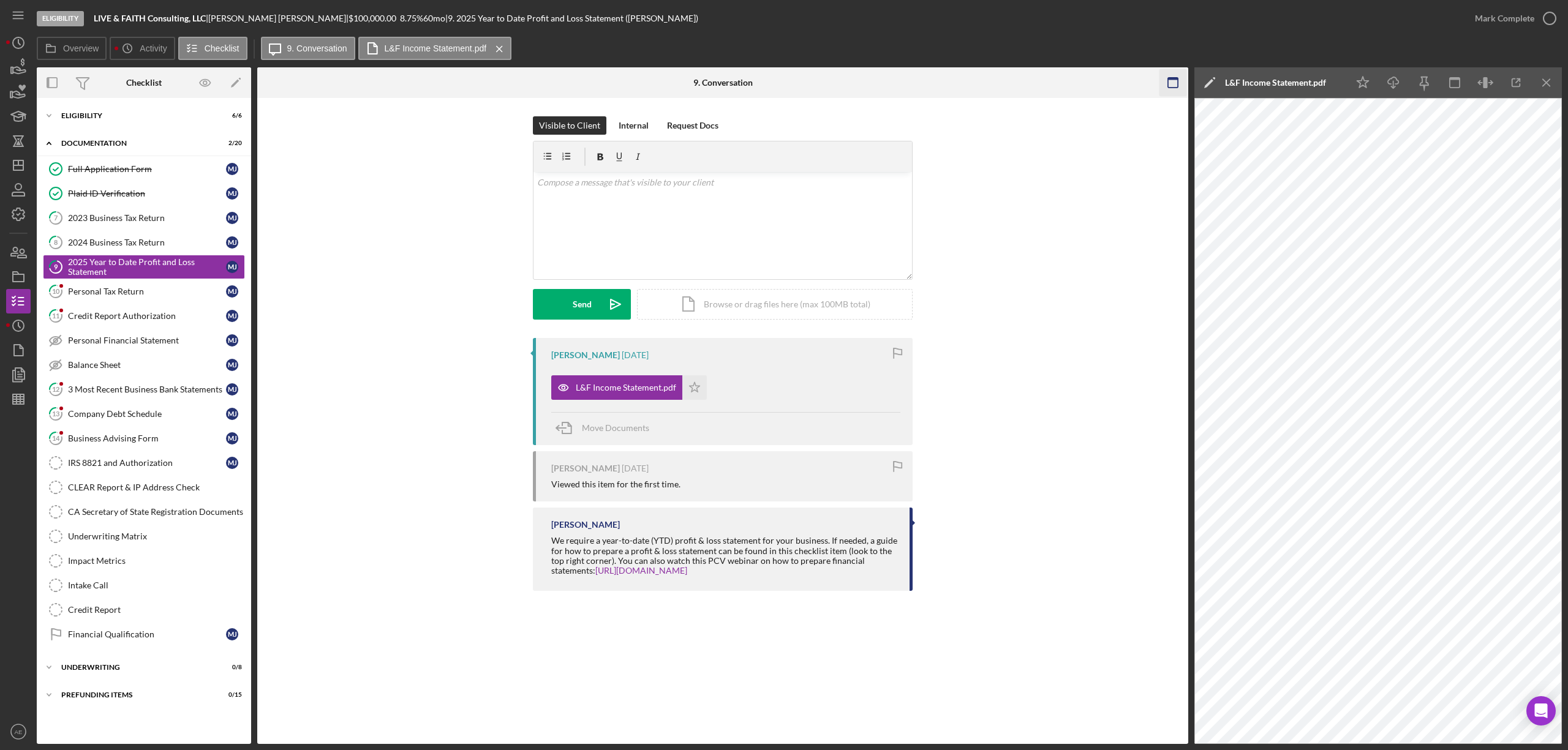
click at [1171, 79] on rect "button" at bounding box center [1172, 78] width 10 height 2
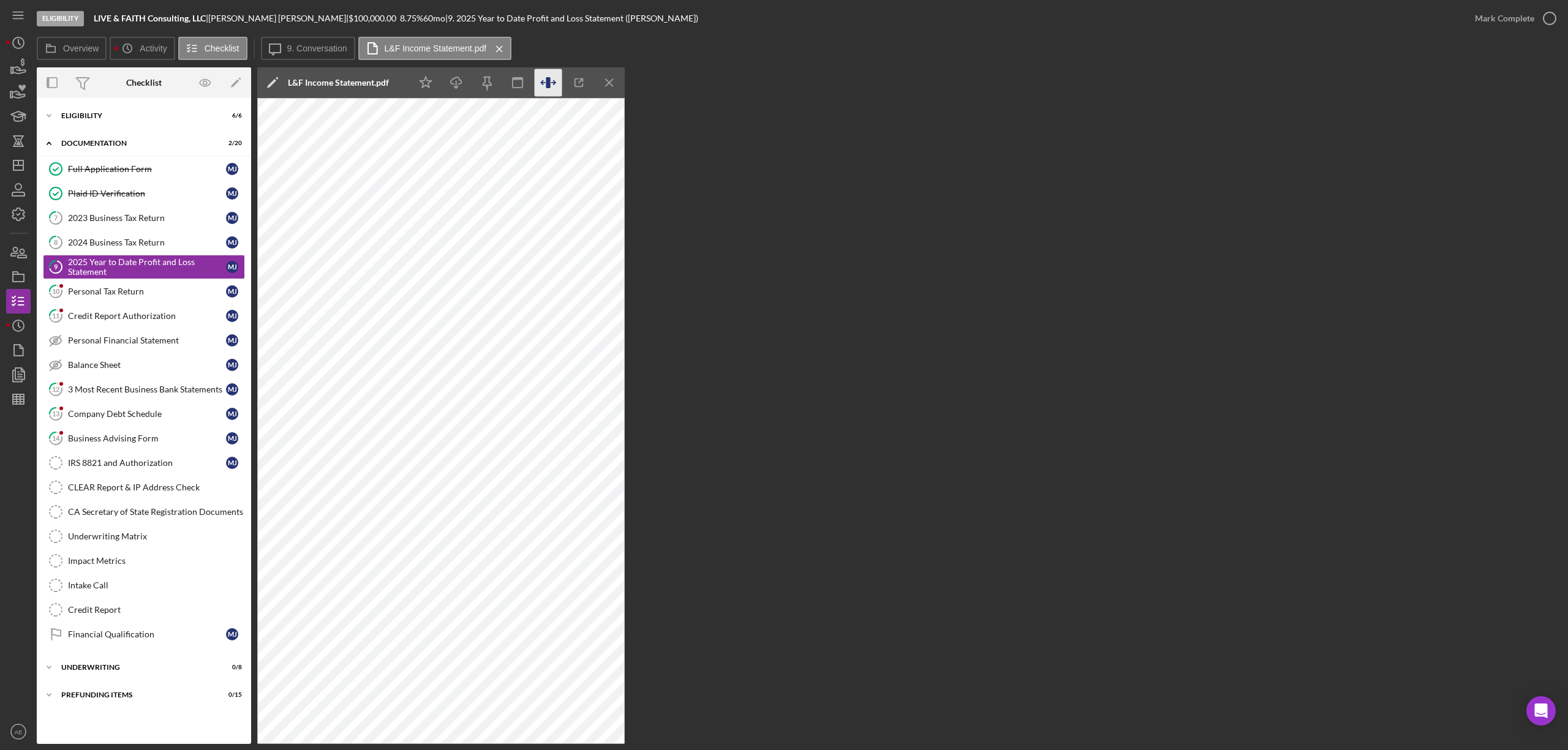
click at [539, 81] on icon "button" at bounding box center [548, 83] width 28 height 28
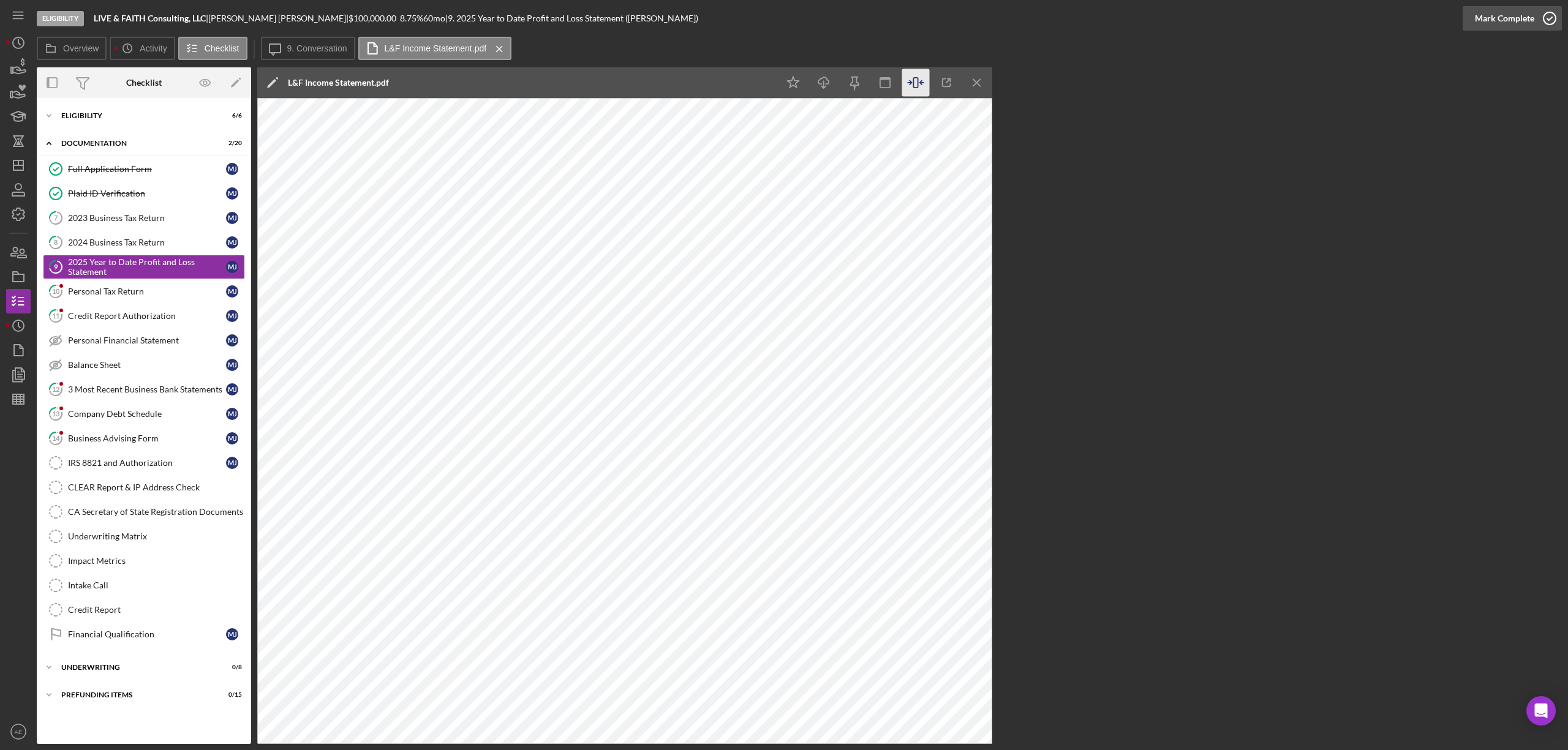
click at [1512, 22] on div "Mark Complete" at bounding box center [1505, 18] width 60 height 25
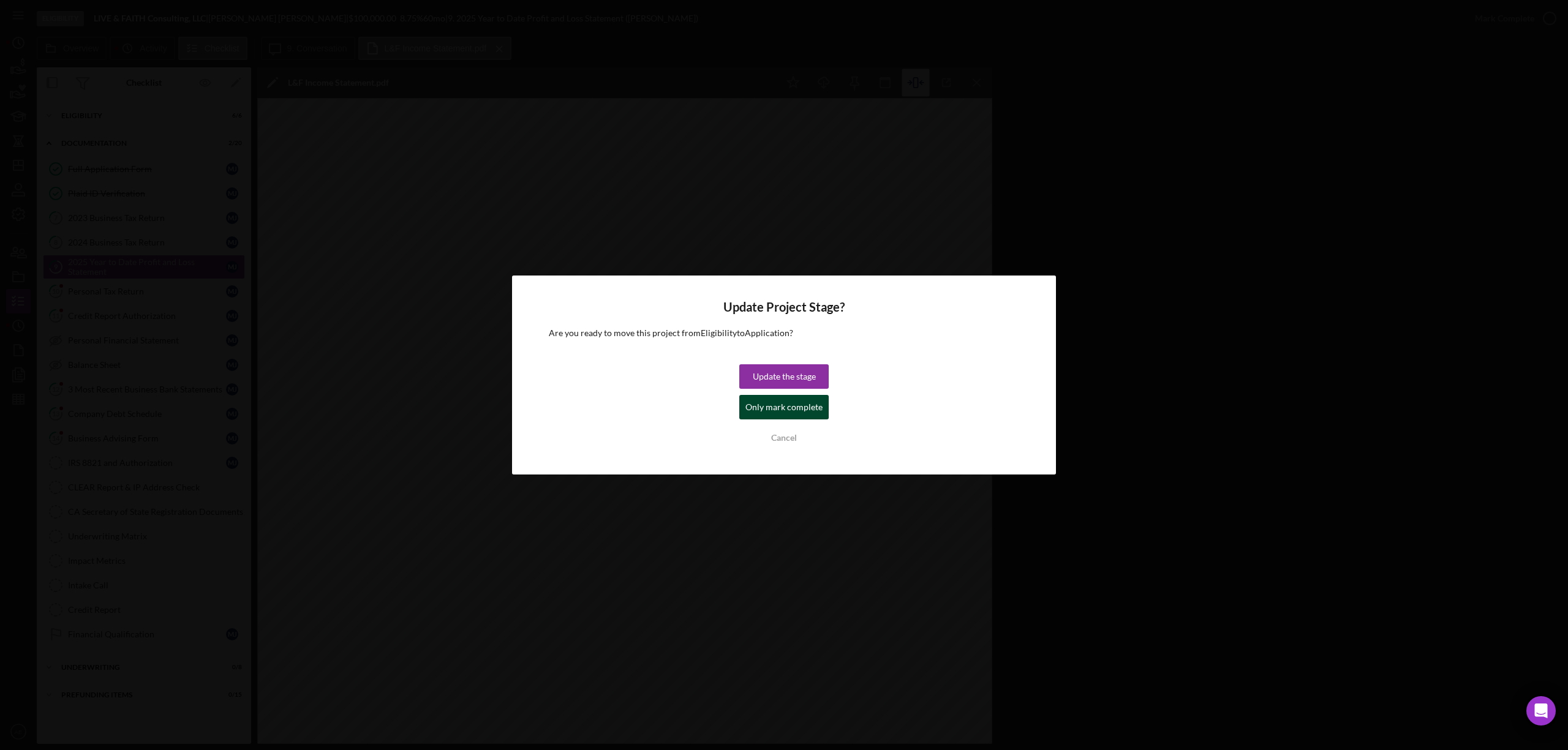
click at [800, 403] on div "Only mark complete" at bounding box center [784, 407] width 77 height 25
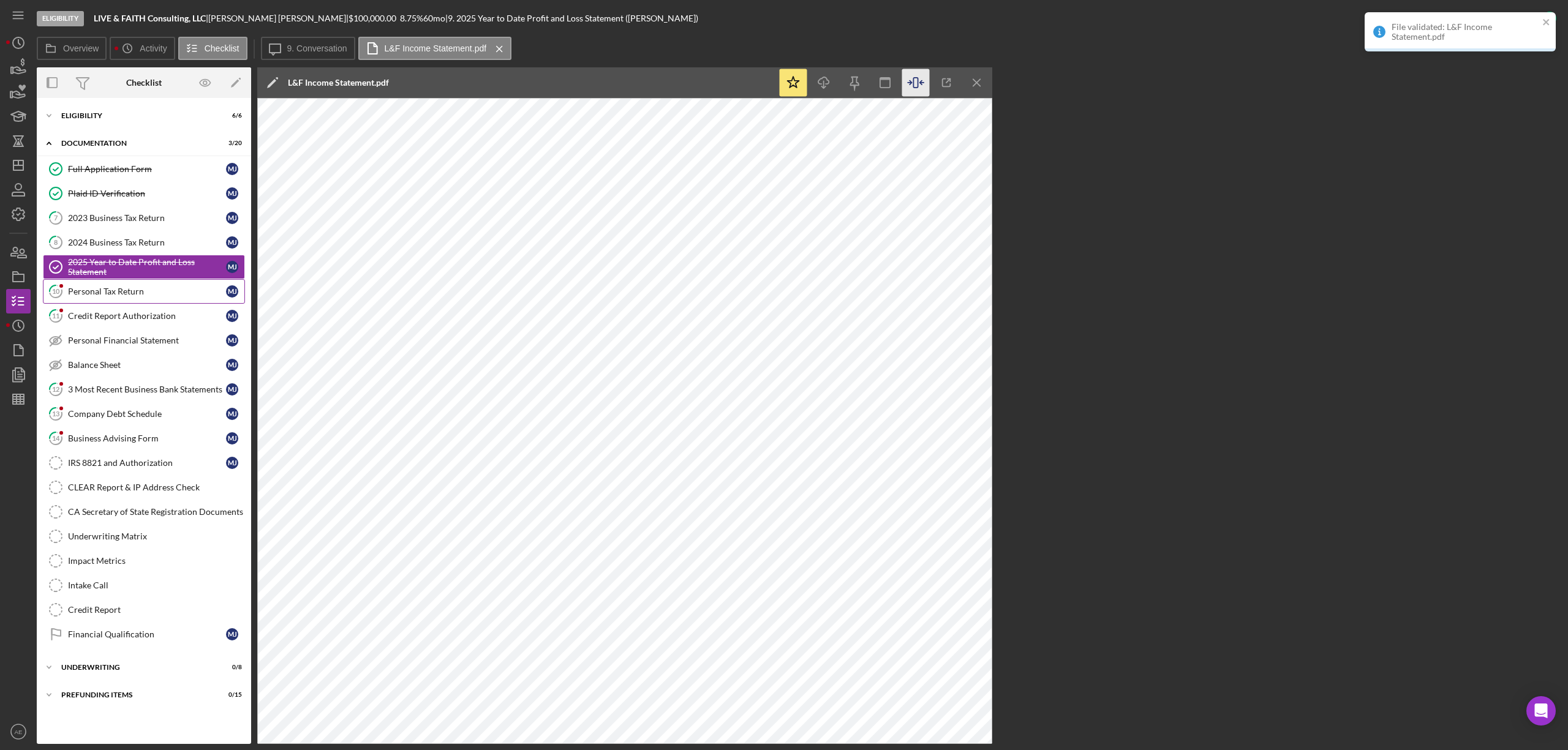
click at [152, 297] on div "Personal Tax Return" at bounding box center [147, 291] width 158 height 10
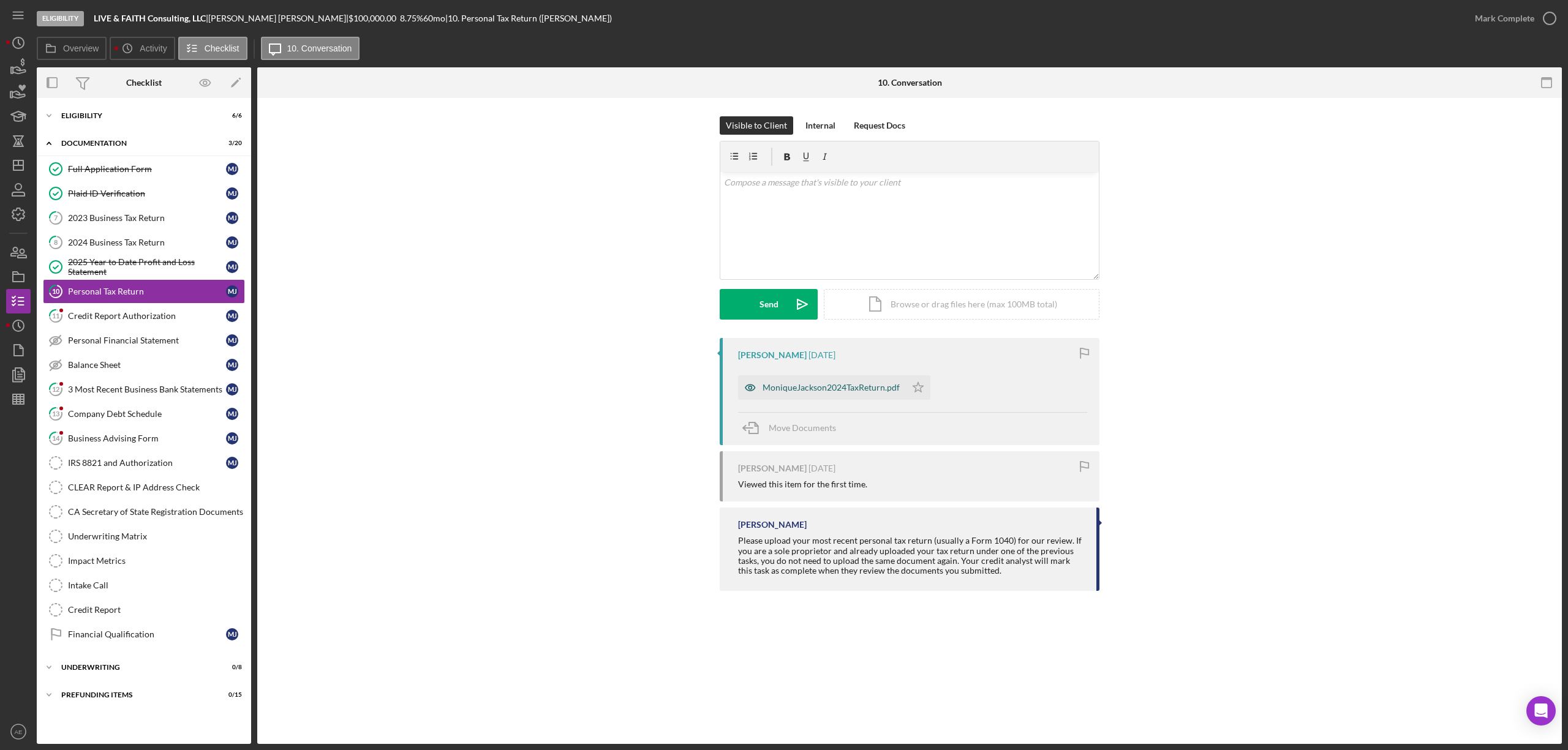
click at [747, 377] on icon "button" at bounding box center [750, 388] width 25 height 25
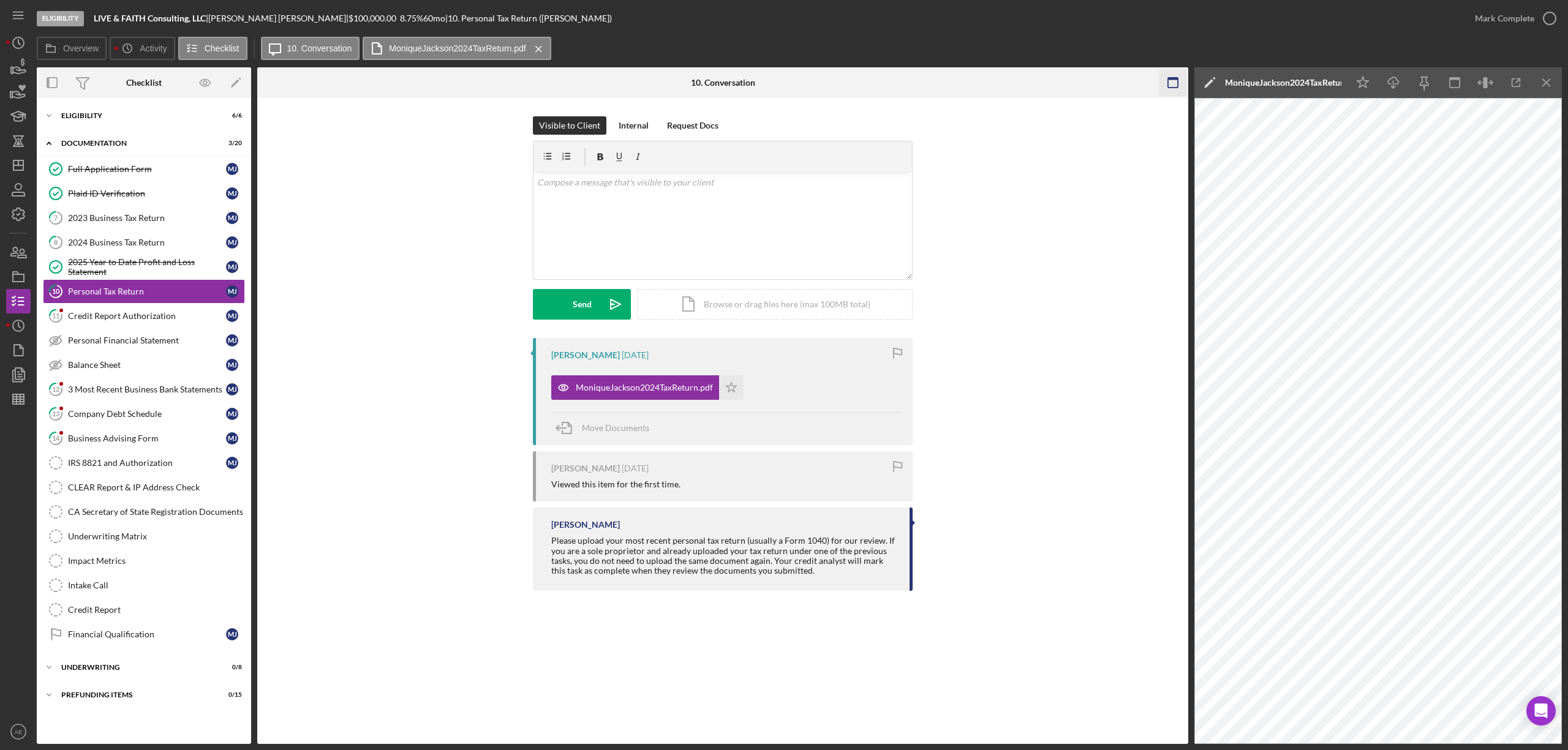
click at [1180, 84] on icon "button" at bounding box center [1173, 83] width 28 height 28
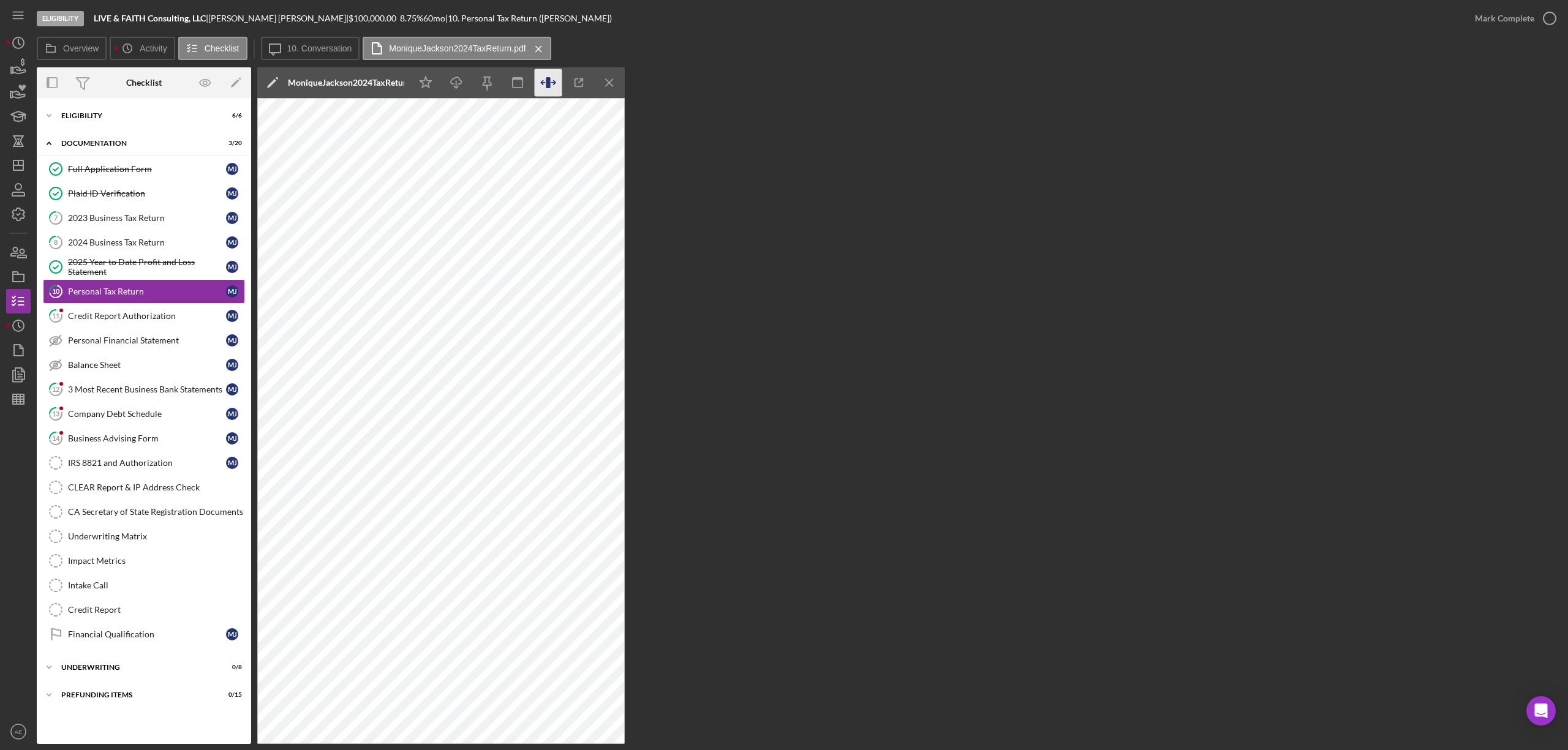
click at [551, 81] on icon "button" at bounding box center [548, 83] width 28 height 28
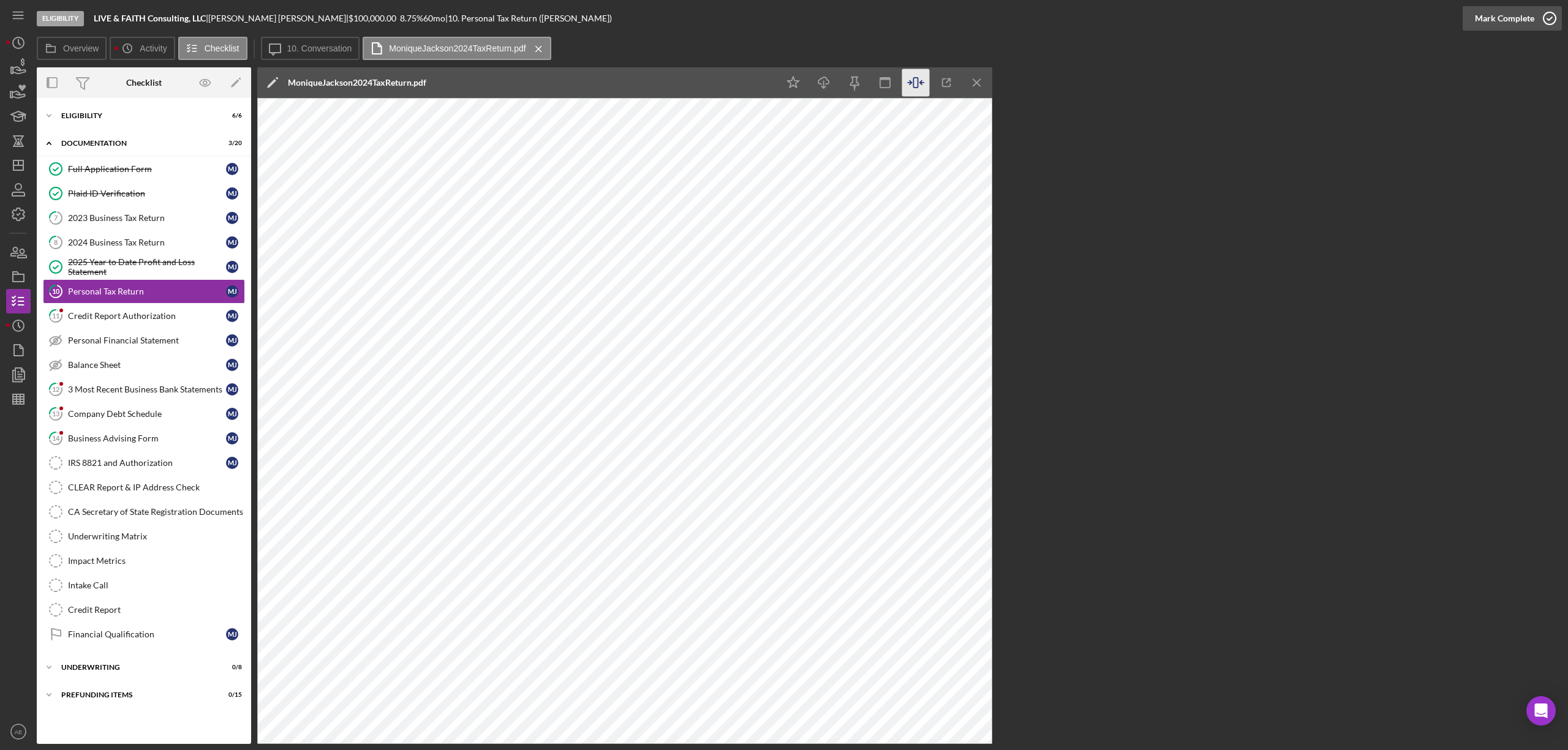
click at [1507, 17] on div "Mark Complete" at bounding box center [1505, 18] width 60 height 25
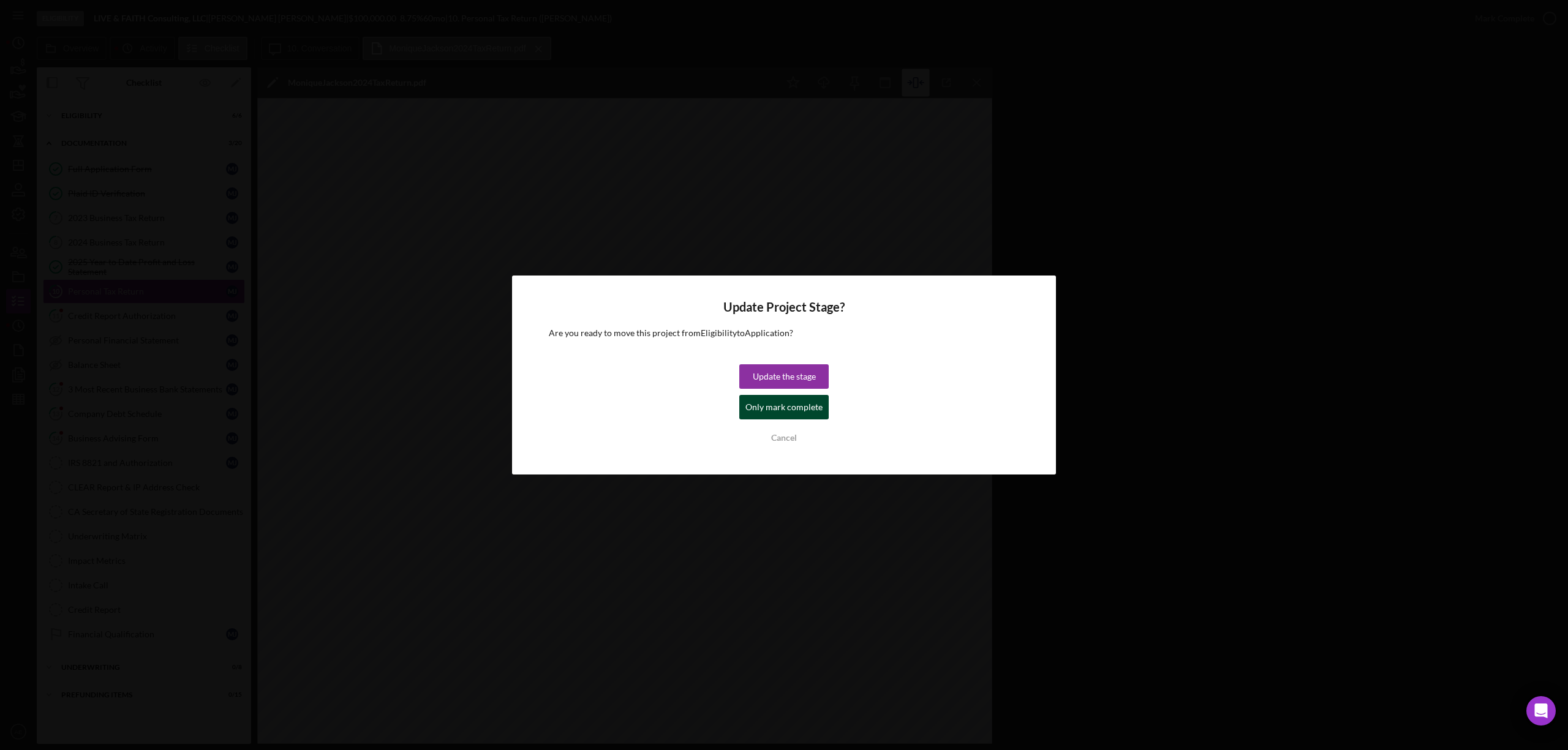
click at [799, 412] on div "Only mark complete" at bounding box center [784, 407] width 77 height 25
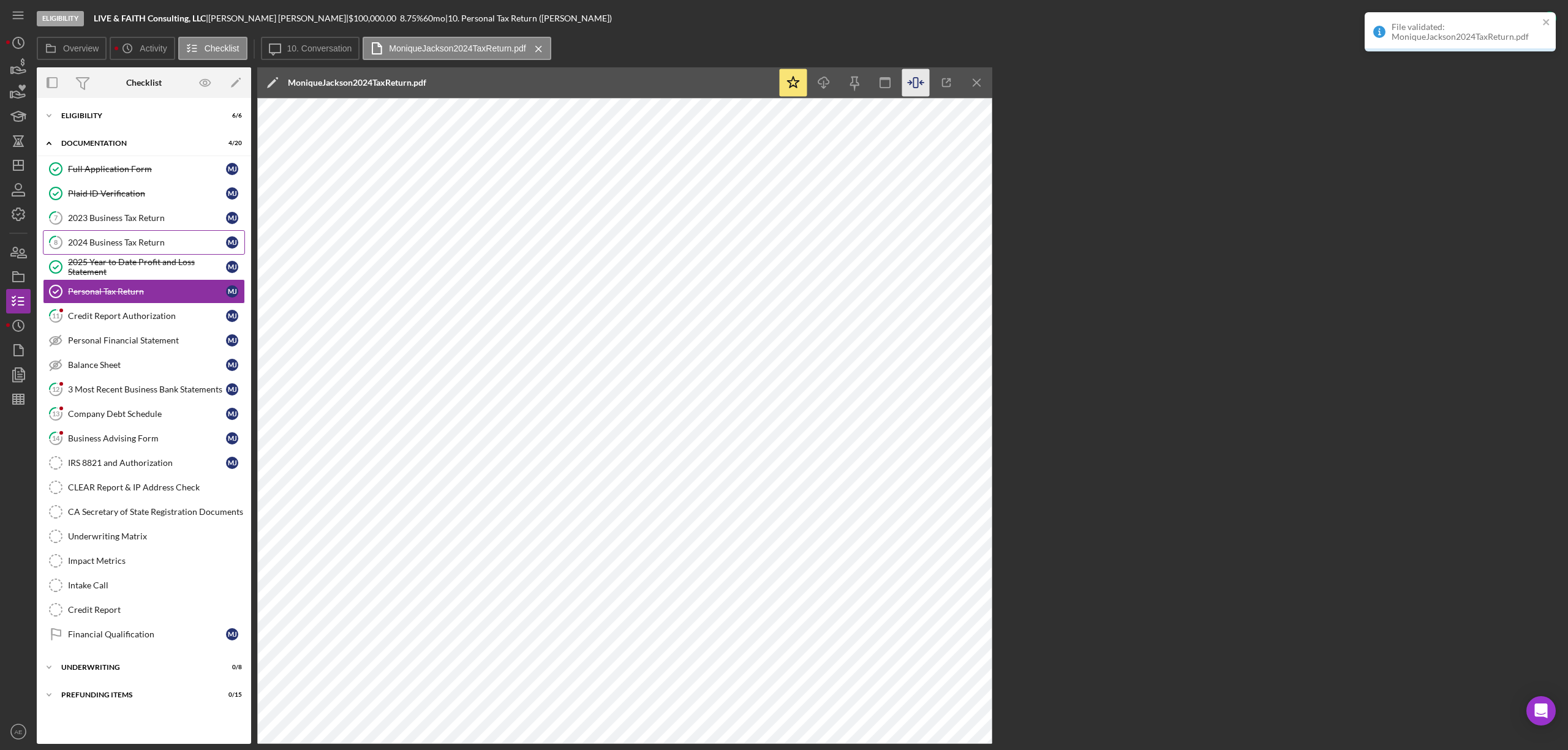
click at [125, 247] on div "2024 Business Tax Return" at bounding box center [147, 242] width 158 height 10
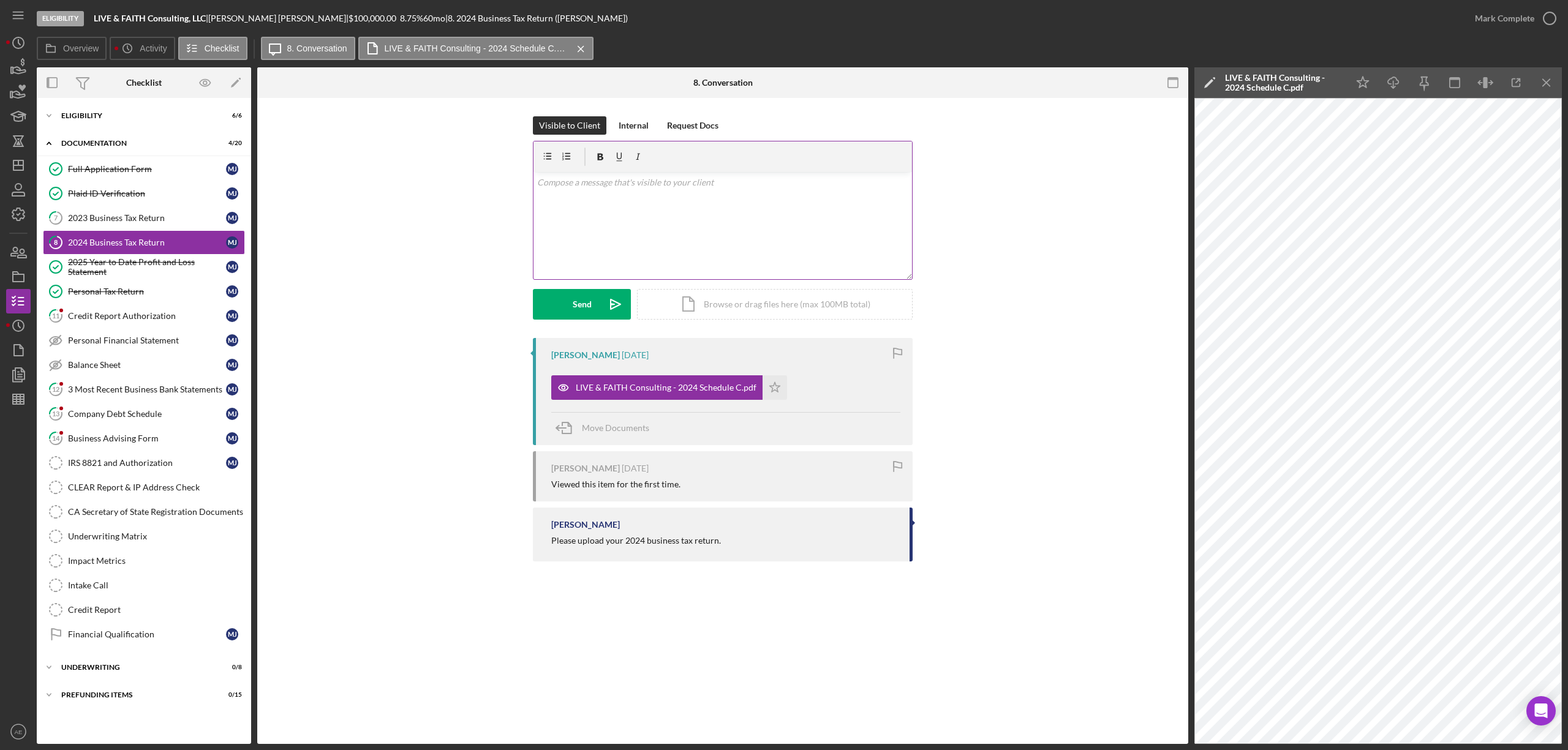
drag, startPoint x: 624, startPoint y: 131, endPoint x: 641, endPoint y: 174, distance: 46.2
click at [625, 131] on div "Internal" at bounding box center [633, 125] width 30 height 19
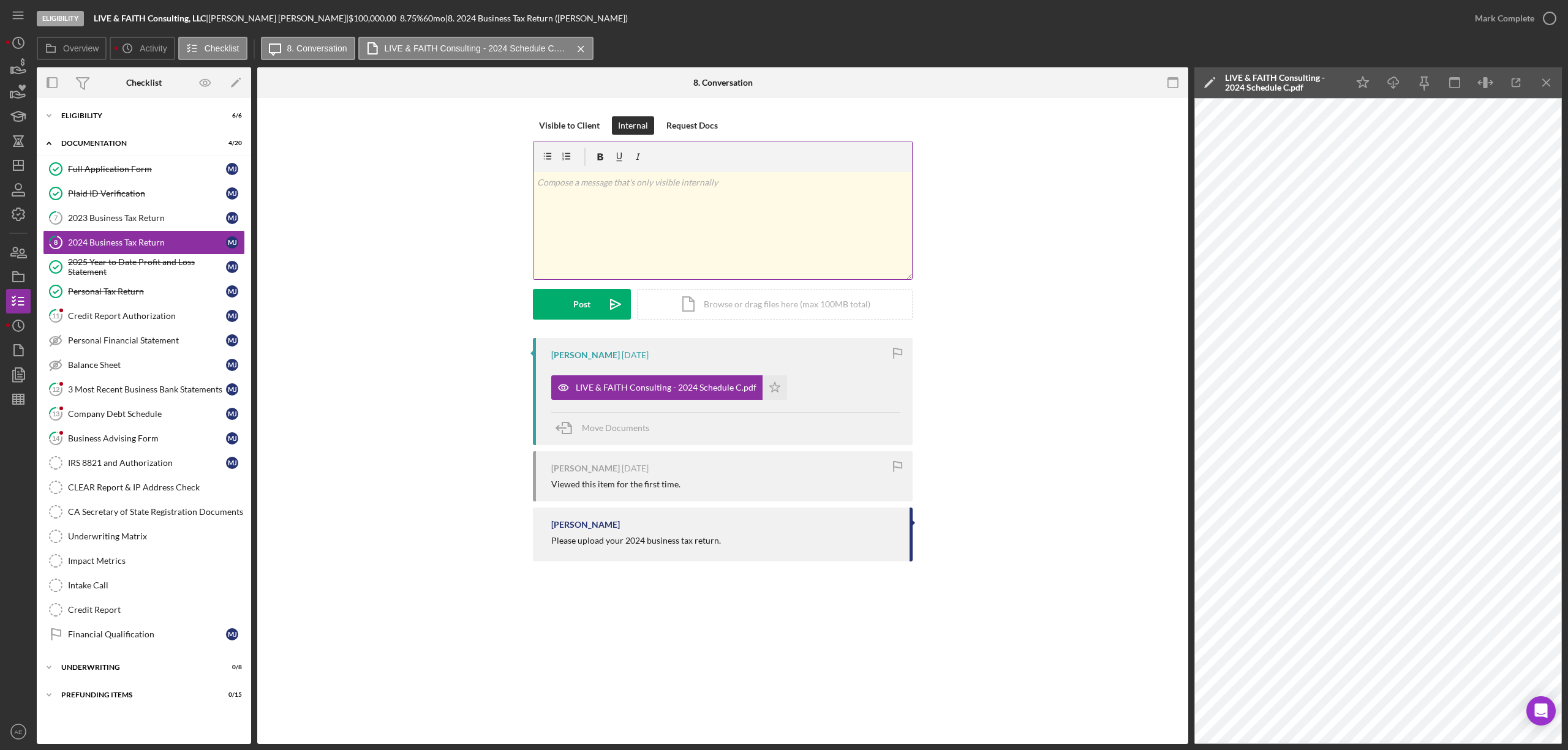
click at [651, 205] on div "v Color teal Color pink Remove color Add row above Add row below Add column bef…" at bounding box center [722, 225] width 379 height 107
click at [601, 300] on icon "Icon/icon-invite-send" at bounding box center [615, 304] width 31 height 31
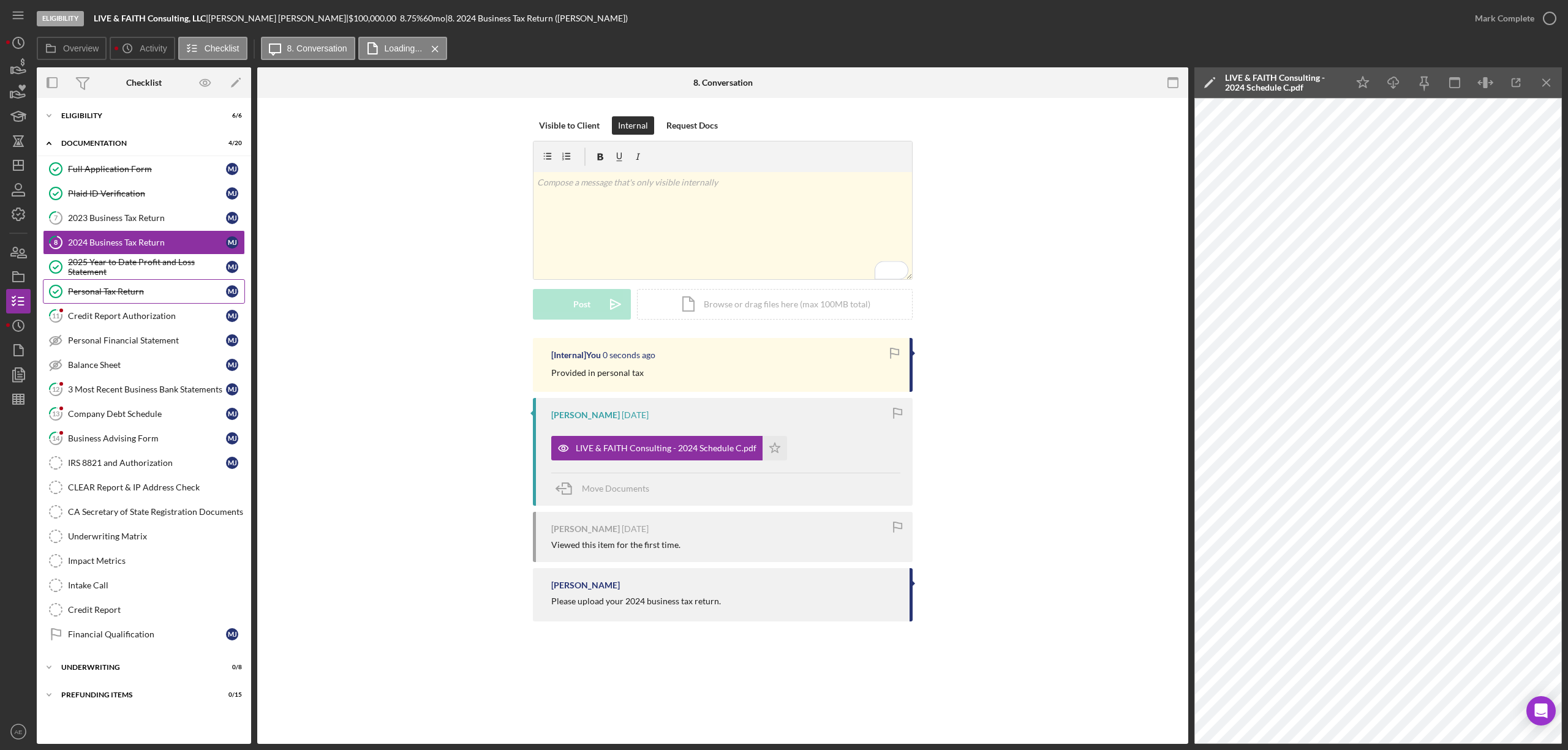
click at [133, 290] on div "Personal Tax Return" at bounding box center [147, 291] width 158 height 10
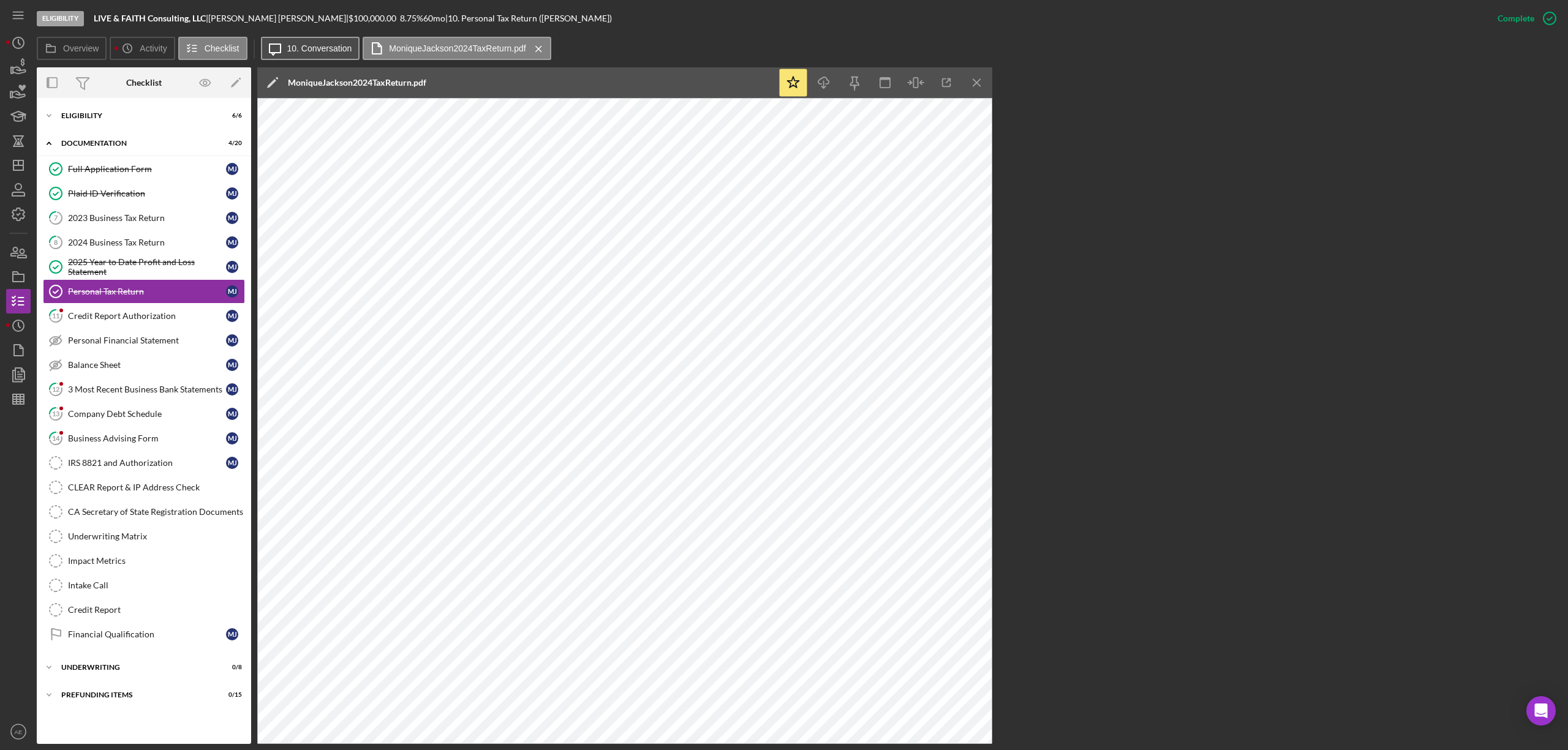
click at [304, 53] on label "10. Conversation" at bounding box center [320, 48] width 65 height 10
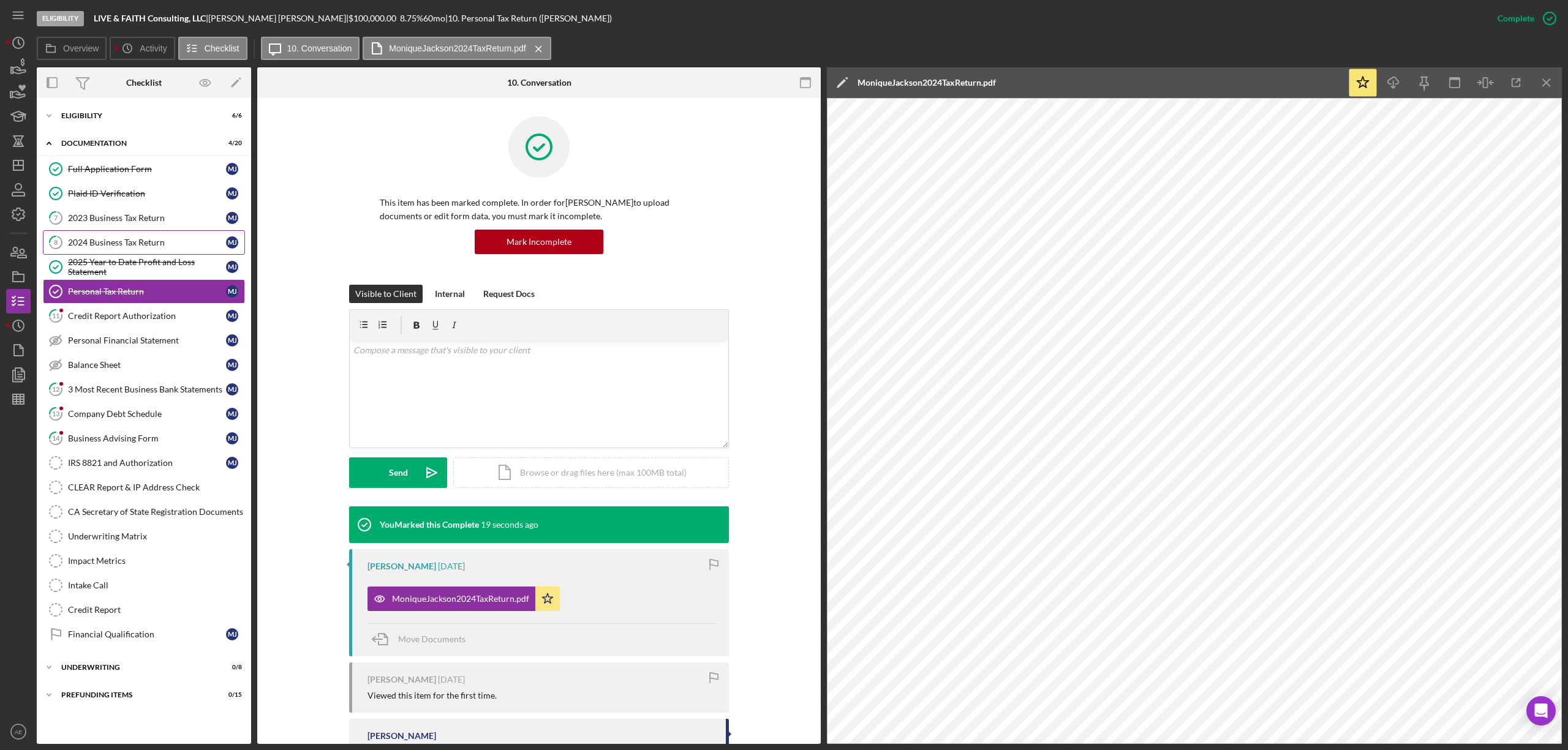
click at [152, 247] on div "2024 Business Tax Return" at bounding box center [147, 242] width 158 height 10
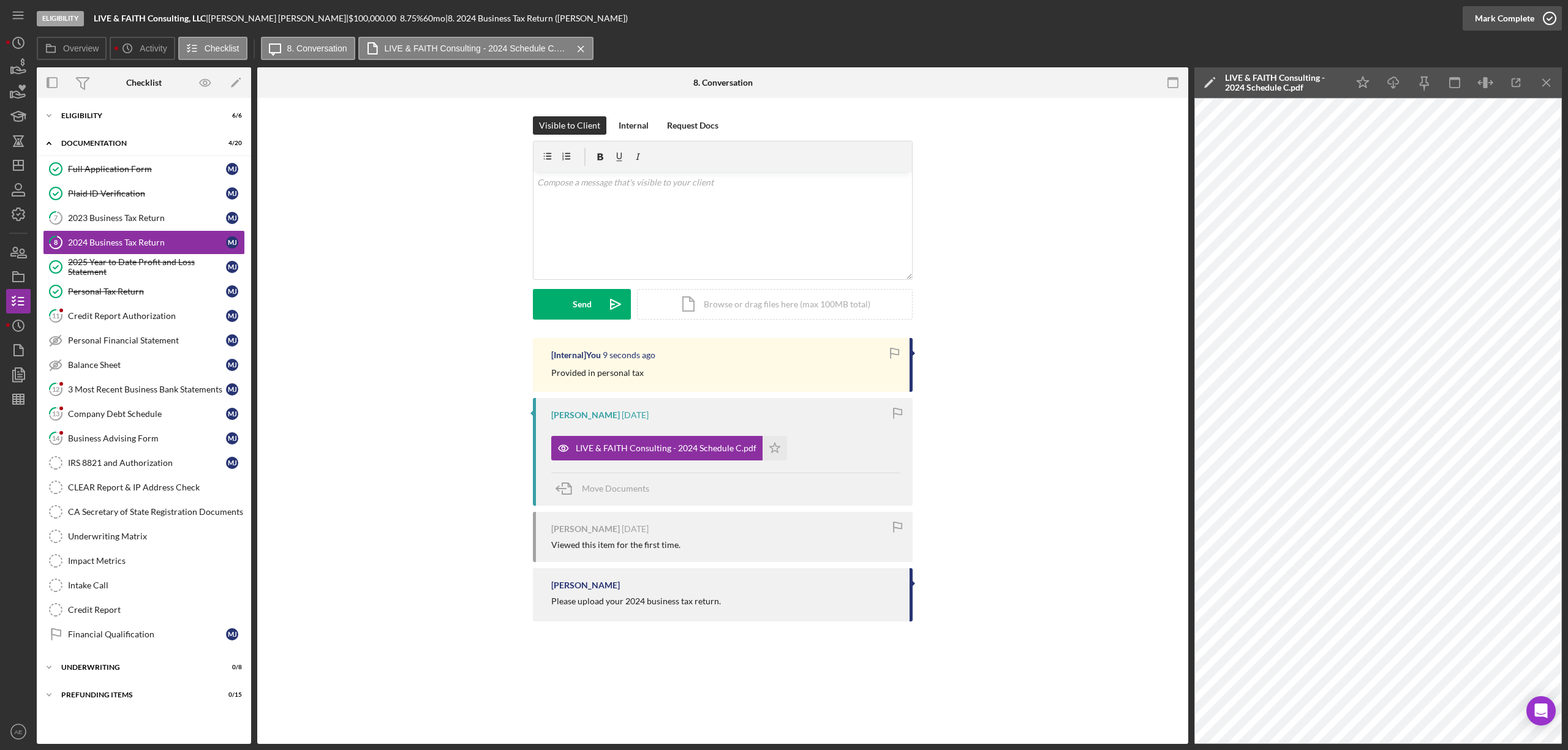
click at [1483, 21] on div "Mark Complete" at bounding box center [1505, 18] width 60 height 25
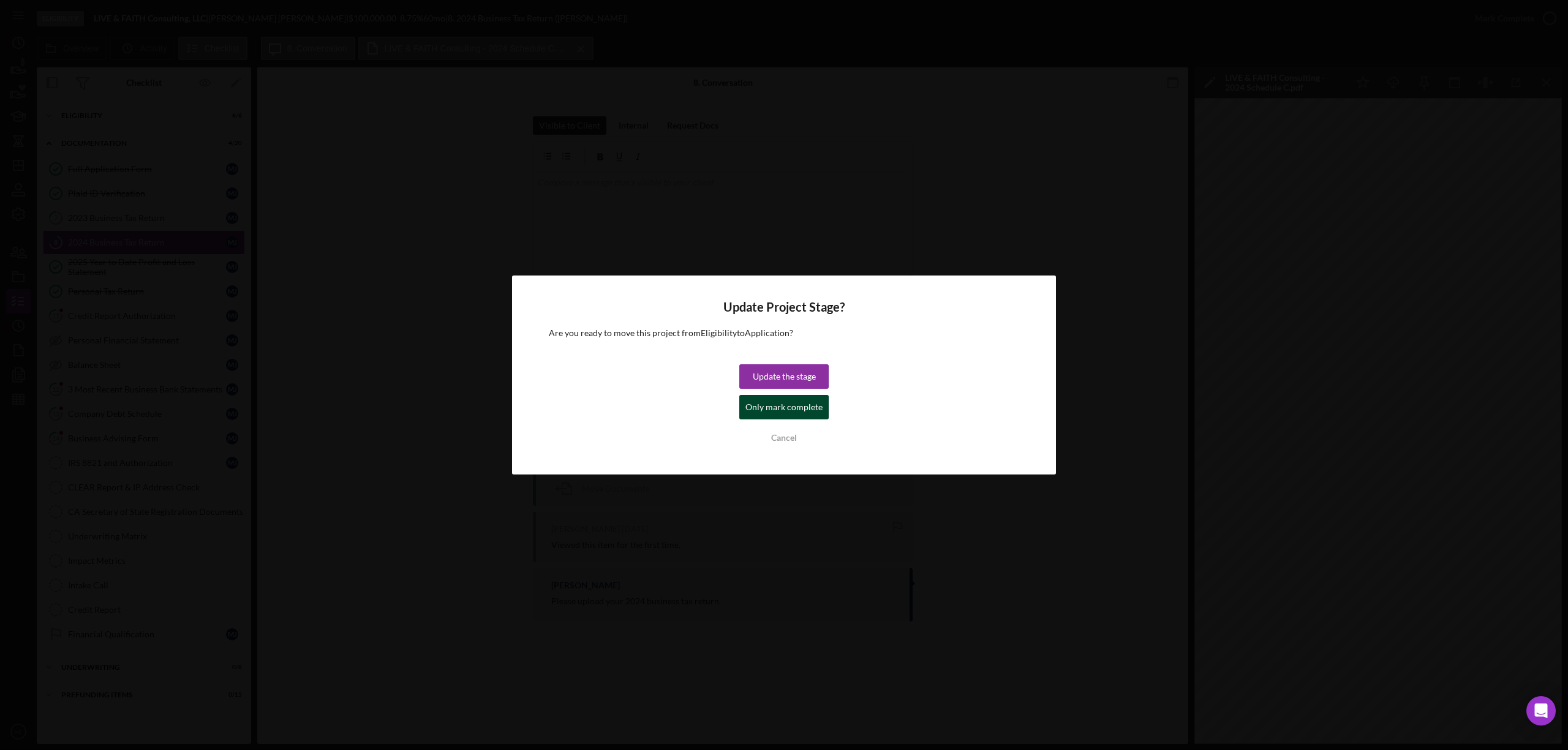
click at [801, 408] on div "Only mark complete" at bounding box center [784, 407] width 77 height 25
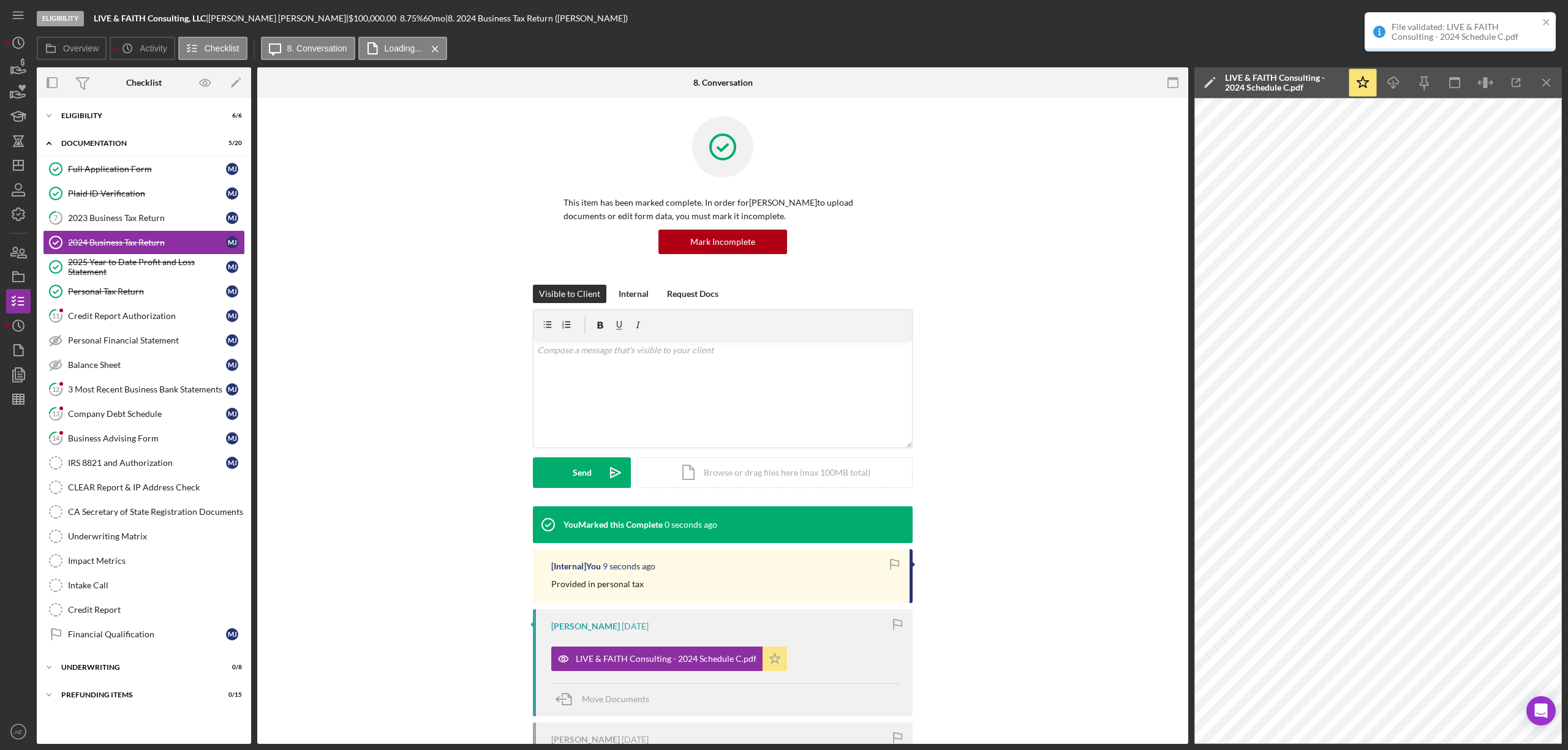
click at [766, 667] on icon "Icon/Star" at bounding box center [775, 659] width 25 height 25
click at [90, 219] on div "2023 Business Tax Return" at bounding box center [147, 217] width 158 height 10
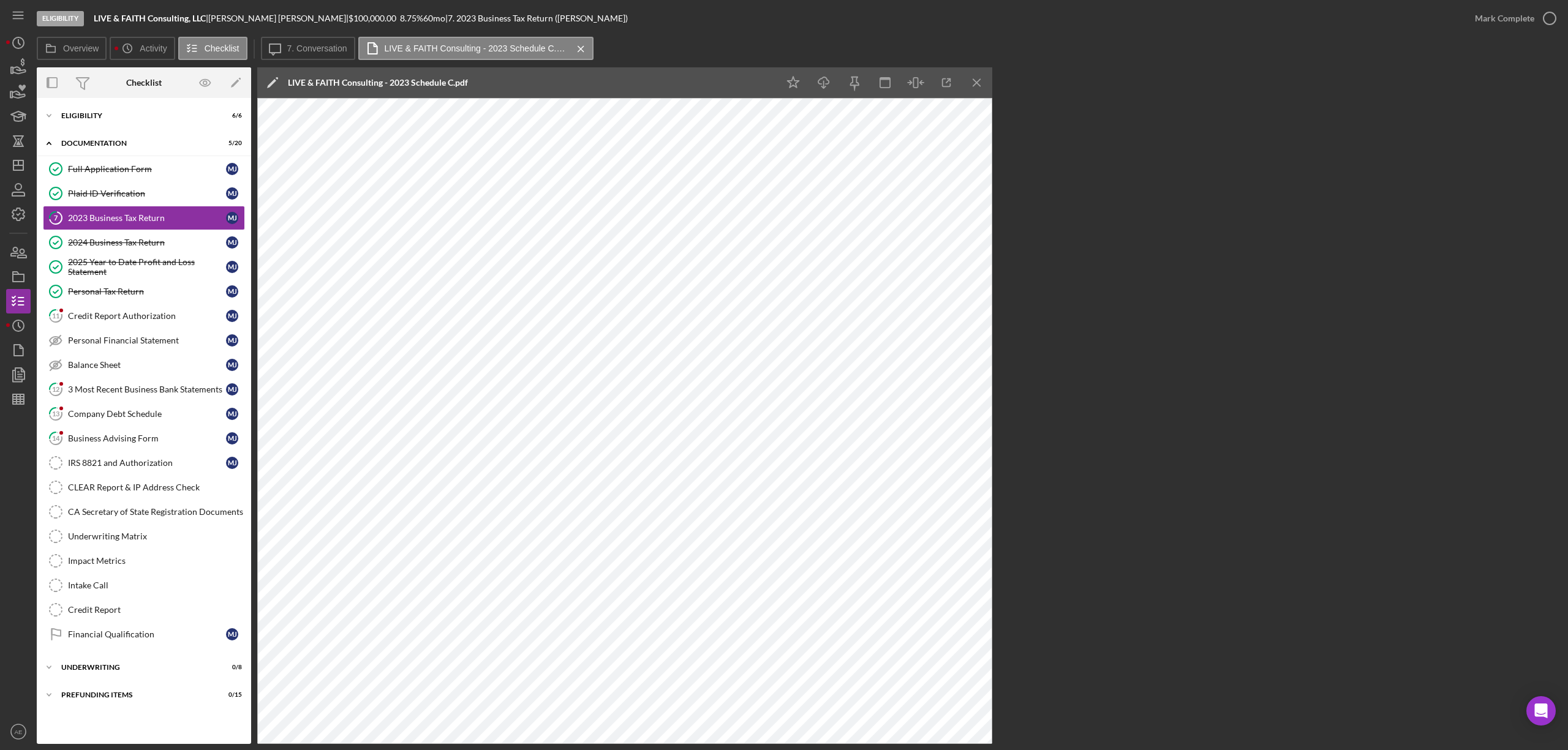
click at [314, 36] on div "Eligibility LIVE & FAITH Consulting, LLC | [PERSON_NAME] | $100,000.00 8.75 % 6…" at bounding box center [749, 18] width 1426 height 37
click at [314, 45] on label "7. Conversation" at bounding box center [317, 48] width 60 height 10
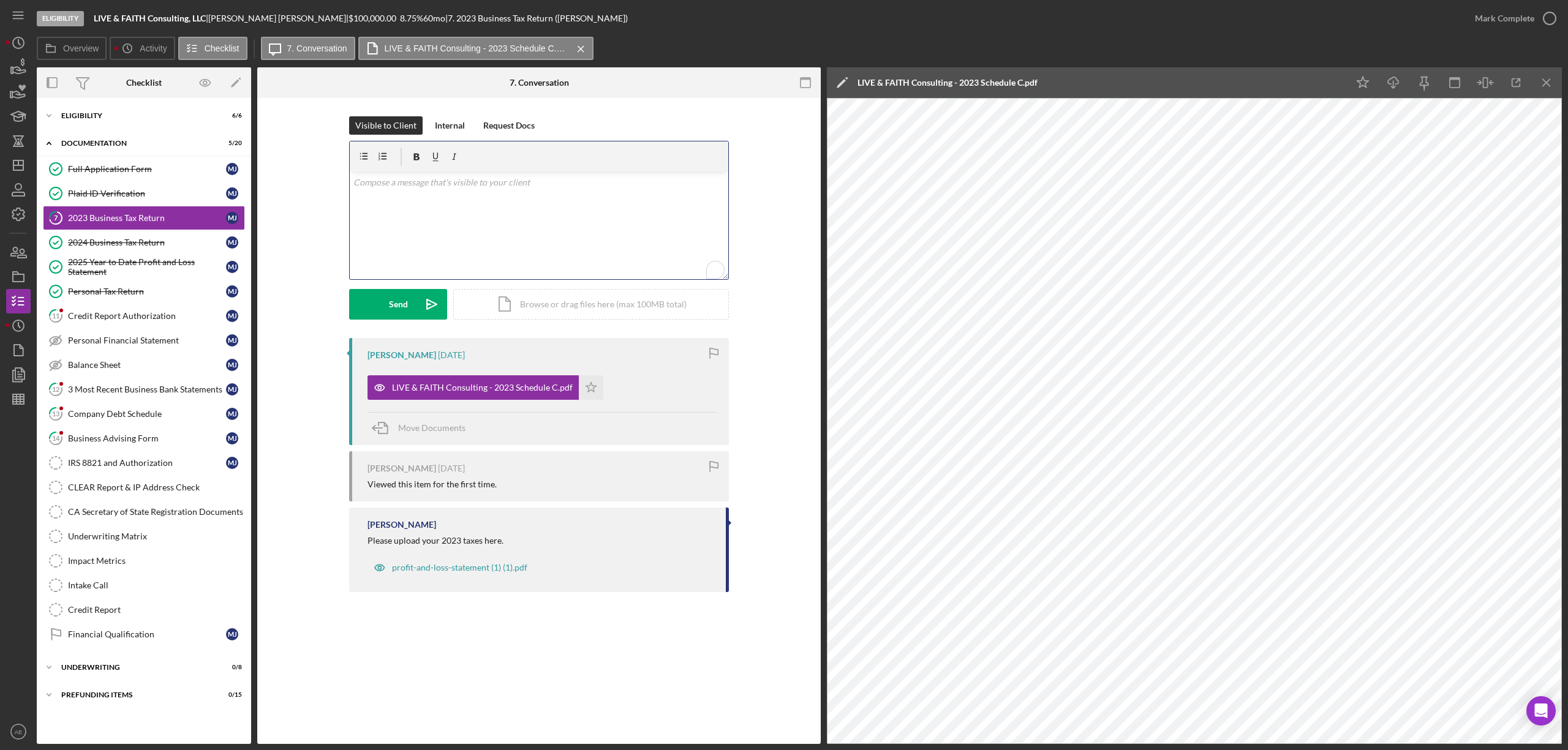
click at [633, 241] on div "v Color teal Color pink Remove color Add row above Add row below Add column bef…" at bounding box center [539, 225] width 379 height 107
click at [404, 294] on div "Send" at bounding box center [398, 304] width 19 height 31
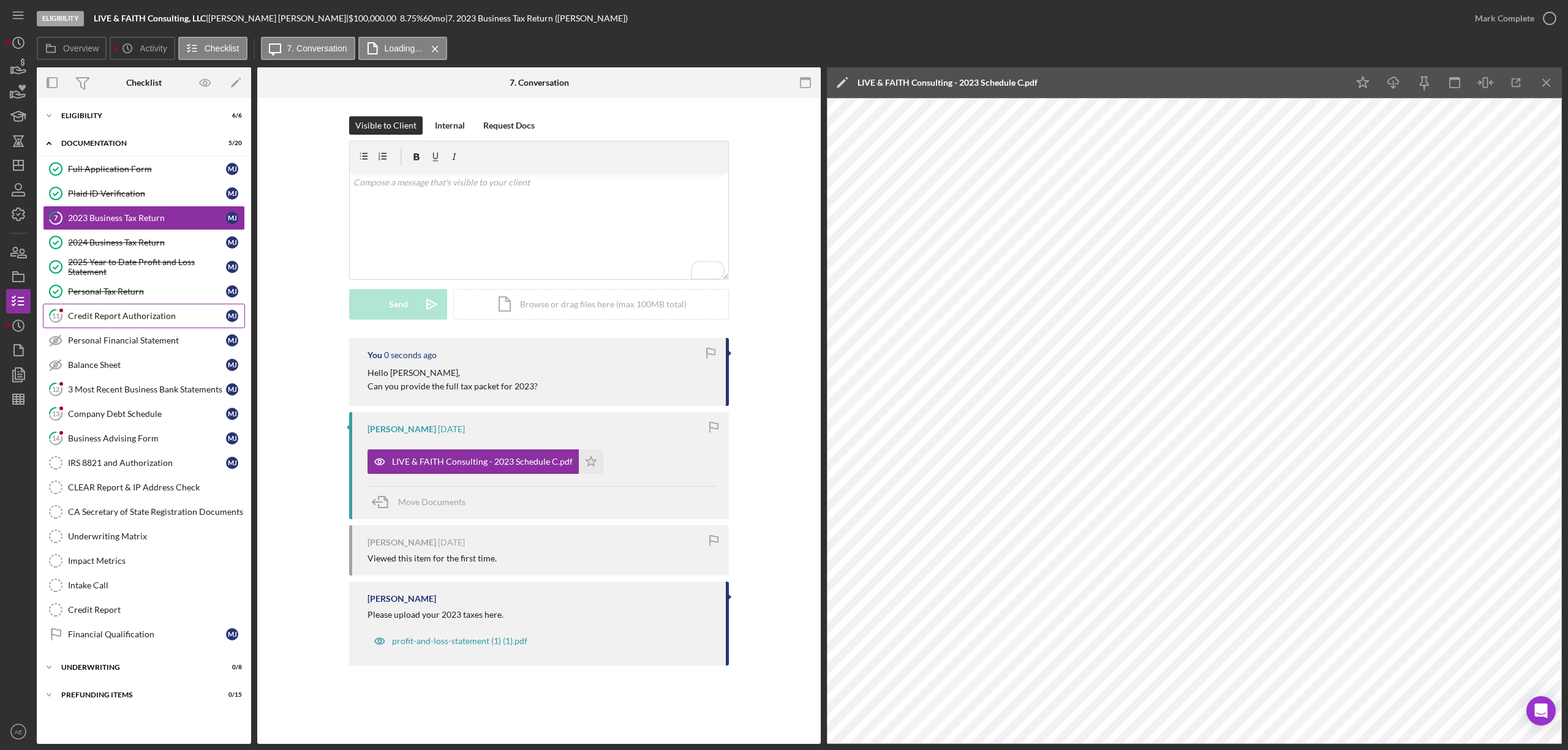
click at [133, 318] on div "Credit Report Authorization" at bounding box center [147, 315] width 158 height 10
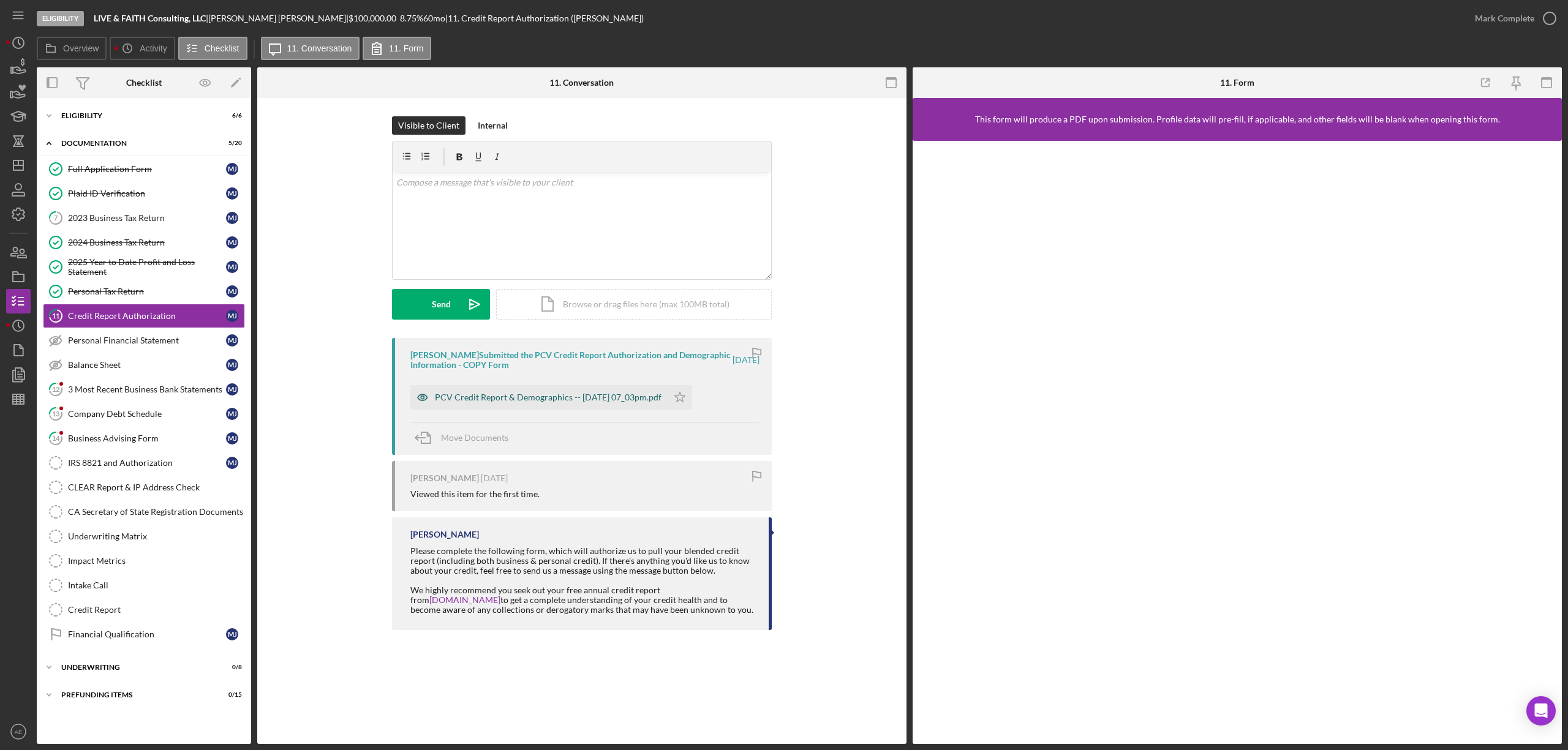
click at [414, 394] on icon "button" at bounding box center [422, 397] width 25 height 25
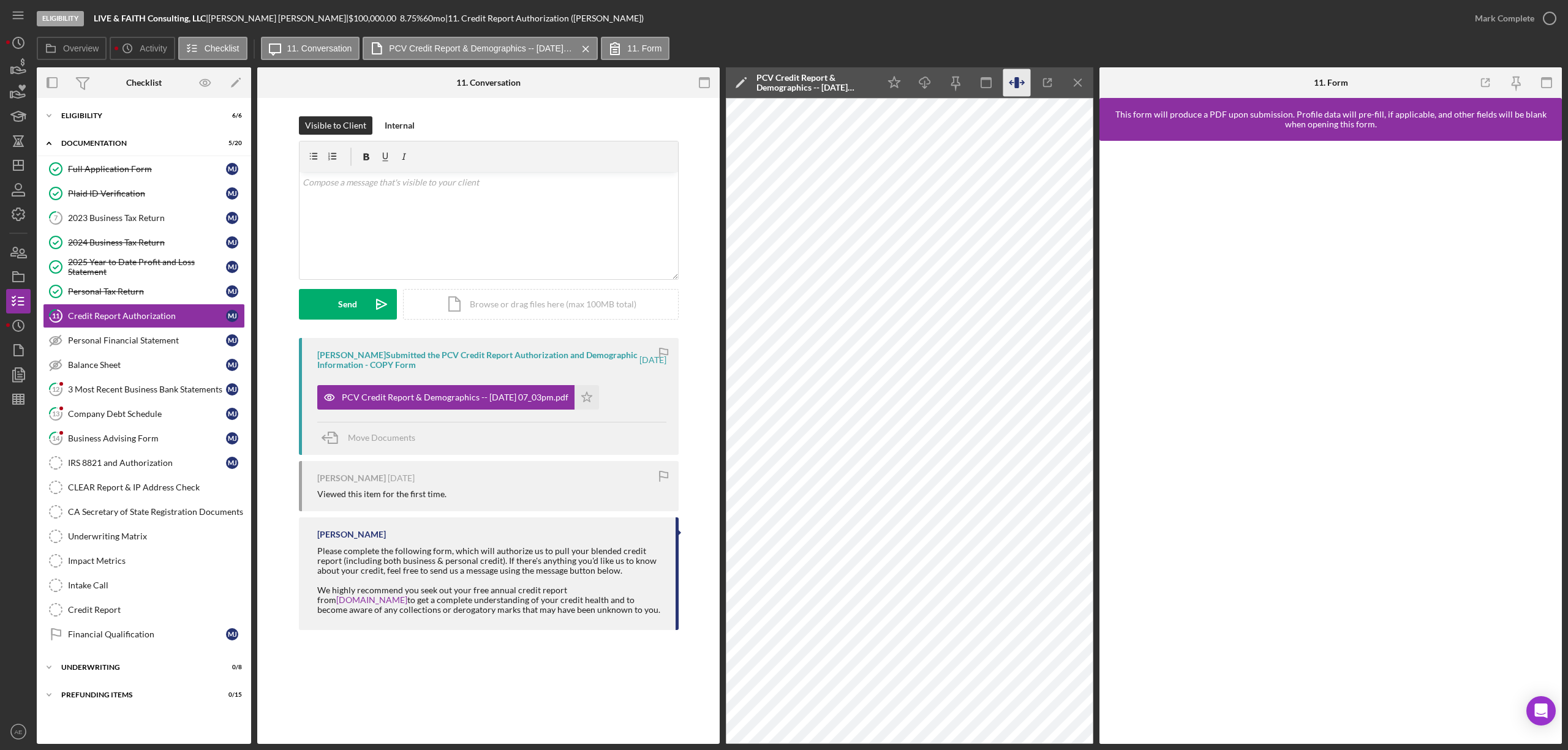
click at [1019, 84] on icon "button" at bounding box center [1017, 83] width 28 height 28
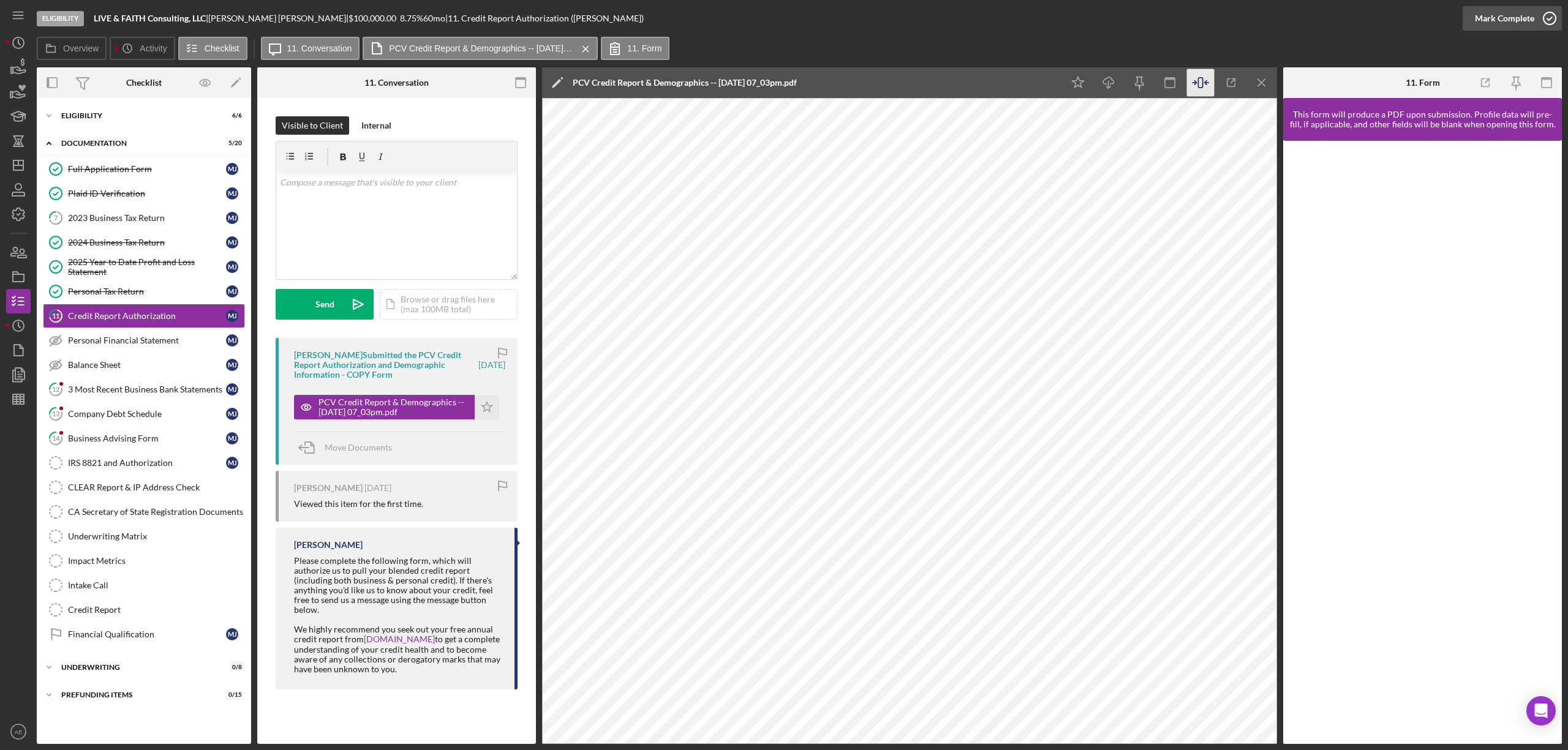
click at [1478, 21] on div "Mark Complete" at bounding box center [1505, 18] width 60 height 25
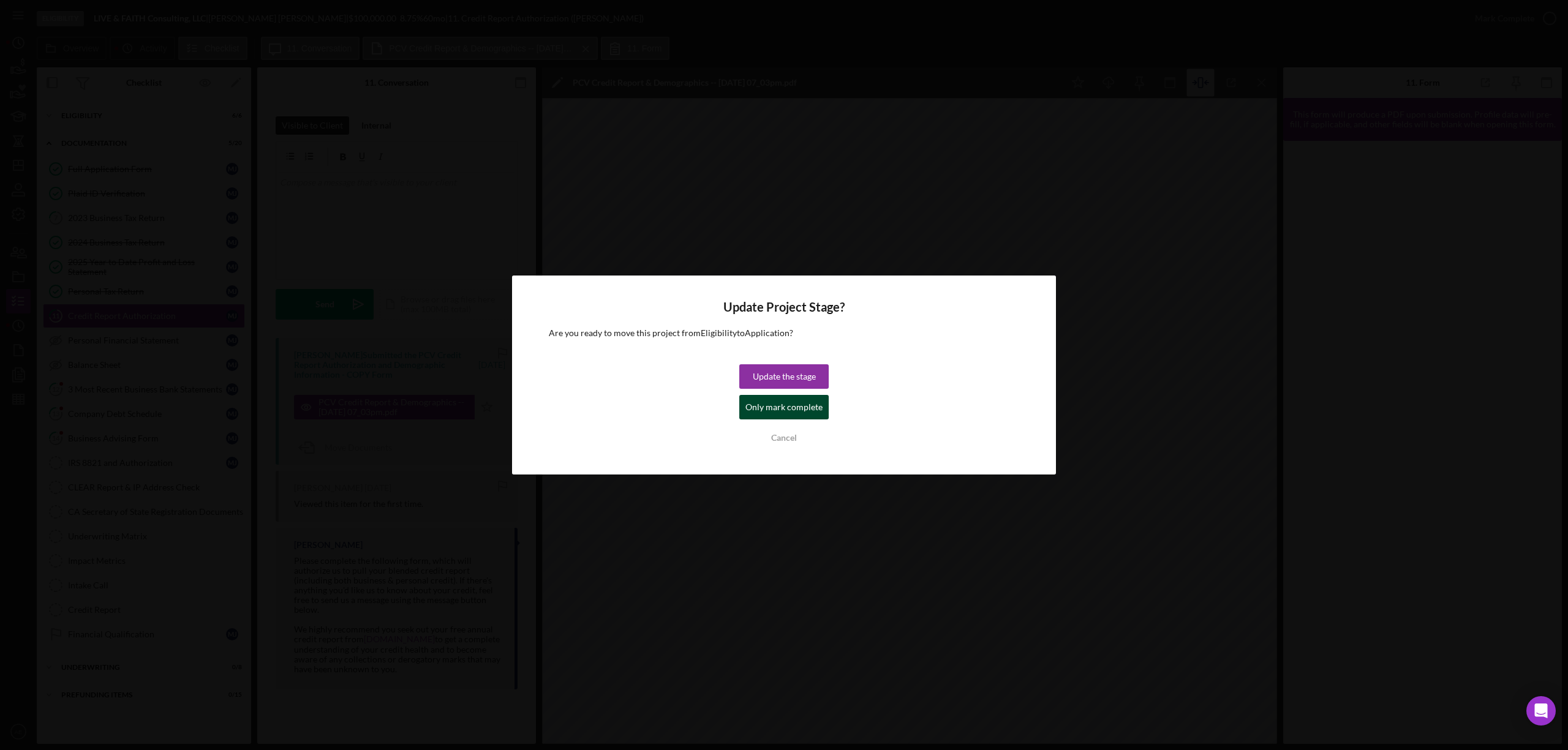
click at [763, 404] on div "Only mark complete" at bounding box center [784, 407] width 77 height 25
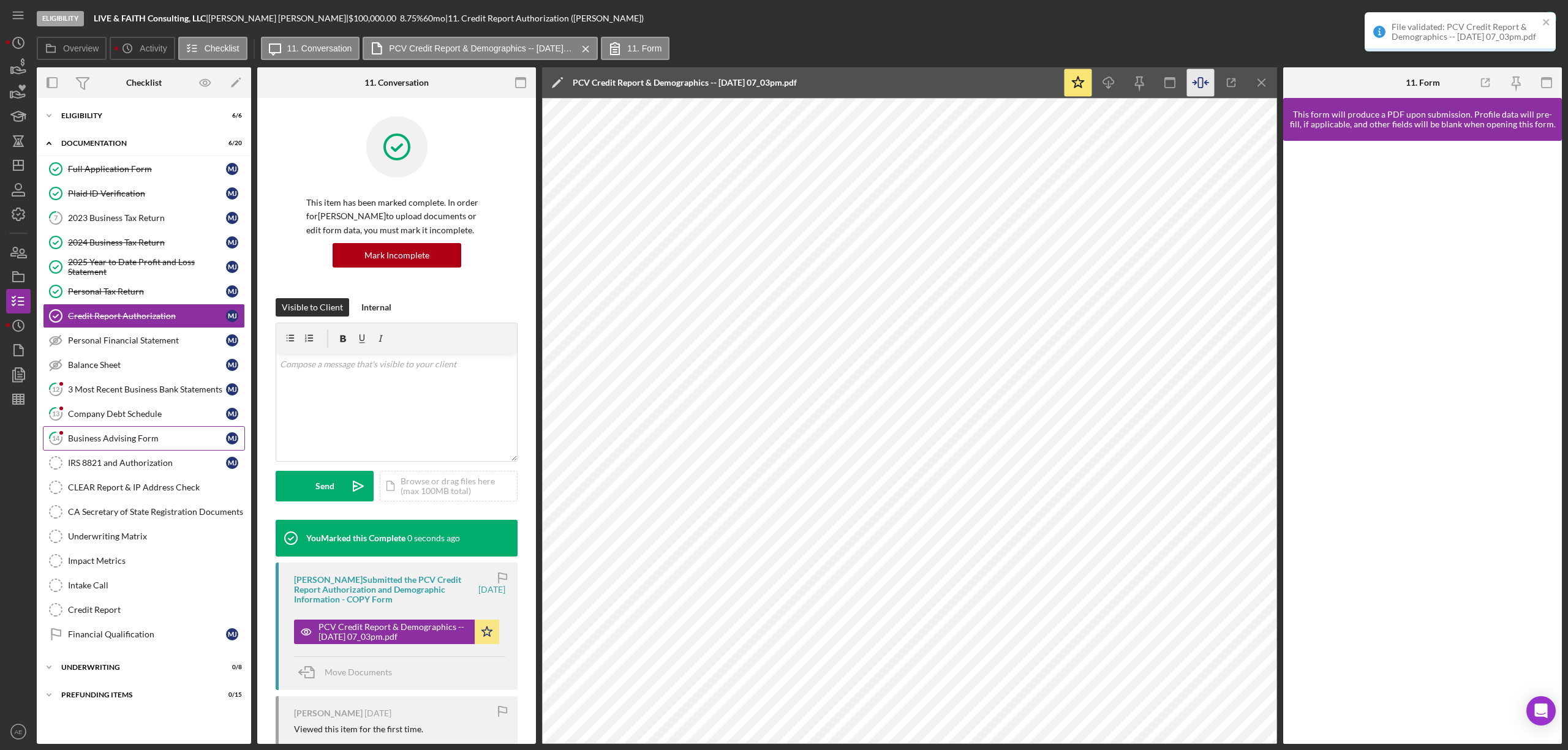
click at [143, 440] on div "Business Advising Form" at bounding box center [147, 438] width 158 height 10
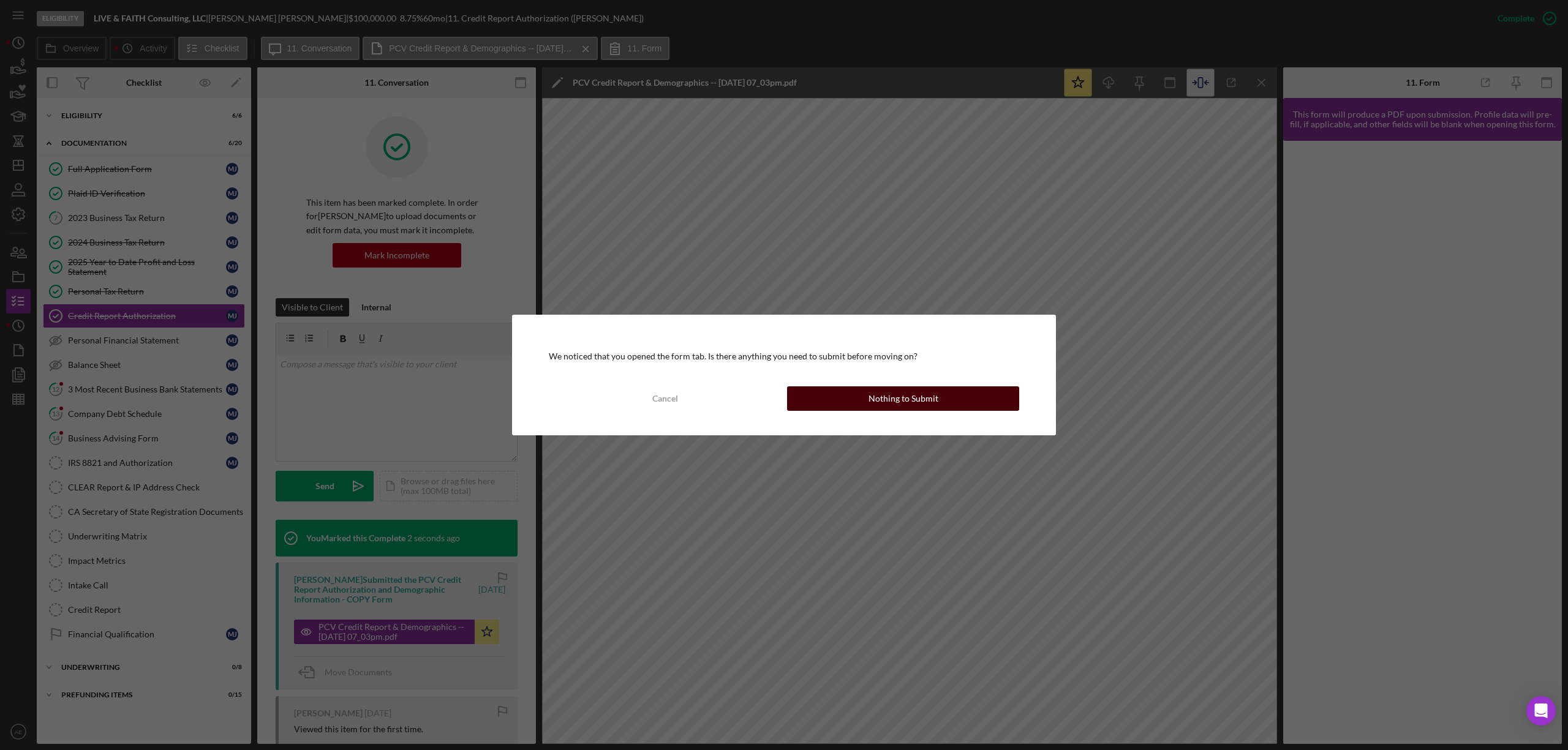
click at [880, 391] on div "Nothing to Submit" at bounding box center [903, 398] width 69 height 25
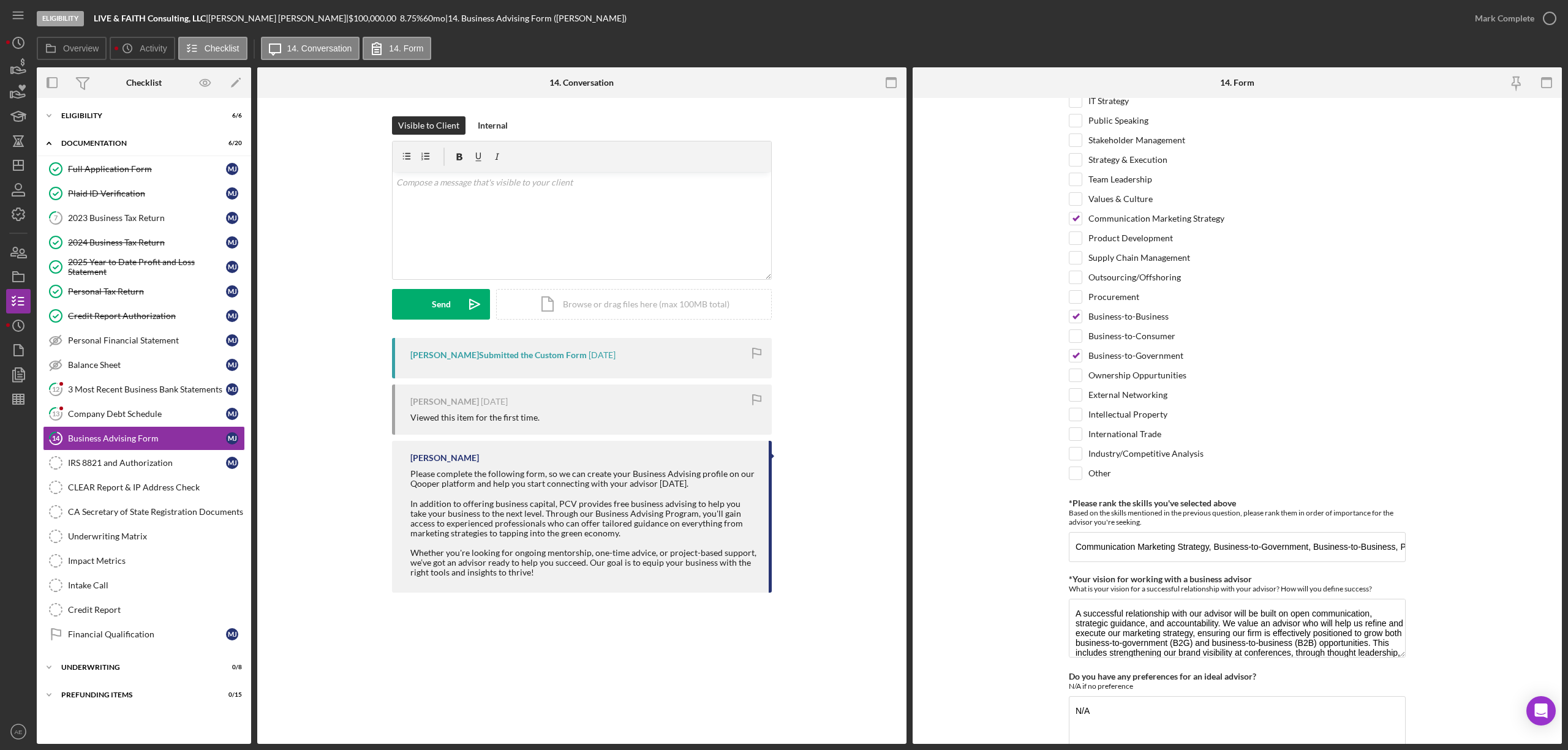
scroll to position [851, 0]
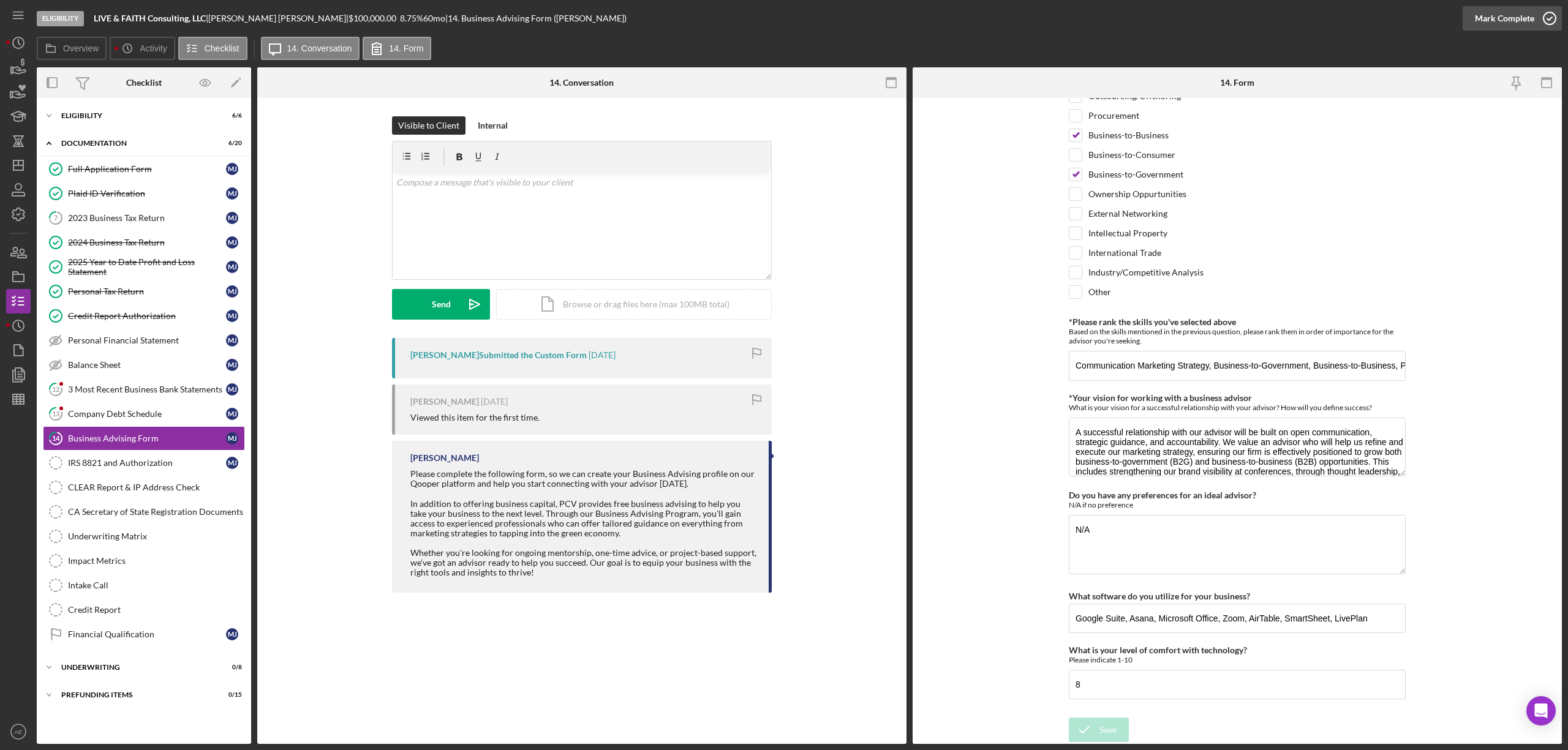
click at [1510, 15] on div "Mark Complete" at bounding box center [1505, 18] width 60 height 25
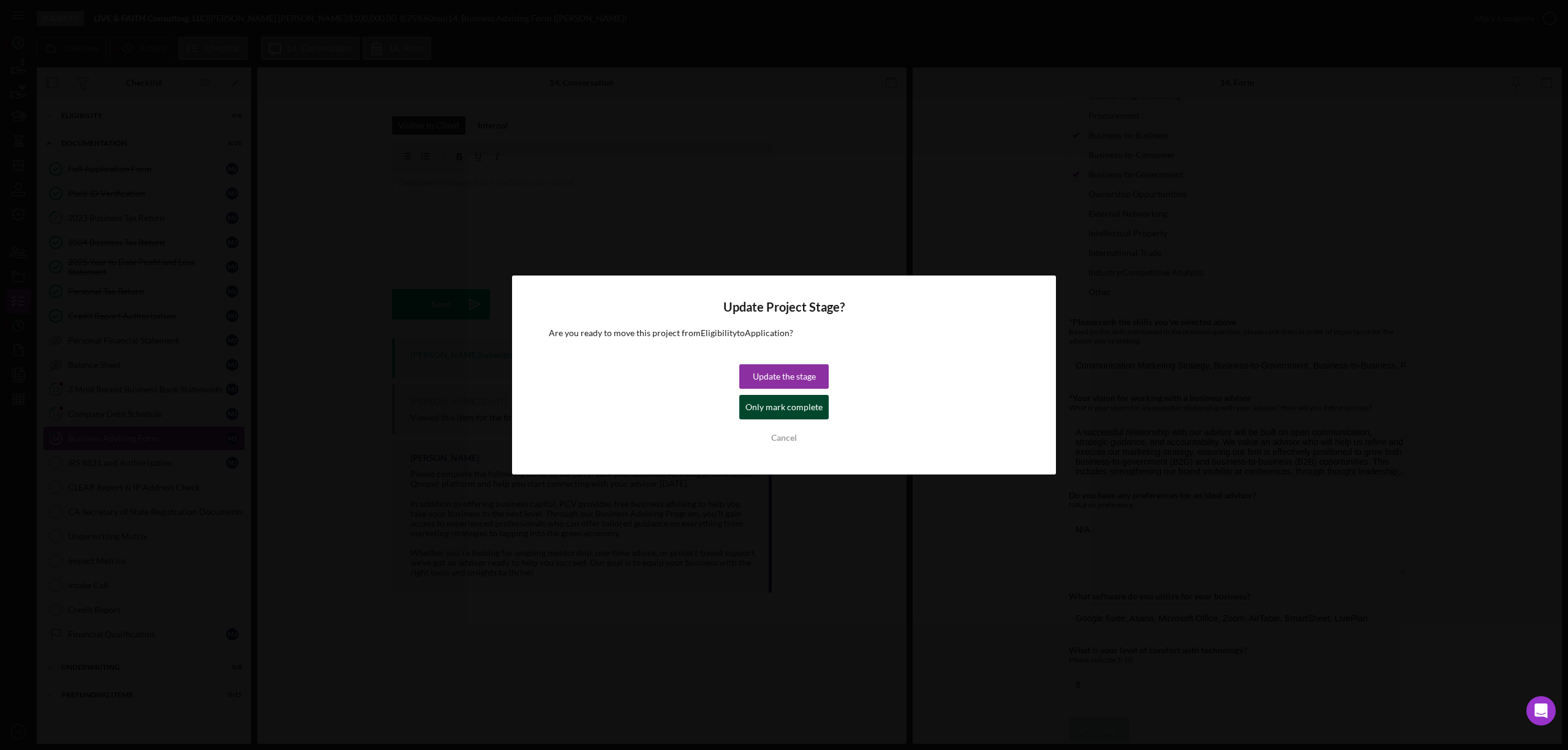
click at [819, 406] on div "Only mark complete" at bounding box center [784, 407] width 77 height 25
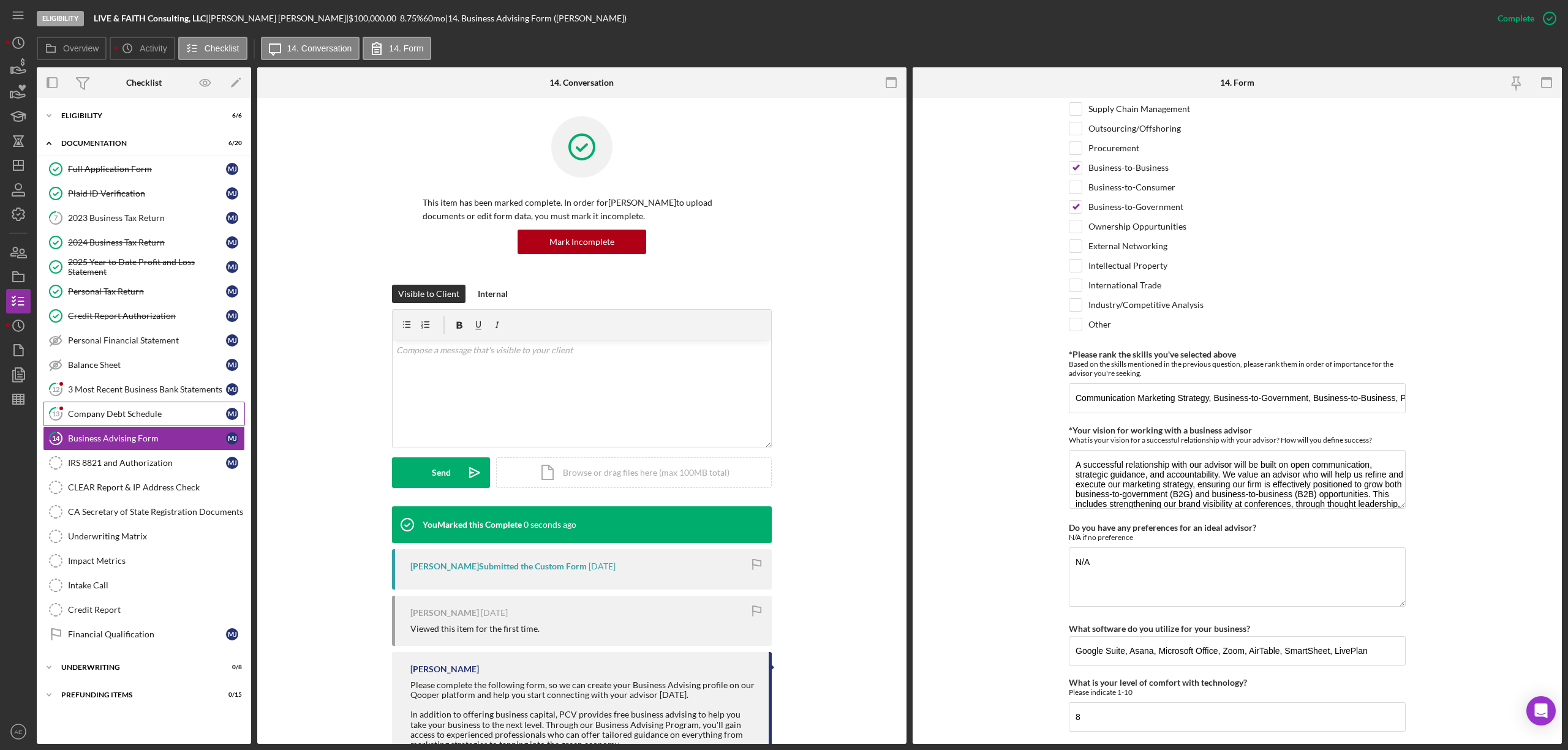
scroll to position [899, 0]
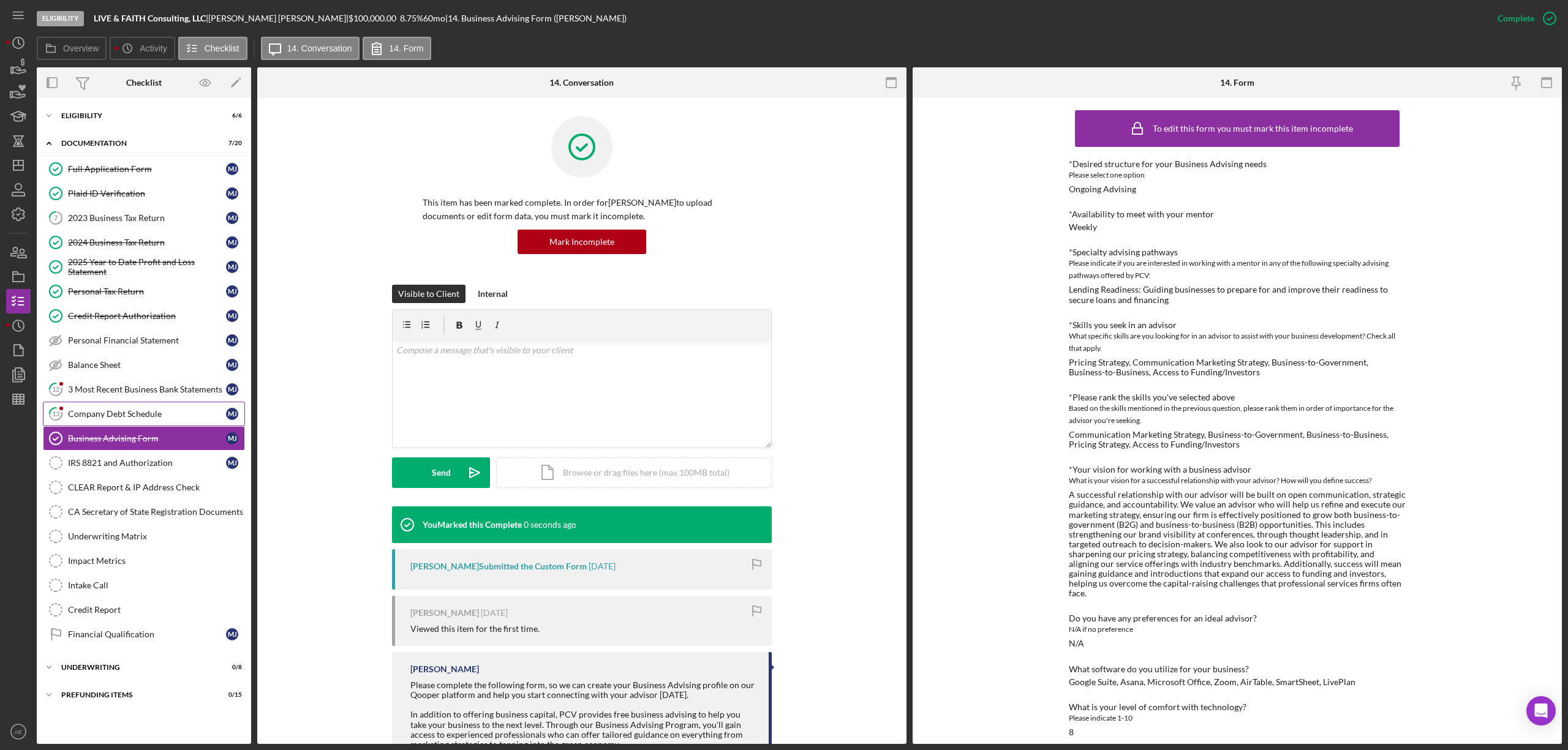
click at [128, 412] on link "13 Company Debt Schedule [PERSON_NAME]" at bounding box center [143, 414] width 202 height 25
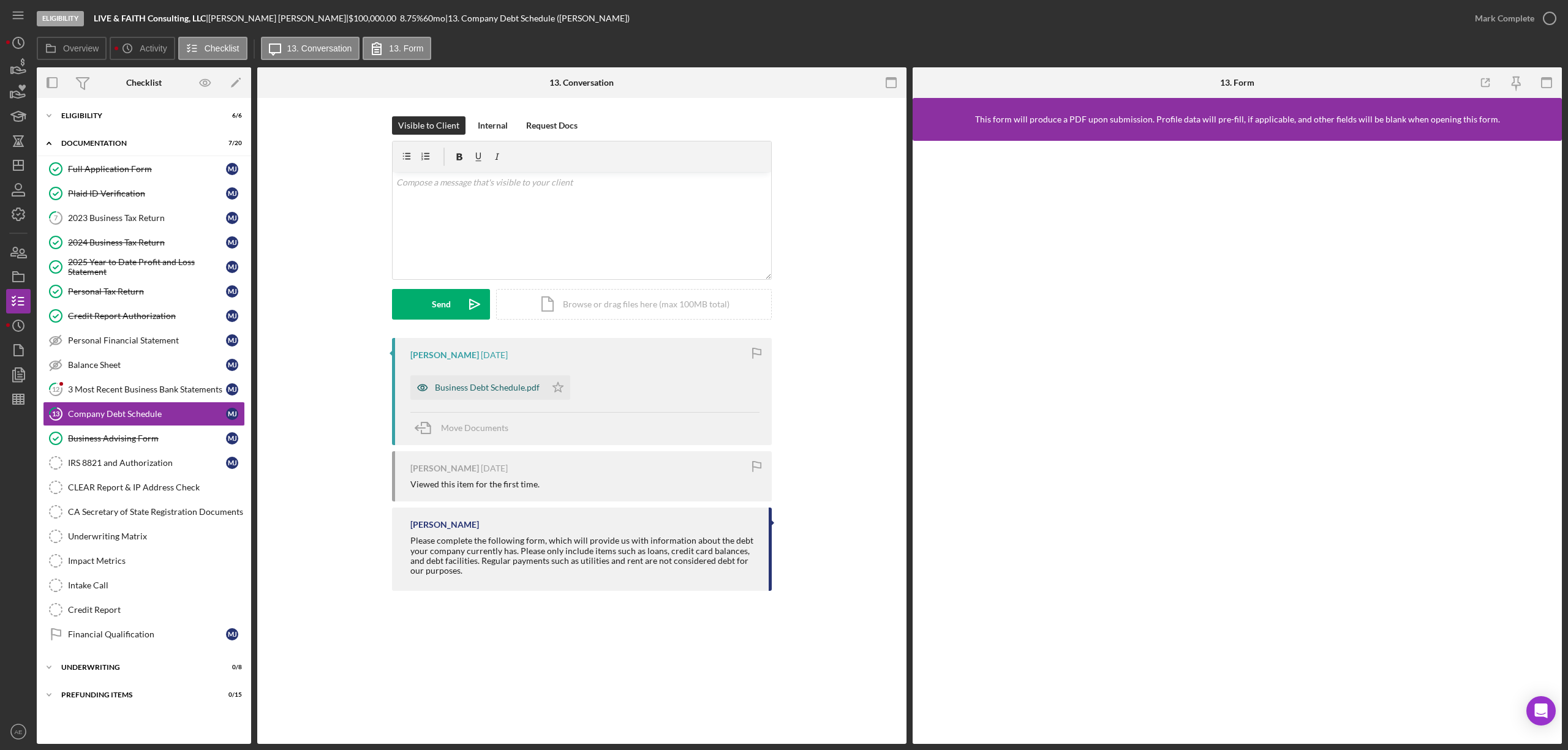
click at [424, 385] on icon "button" at bounding box center [422, 388] width 25 height 25
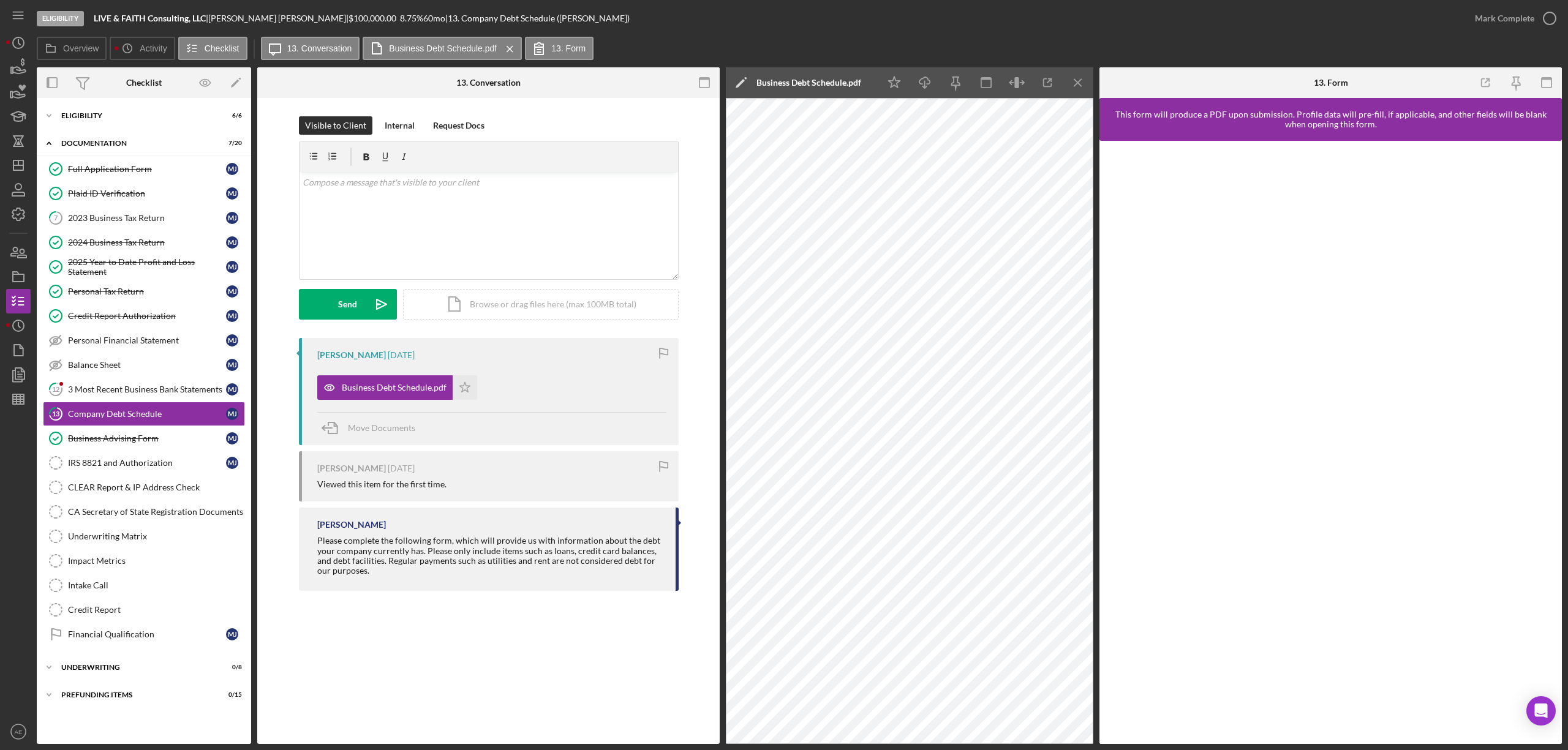
click at [1022, 80] on icon "button" at bounding box center [1017, 83] width 28 height 28
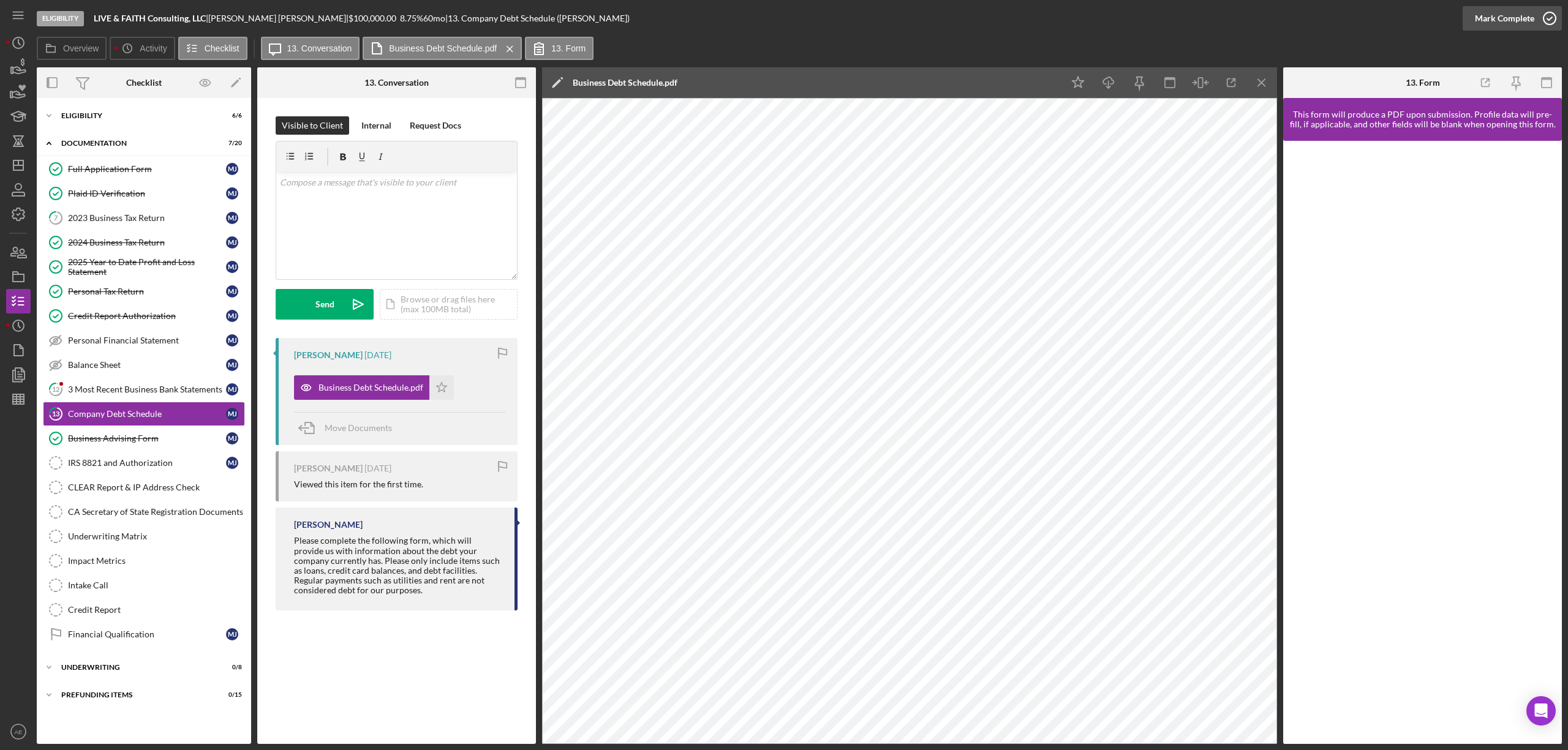
click at [1483, 15] on div "Mark Complete" at bounding box center [1505, 18] width 60 height 25
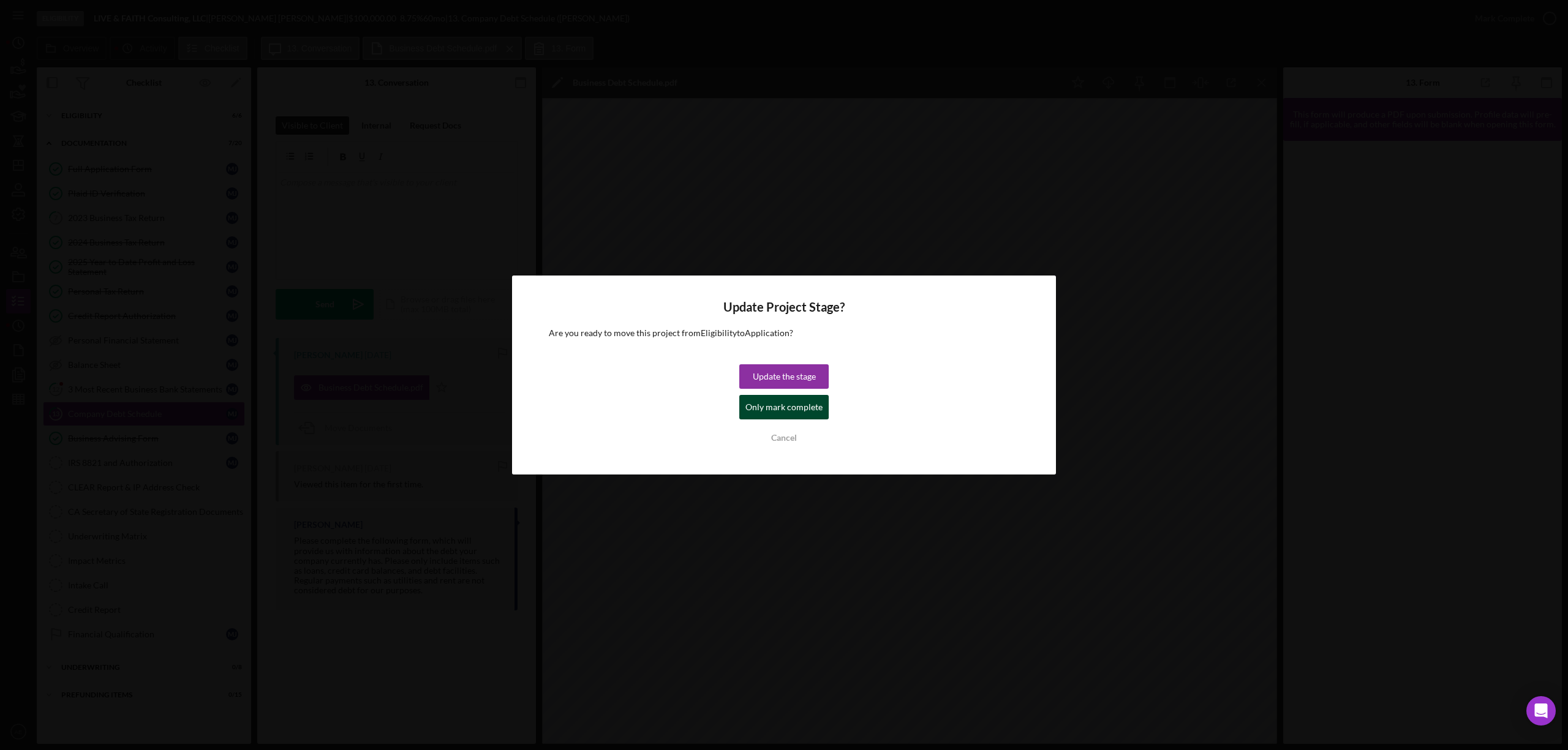
click at [769, 414] on div "Only mark complete" at bounding box center [784, 407] width 77 height 25
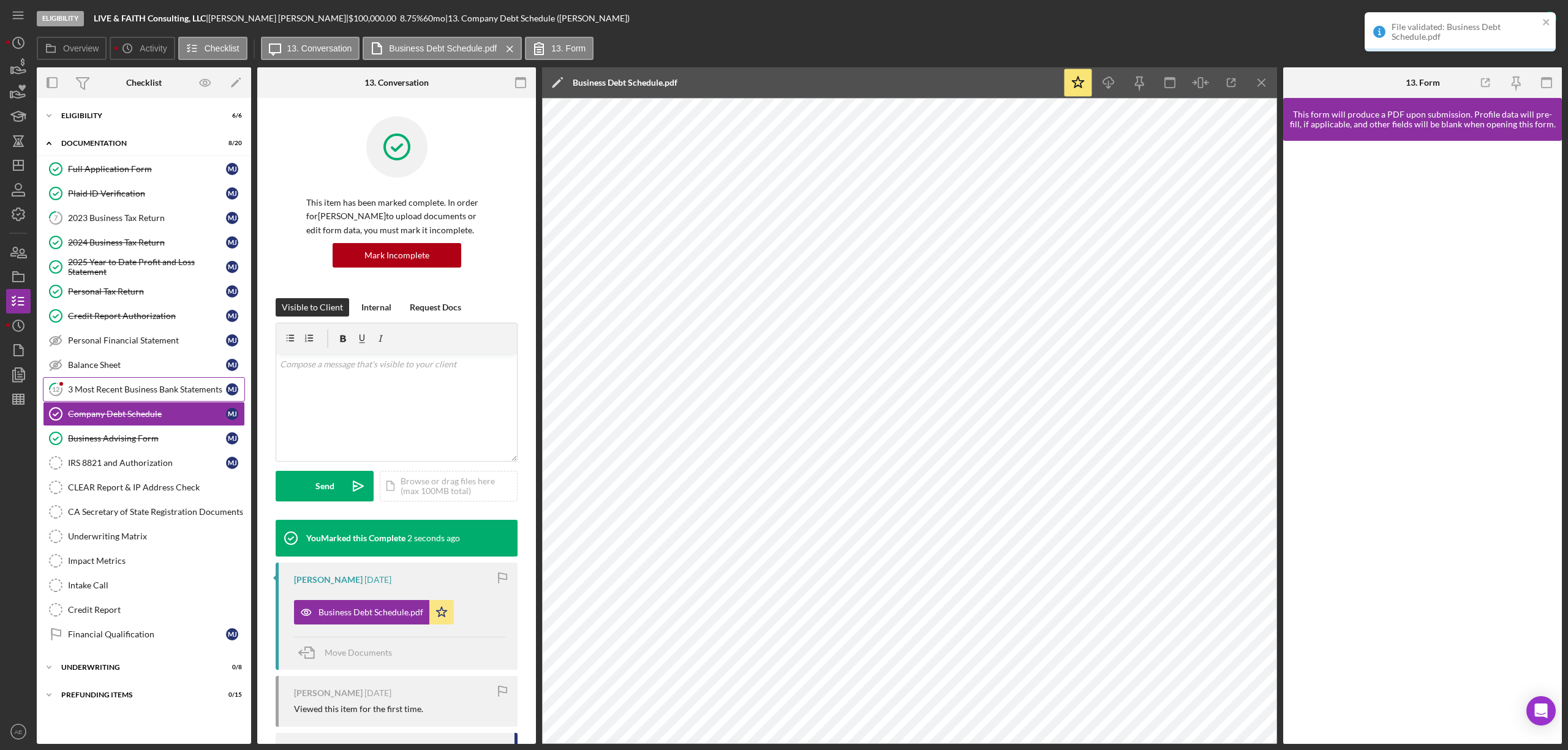
click at [63, 388] on div at bounding box center [61, 384] width 7 height 7
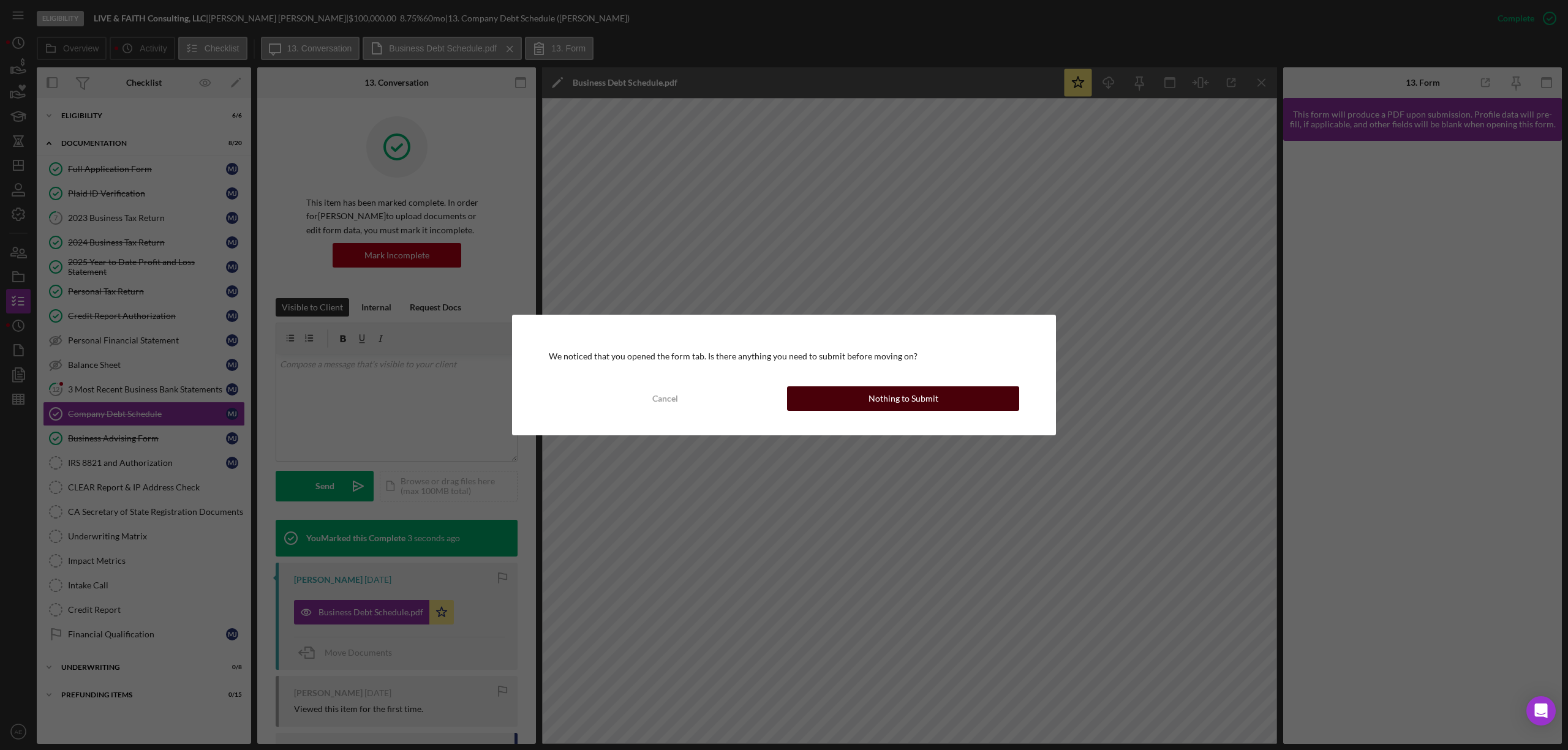
click at [878, 400] on div "Nothing to Submit" at bounding box center [903, 398] width 69 height 25
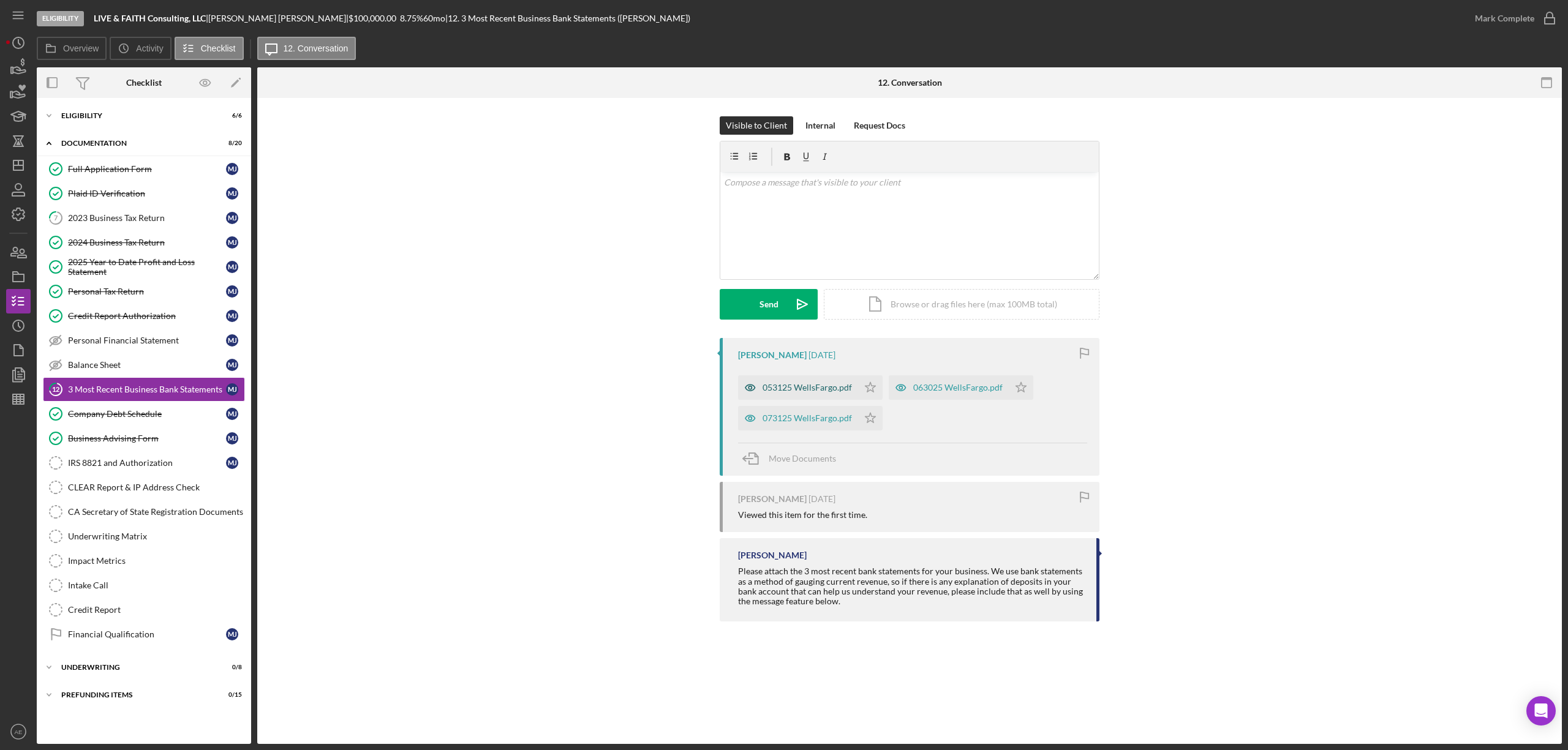
click at [743, 388] on icon "button" at bounding box center [750, 388] width 25 height 25
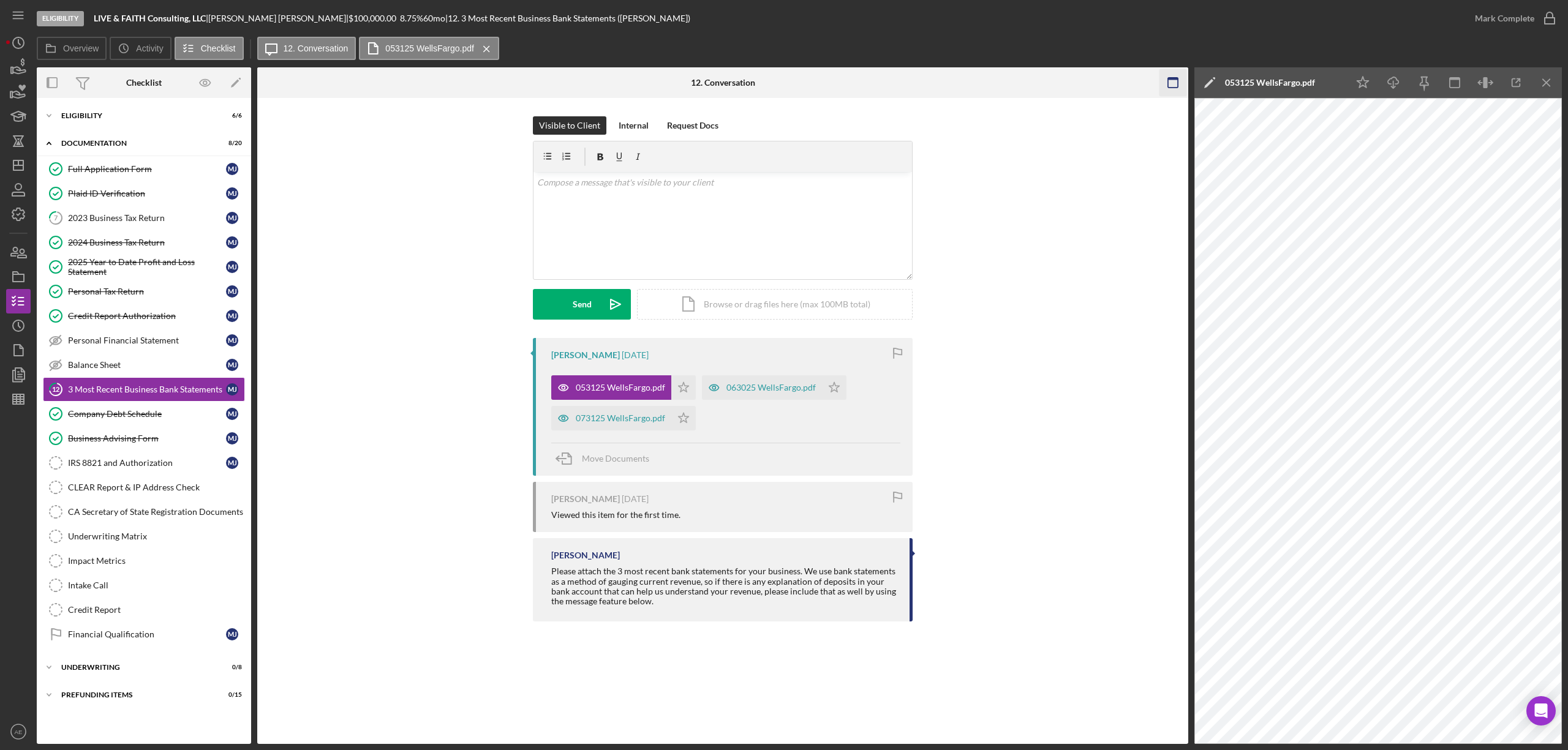
click at [1168, 74] on icon "button" at bounding box center [1173, 83] width 28 height 28
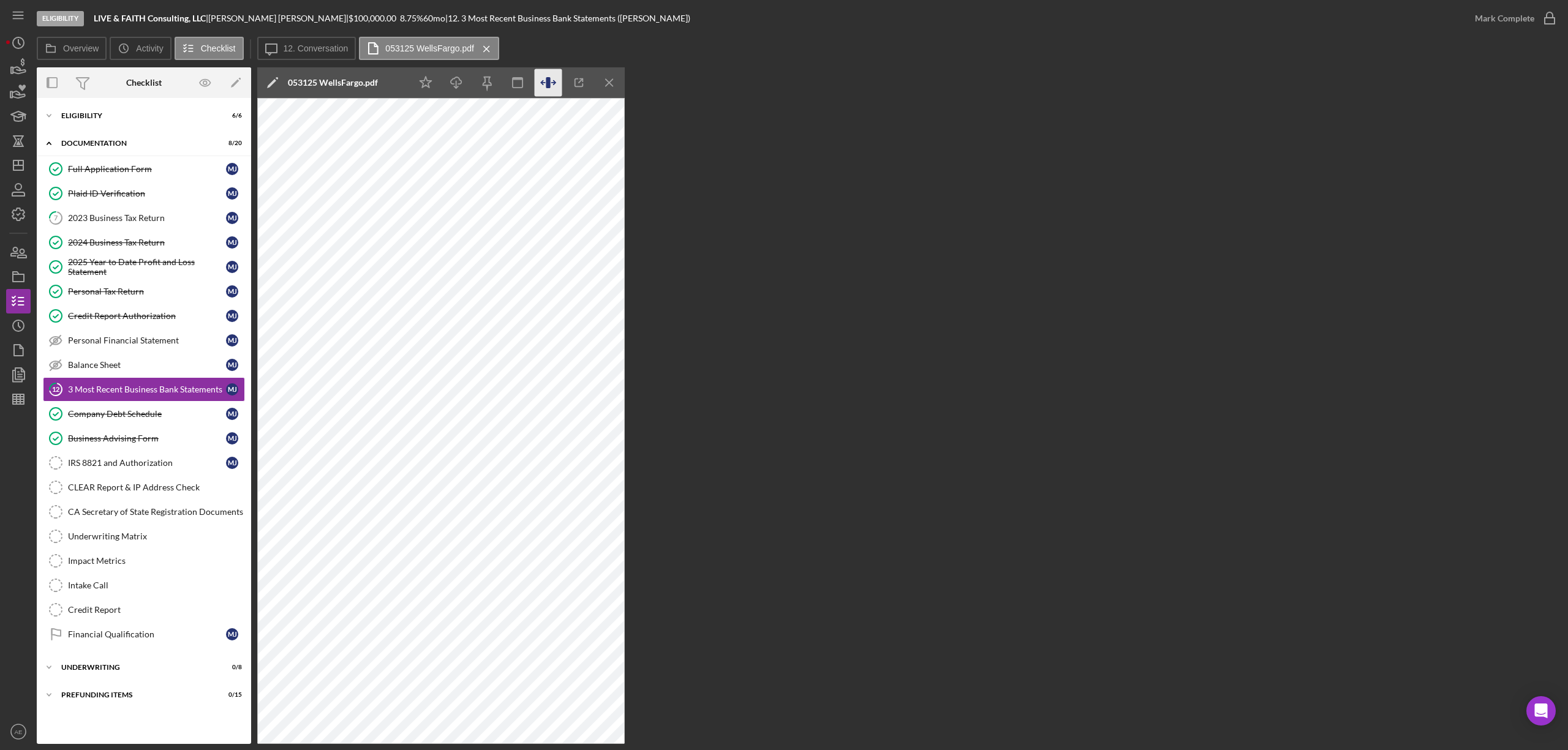
click at [557, 87] on icon "button" at bounding box center [548, 83] width 28 height 28
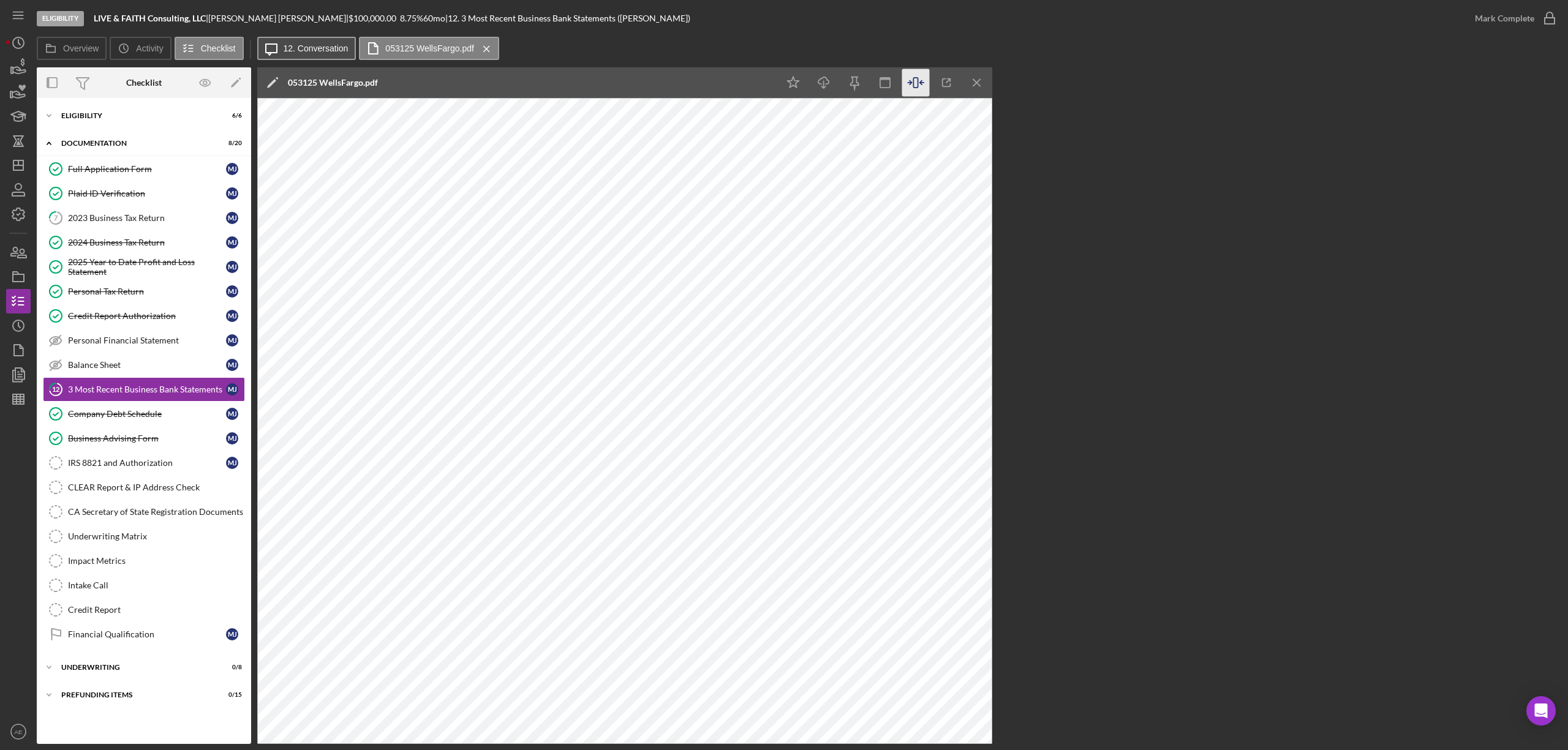
click at [312, 37] on button "Icon/Message 12. Conversation" at bounding box center [306, 48] width 99 height 23
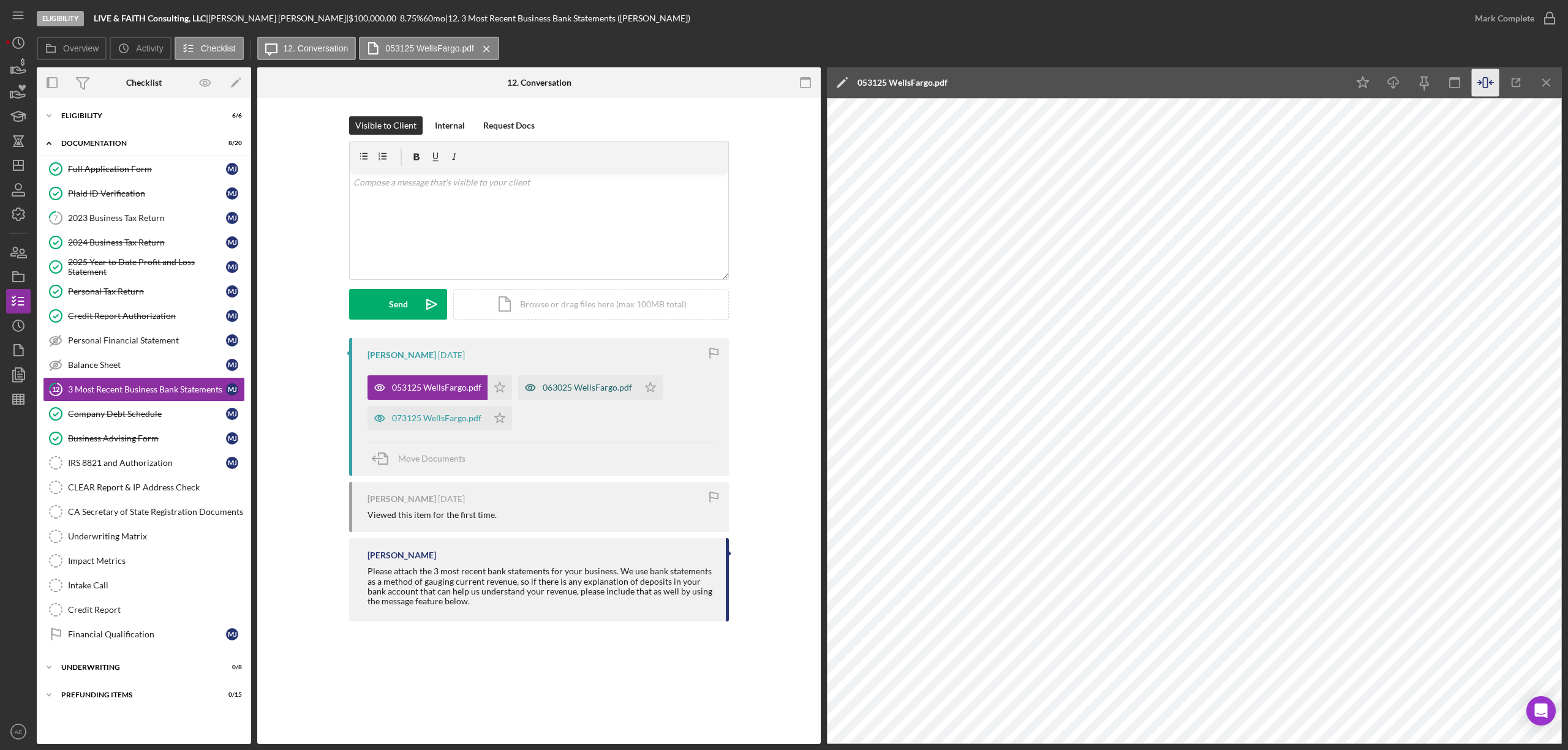
click at [385, 385] on icon "button" at bounding box center [379, 388] width 10 height 6
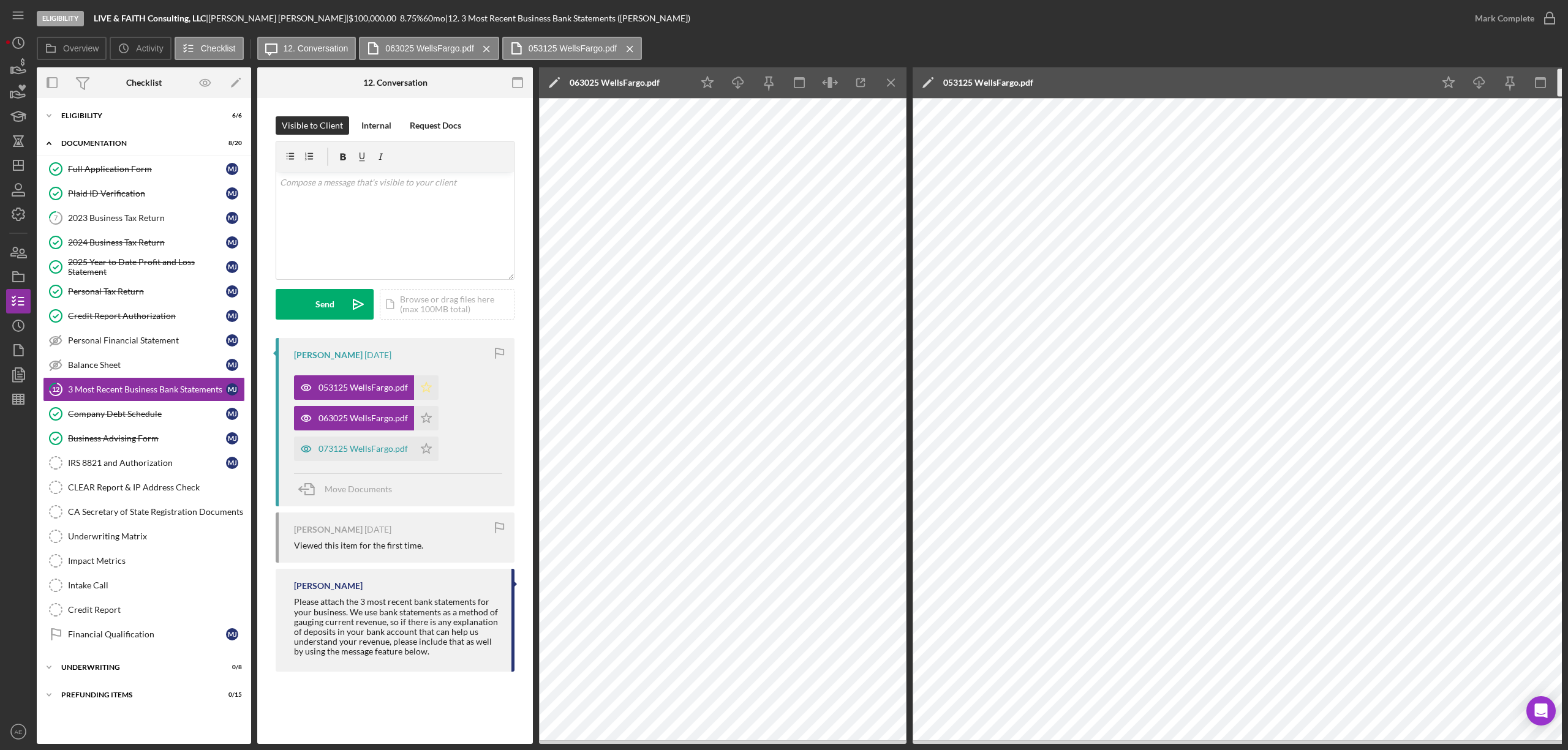
click at [417, 386] on icon "Icon/Star" at bounding box center [426, 388] width 25 height 25
click at [424, 420] on icon "Icon/Star" at bounding box center [426, 418] width 25 height 25
click at [301, 391] on icon "button" at bounding box center [306, 388] width 10 height 6
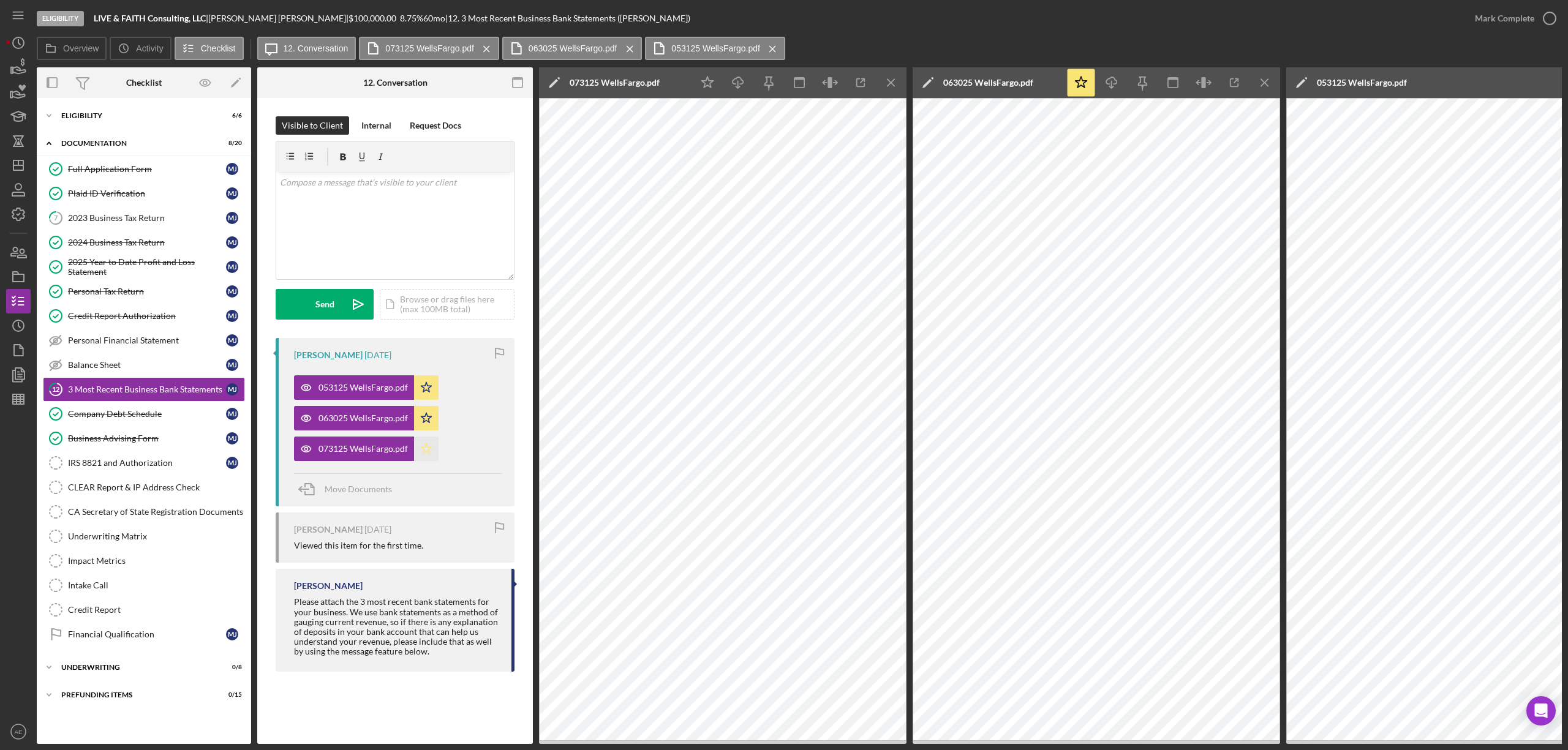
click at [422, 450] on icon "Icon/Star" at bounding box center [426, 449] width 25 height 25
click at [1524, 19] on div "Mark Complete" at bounding box center [1505, 18] width 60 height 25
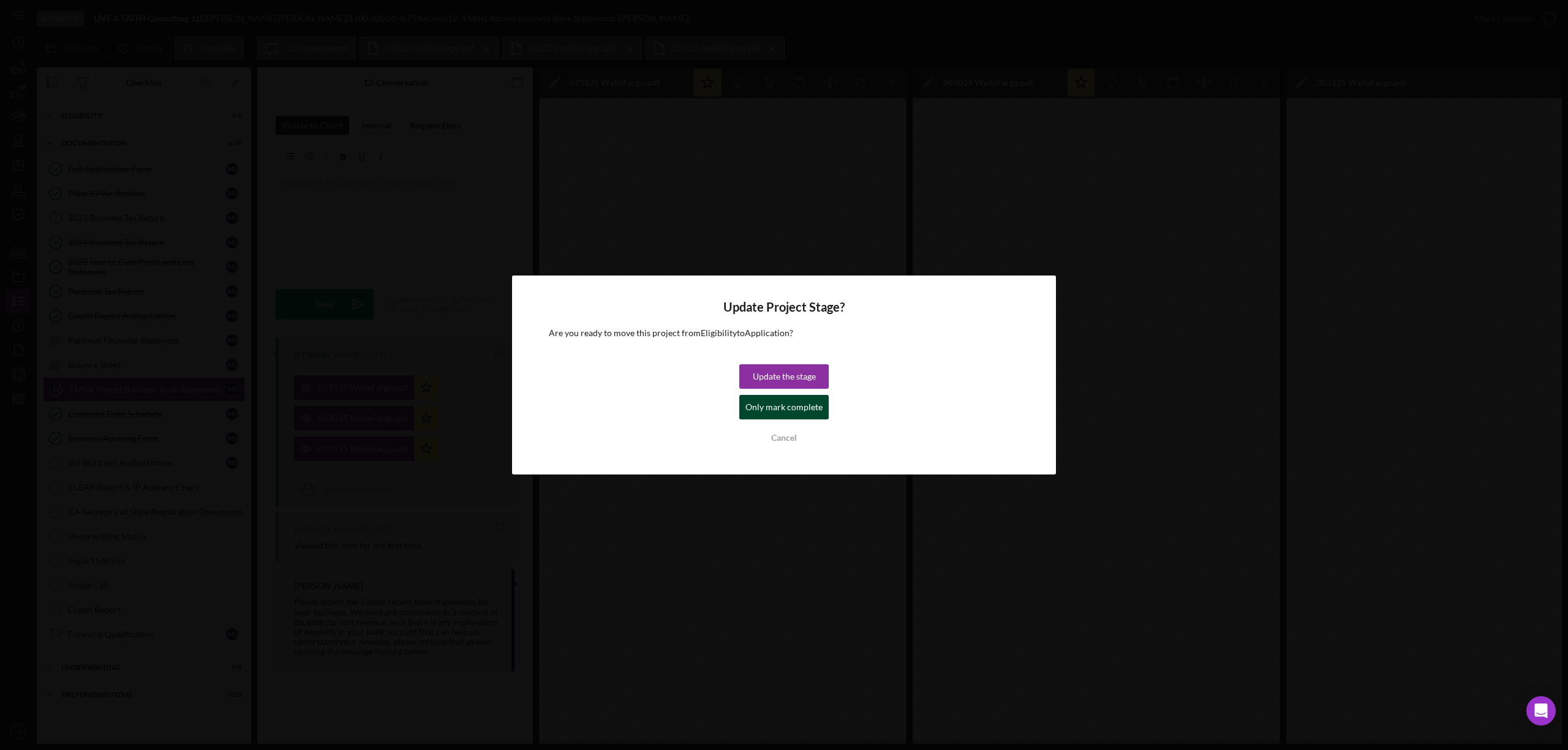
click at [751, 406] on div "Only mark complete" at bounding box center [784, 407] width 77 height 25
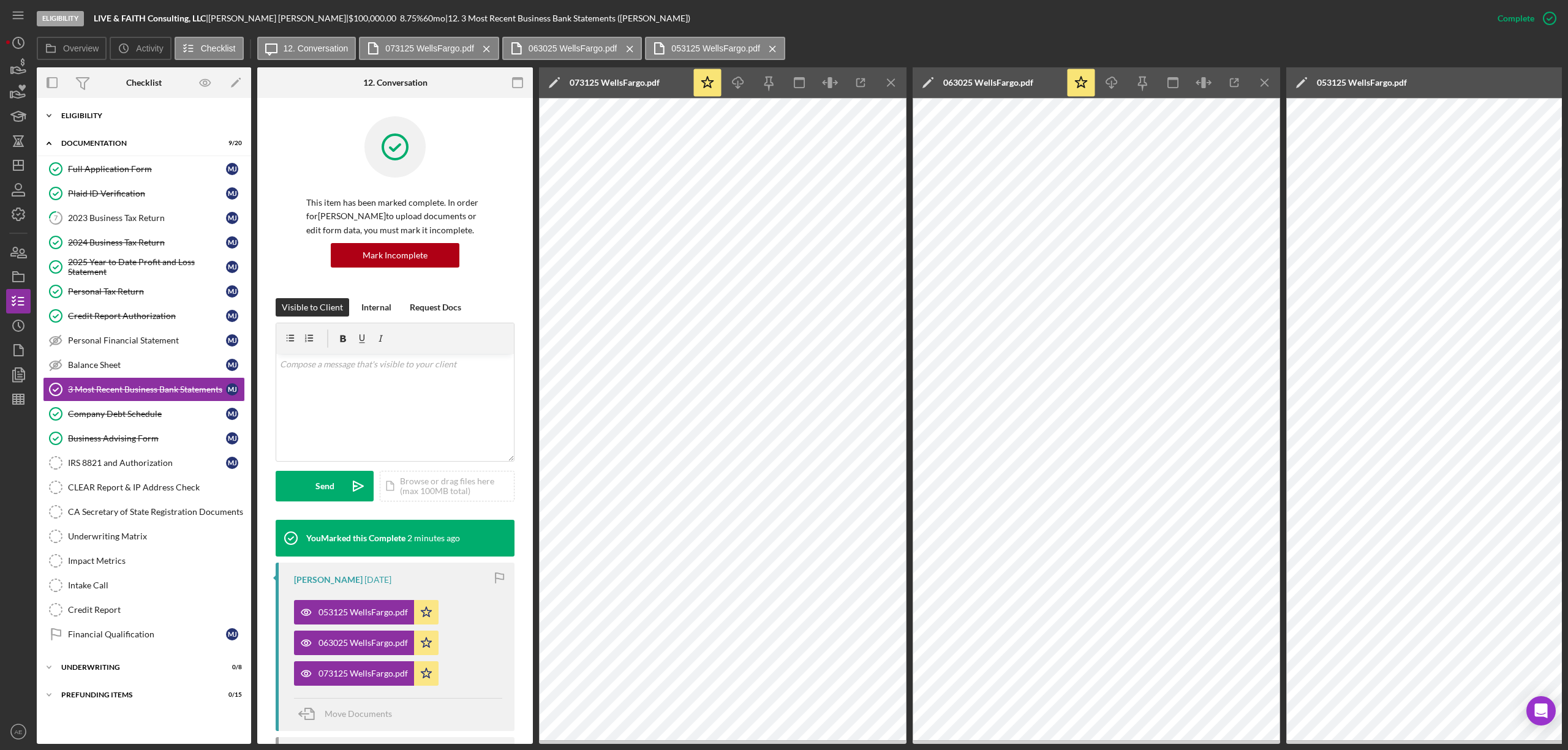
click at [106, 109] on div "Icon/Expander Eligibility 6 / 6" at bounding box center [143, 116] width 214 height 25
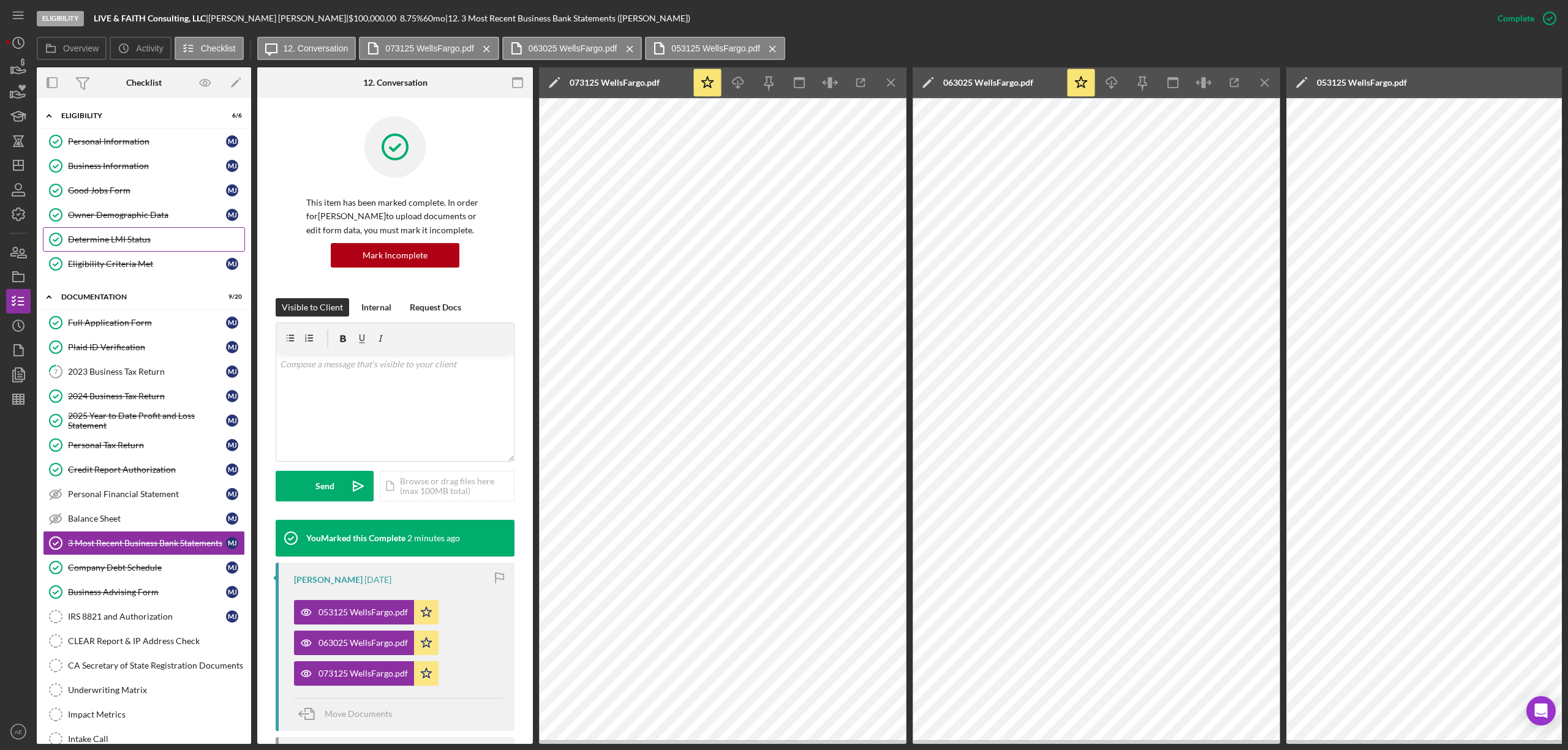
click at [144, 232] on link "Determine LMI Status Determine LMI Status" at bounding box center [143, 239] width 202 height 25
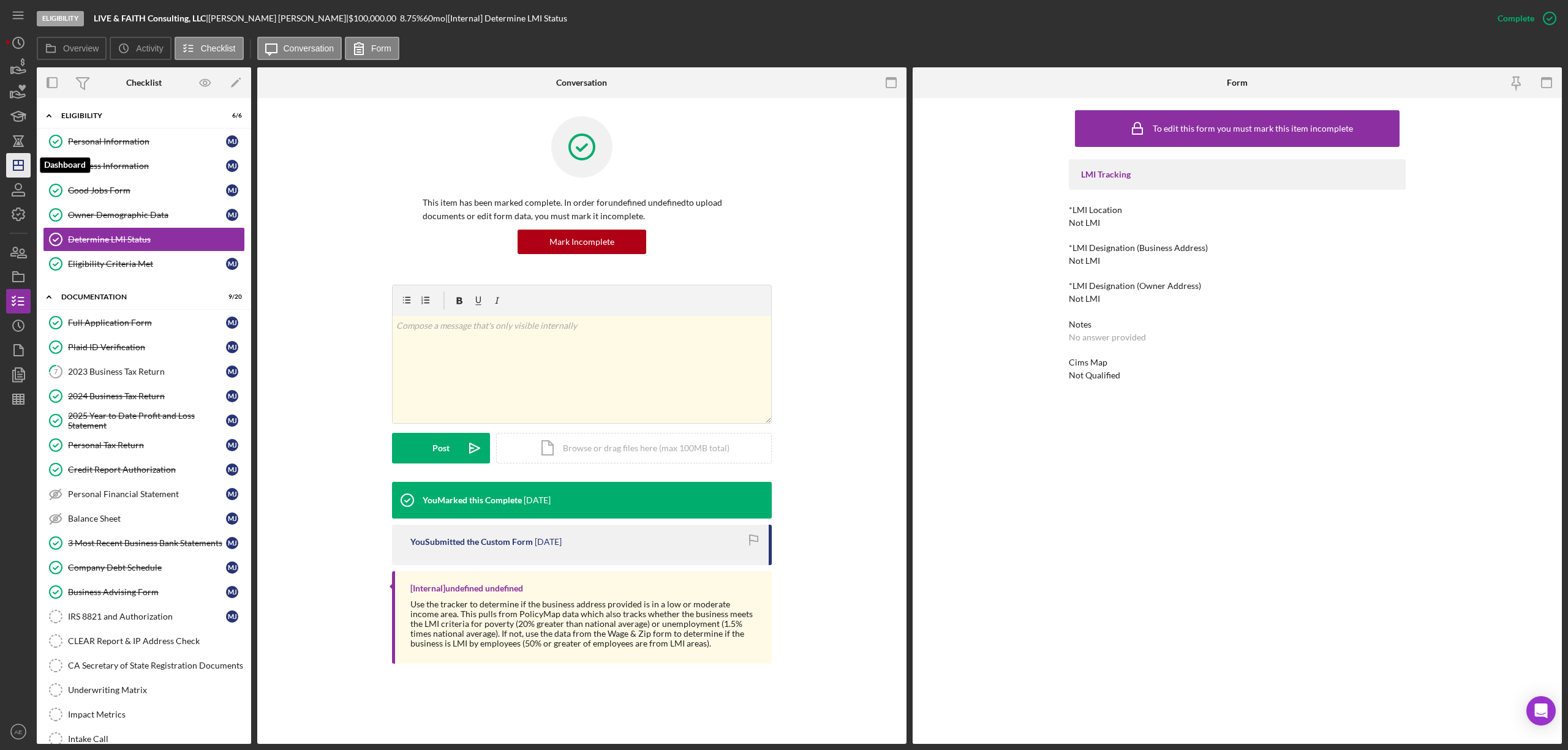
click at [21, 161] on icon "Icon/Dashboard" at bounding box center [18, 165] width 31 height 31
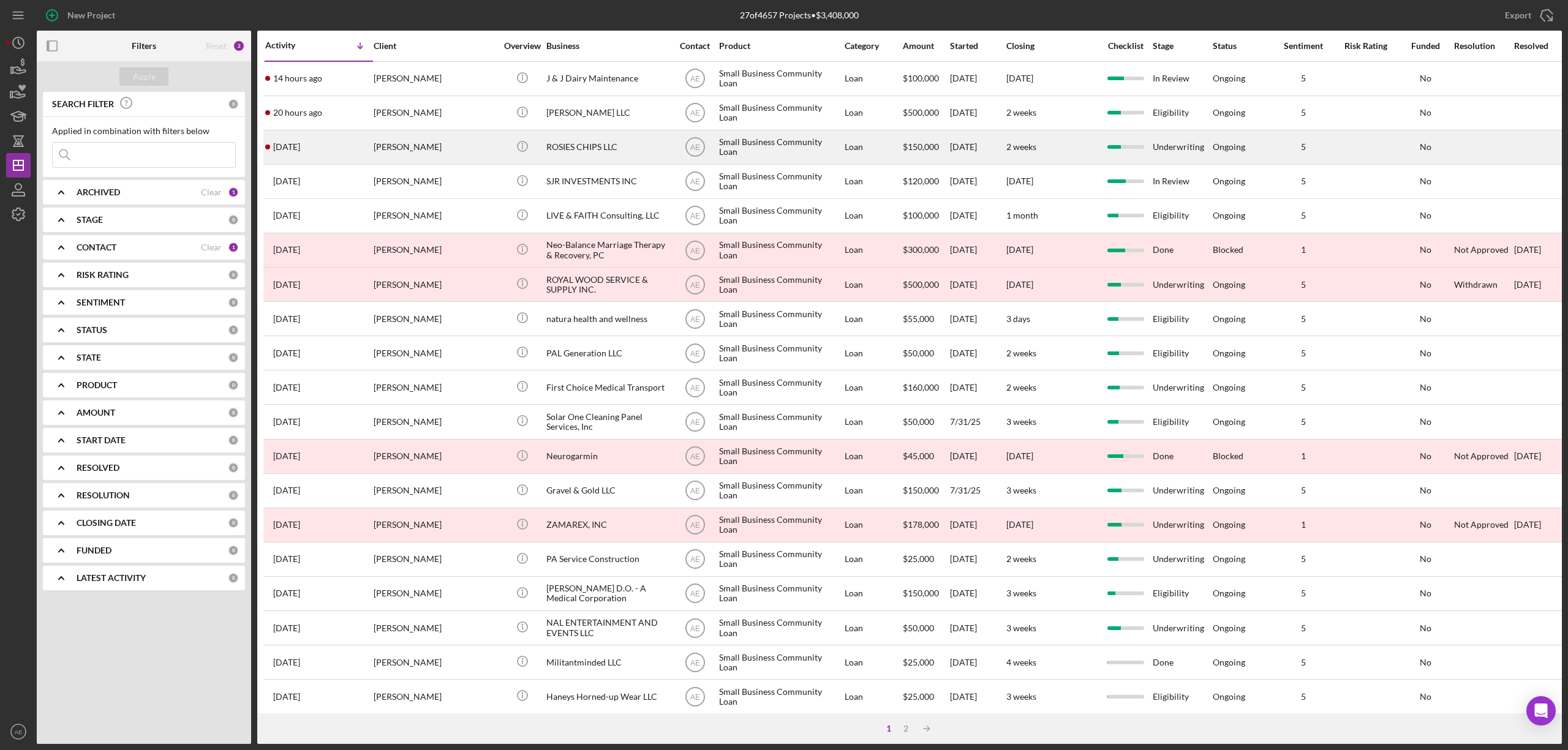
click at [447, 144] on div "[PERSON_NAME]" at bounding box center [435, 146] width 123 height 32
